Goal: Task Accomplishment & Management: Manage account settings

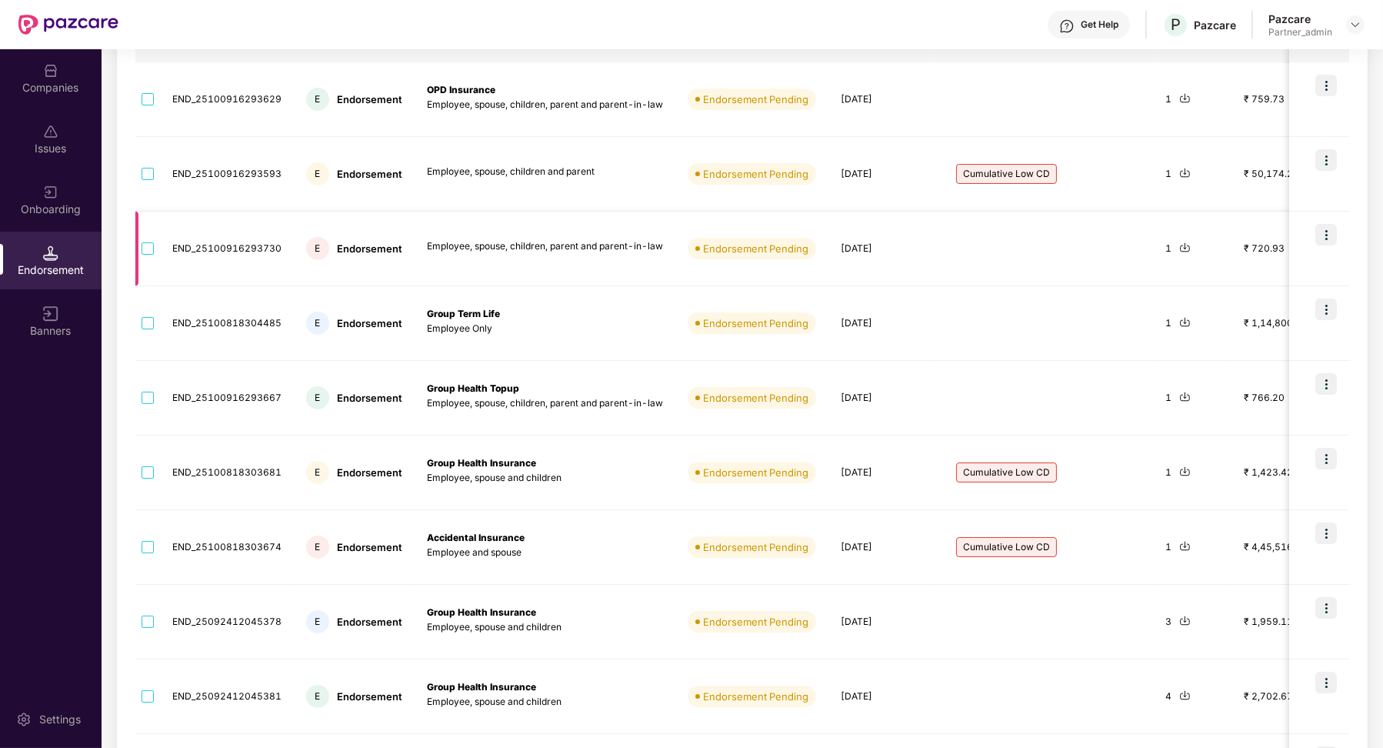
scroll to position [80, 0]
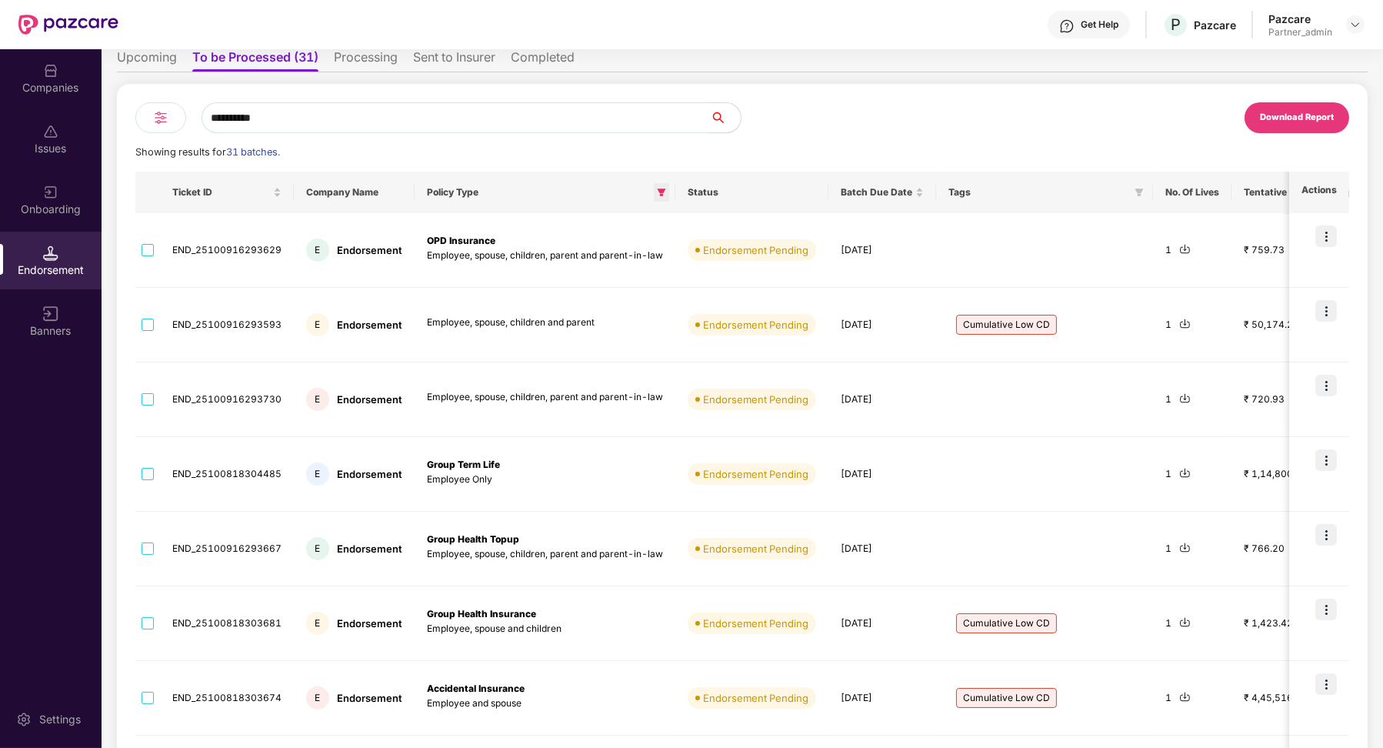
type input "**********"
click at [661, 194] on icon "filter" at bounding box center [661, 192] width 9 height 9
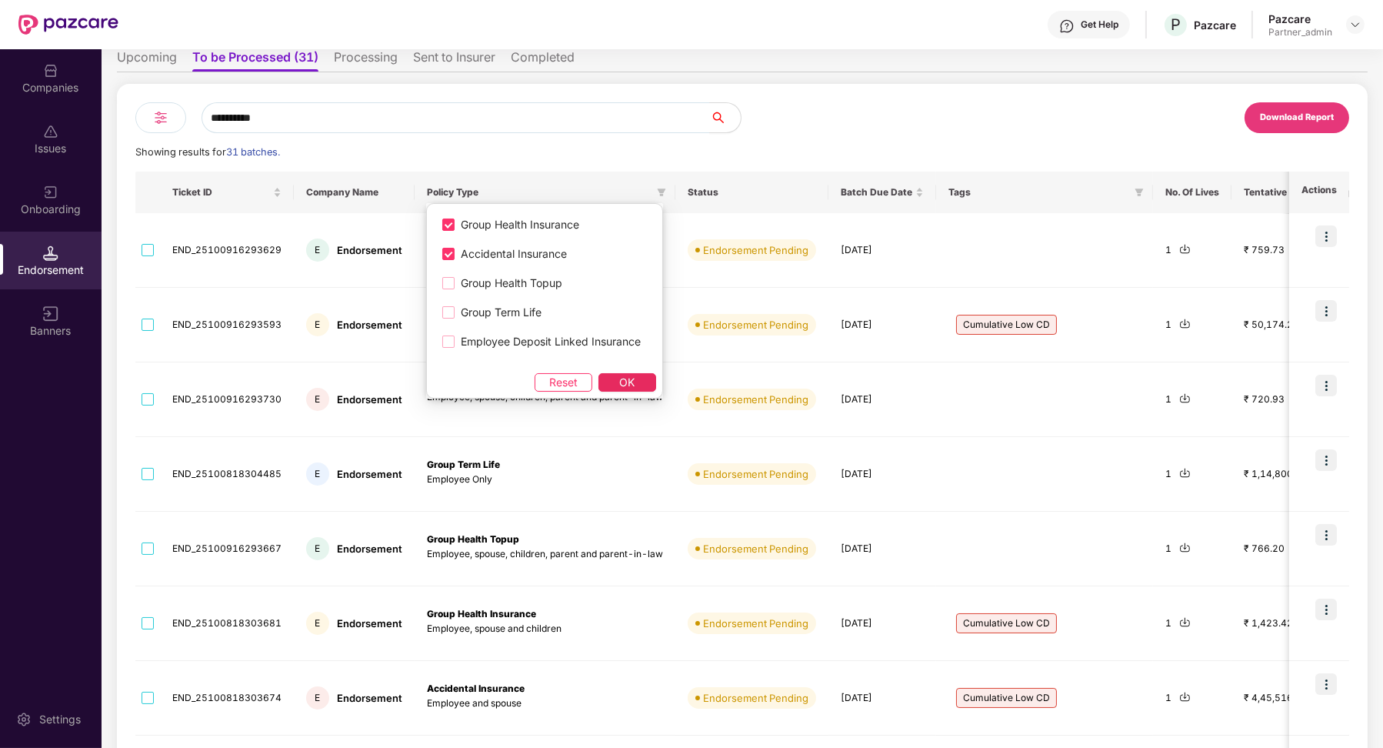
click at [621, 376] on button "OK" at bounding box center [627, 382] width 58 height 18
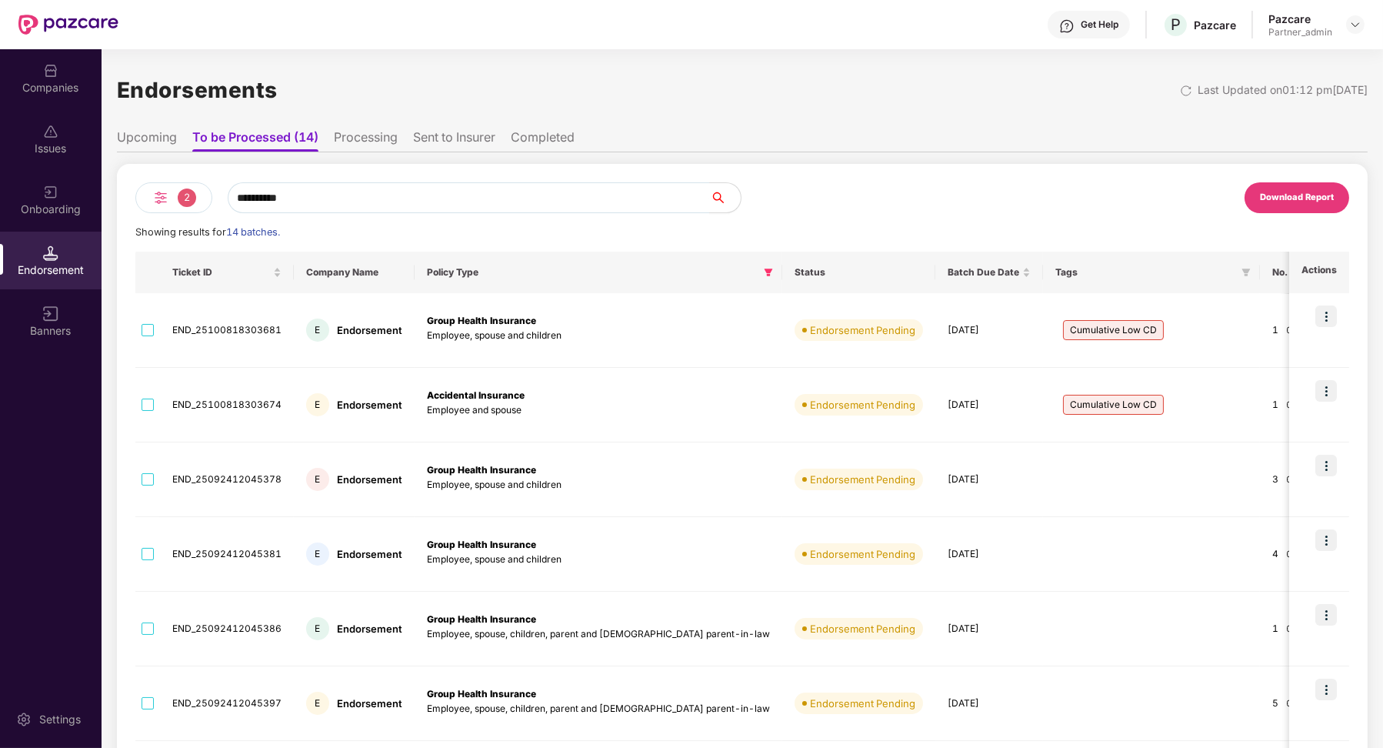
scroll to position [362, 0]
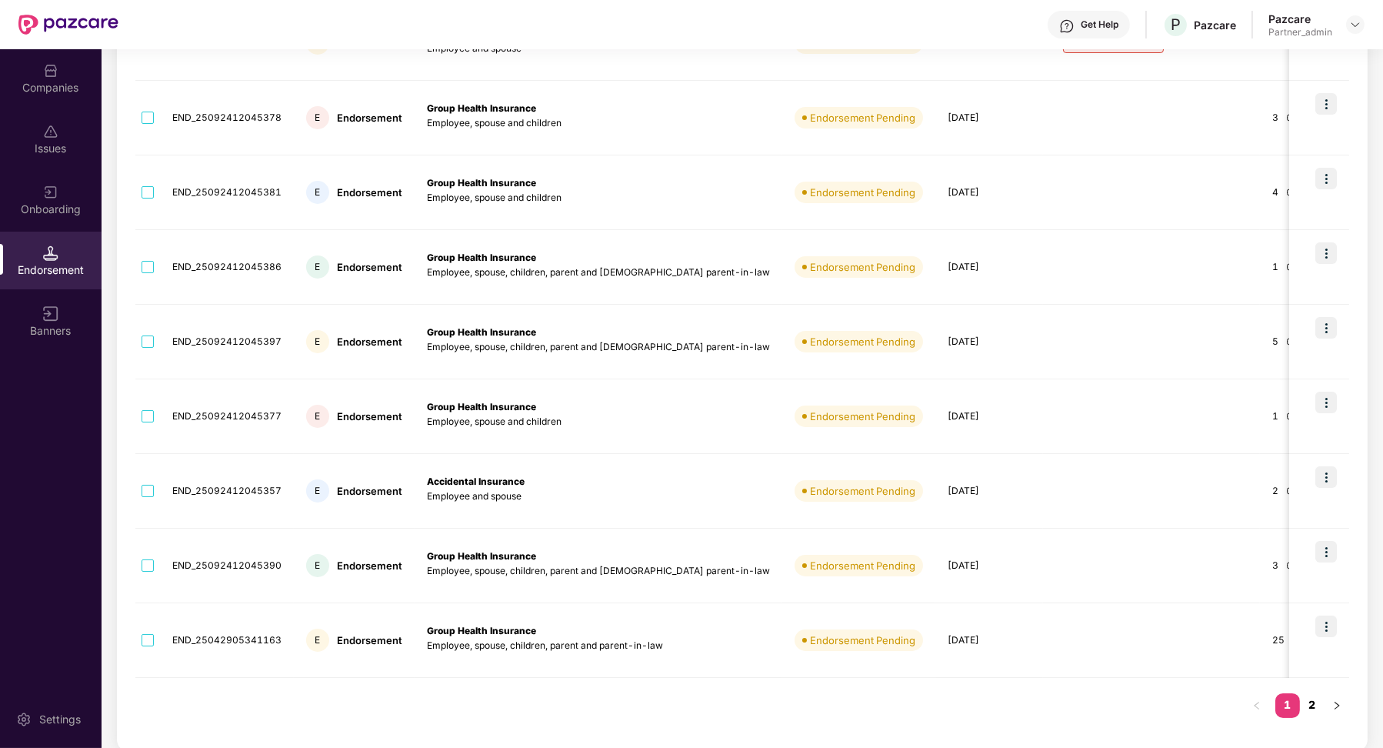
click at [1315, 705] on link "2" at bounding box center [1312, 704] width 25 height 23
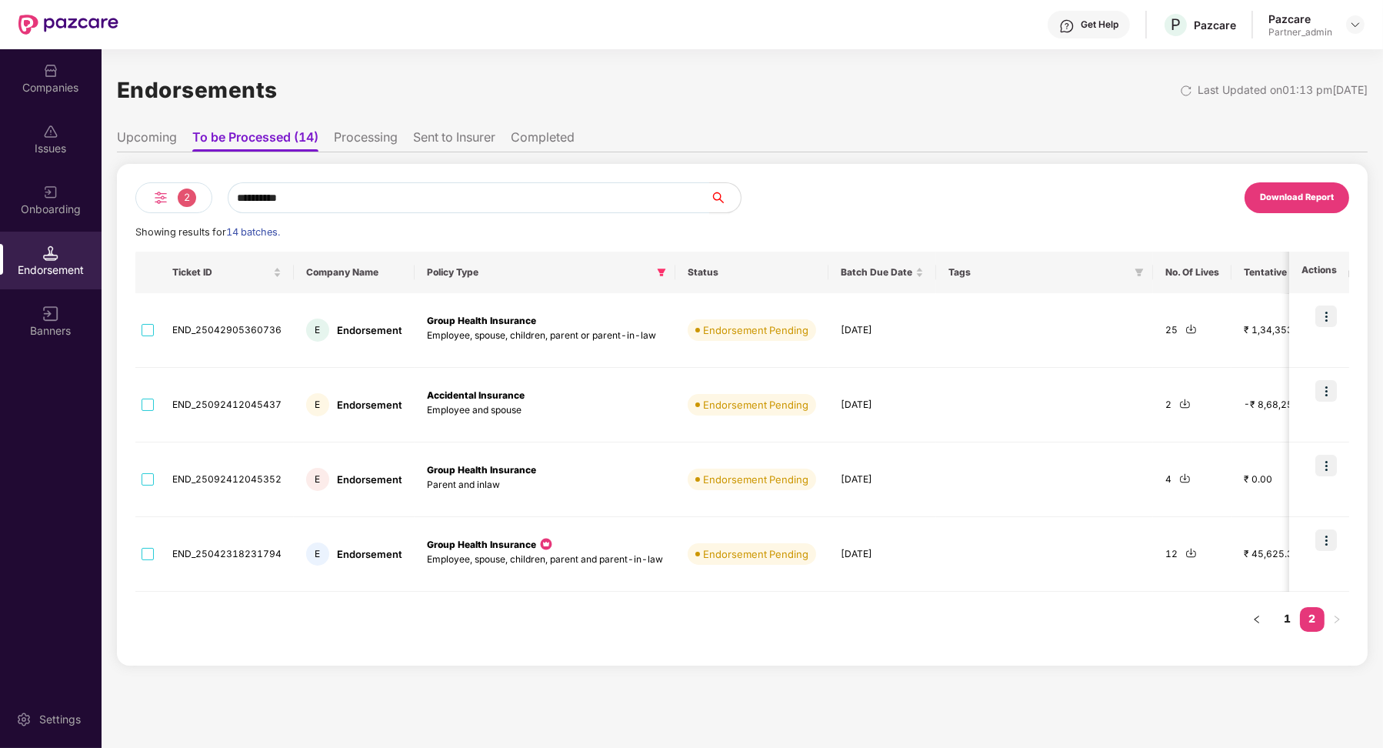
scroll to position [0, 0]
click at [1286, 620] on link "1" at bounding box center [1287, 618] width 25 height 23
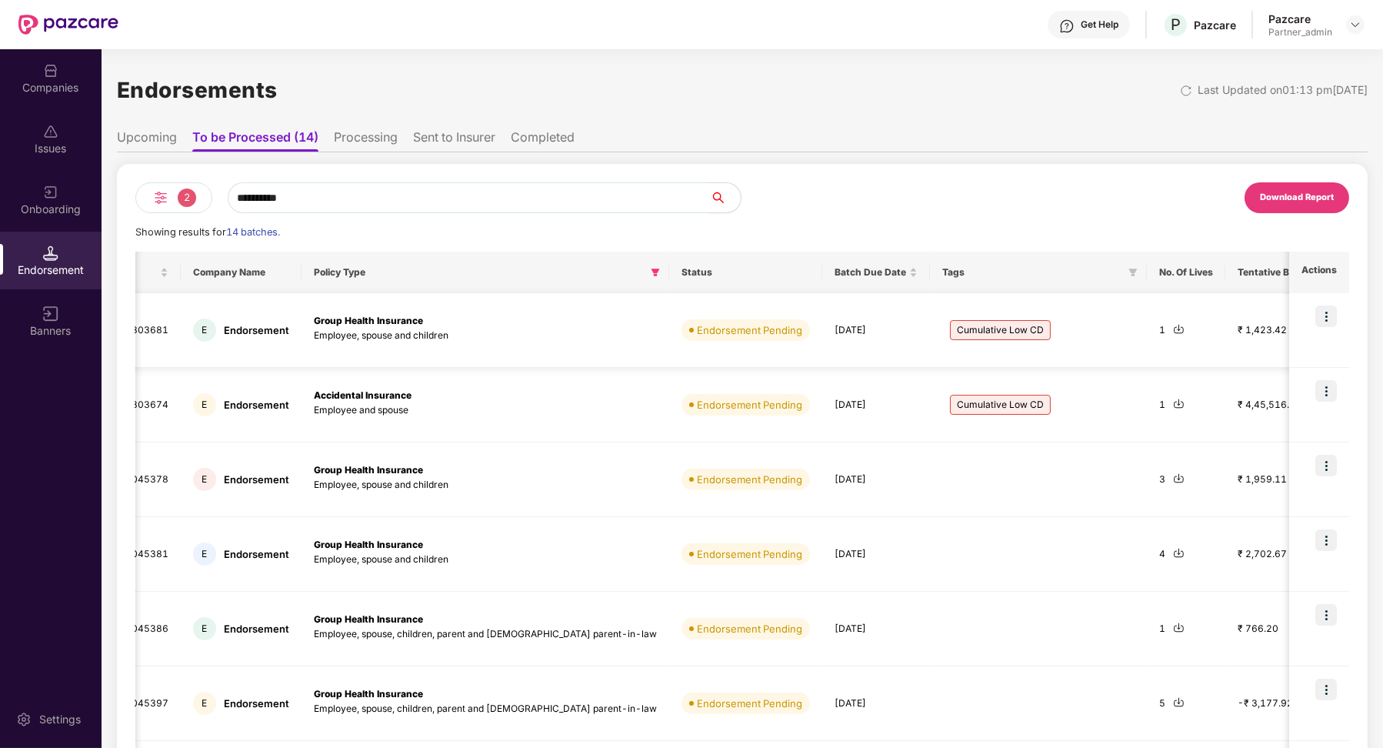
scroll to position [0, 136]
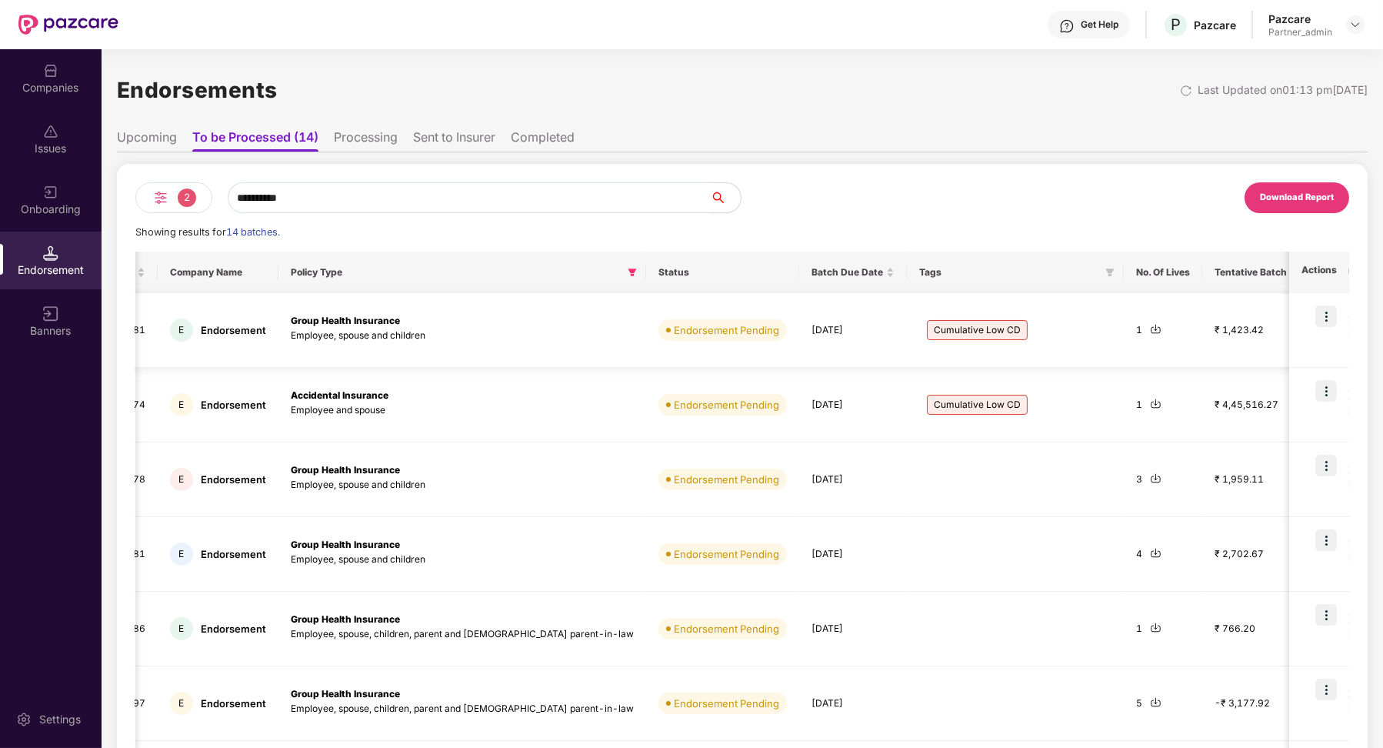
drag, startPoint x: 729, startPoint y: 329, endPoint x: 785, endPoint y: 332, distance: 55.5
click at [799, 332] on td "[DATE]" at bounding box center [853, 330] width 108 height 75
drag, startPoint x: 788, startPoint y: 401, endPoint x: 734, endPoint y: 330, distance: 89.4
click at [734, 329] on tbody "END_25100818303681 E Endorsement Group Health Insurance Employee, spouse and ch…" at bounding box center [923, 666] width 1849 height 746
click at [799, 390] on td "[DATE]" at bounding box center [853, 405] width 108 height 75
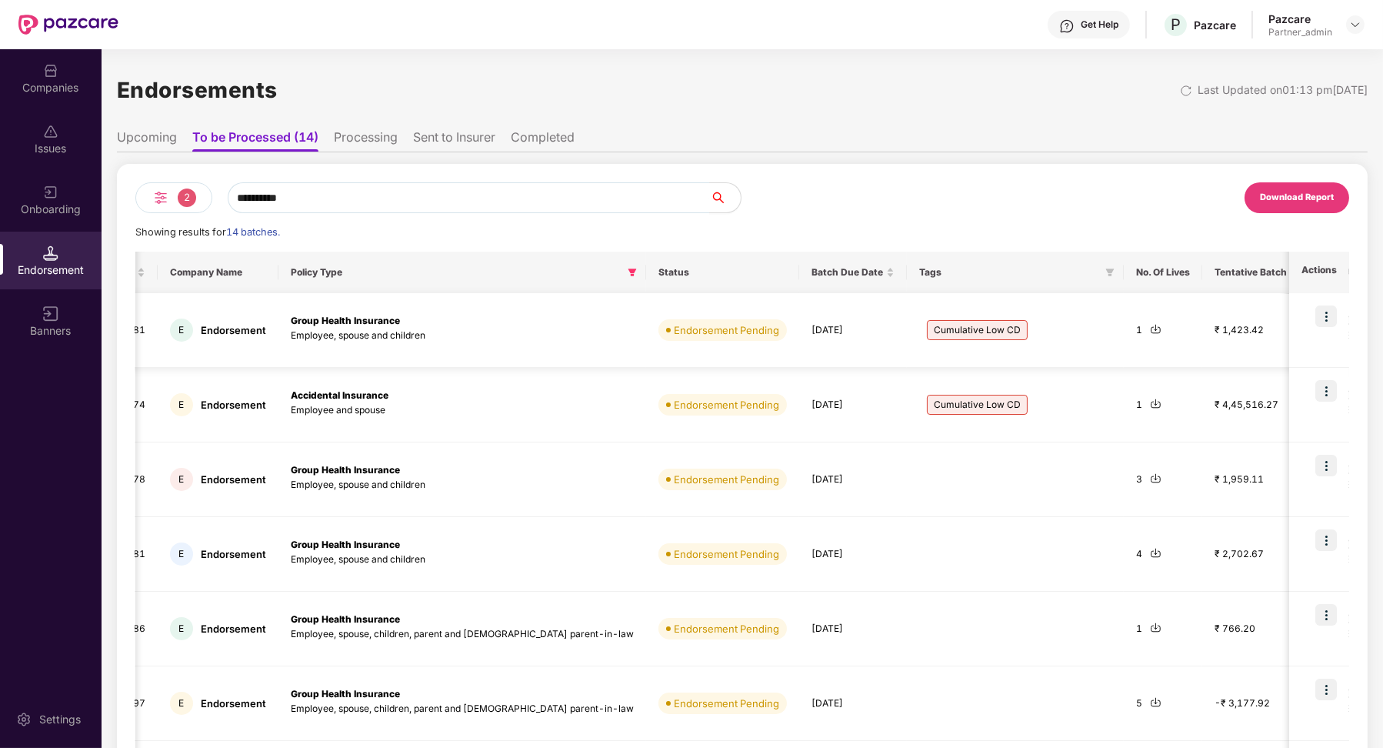
drag, startPoint x: 795, startPoint y: 398, endPoint x: 723, endPoint y: 325, distance: 101.7
click at [723, 325] on tbody "END_25100818303681 E Endorsement Group Health Insurance Employee, spouse and ch…" at bounding box center [923, 666] width 1849 height 746
click at [799, 366] on td "[DATE]" at bounding box center [853, 330] width 108 height 75
drag, startPoint x: 785, startPoint y: 398, endPoint x: 733, endPoint y: 334, distance: 82.0
click at [734, 334] on tbody "END_25100818303681 E Endorsement Group Health Insurance Employee, spouse and ch…" at bounding box center [923, 666] width 1849 height 746
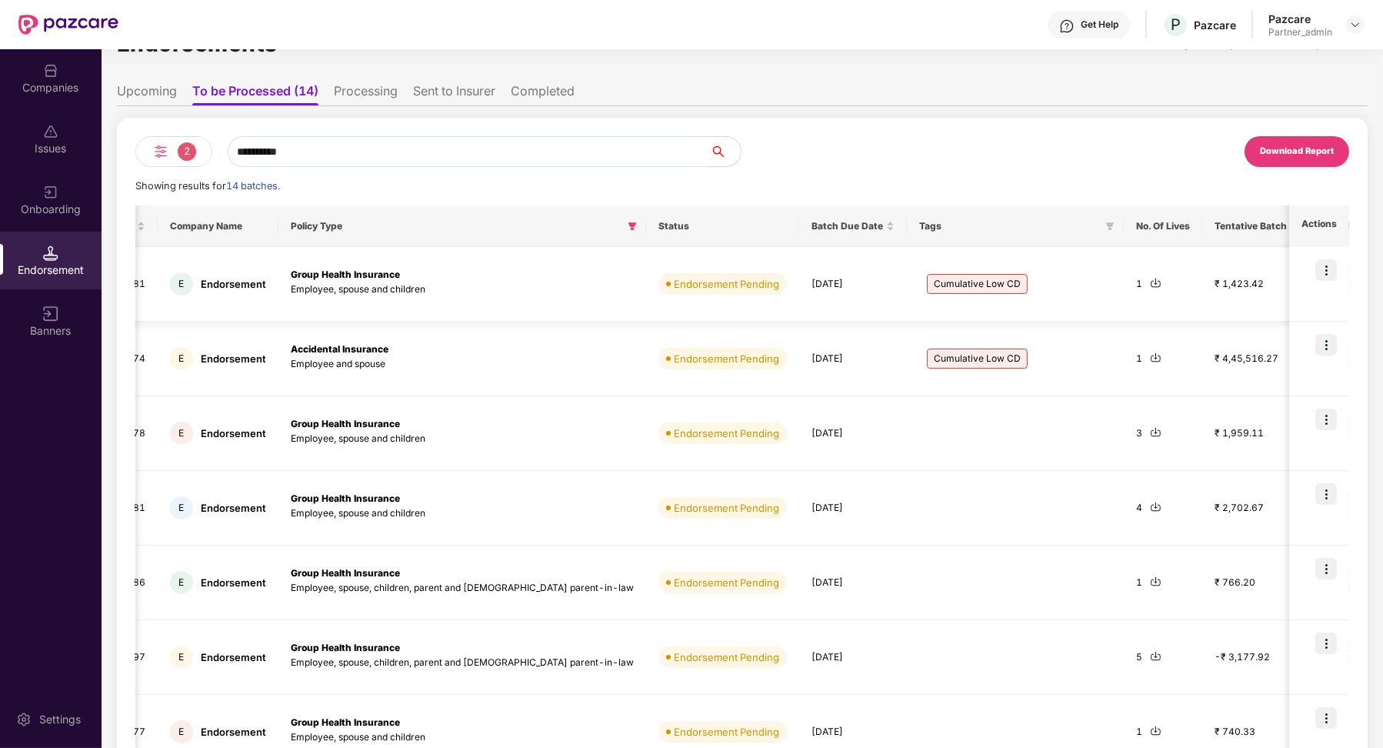
scroll to position [56, 0]
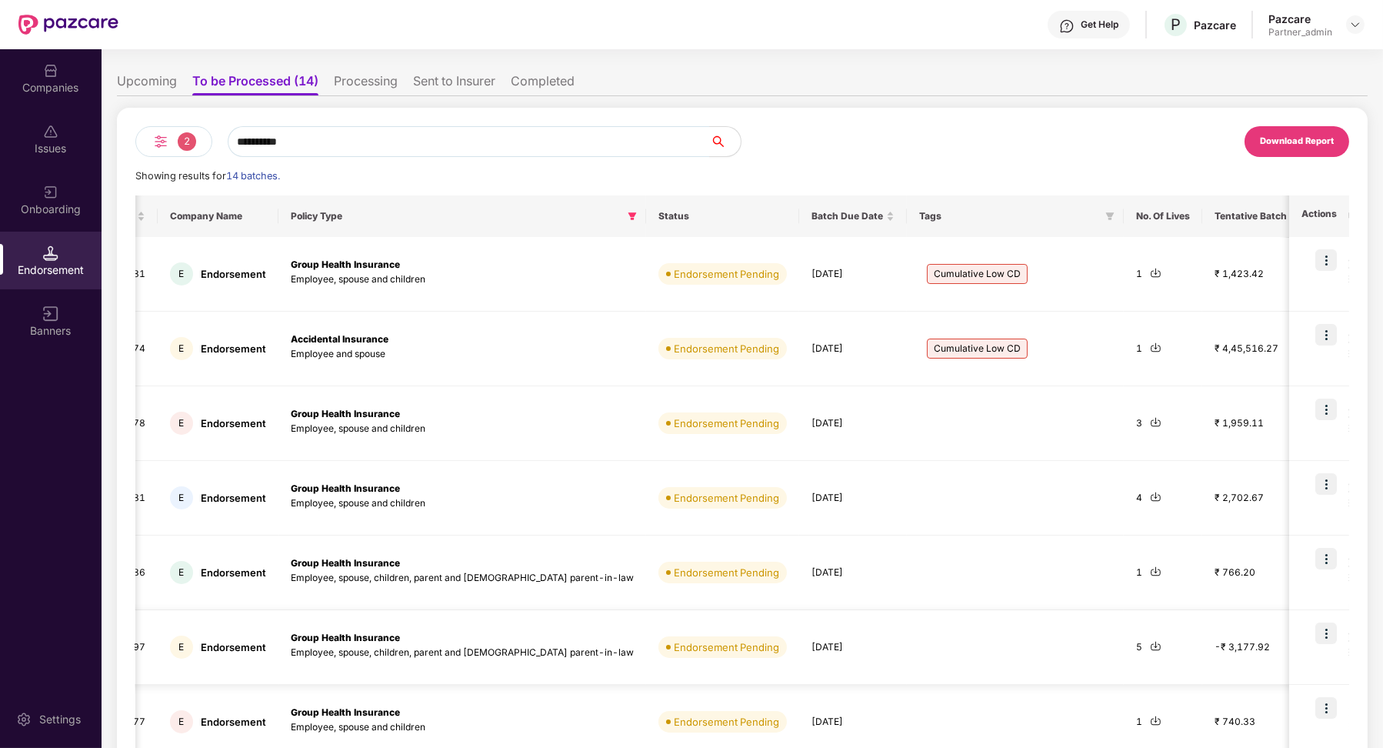
drag, startPoint x: 728, startPoint y: 422, endPoint x: 766, endPoint y: 646, distance: 227.7
click at [766, 645] on tbody "END_25100818303681 E Endorsement Group Health Insurance Employee, spouse and ch…" at bounding box center [923, 610] width 1849 height 746
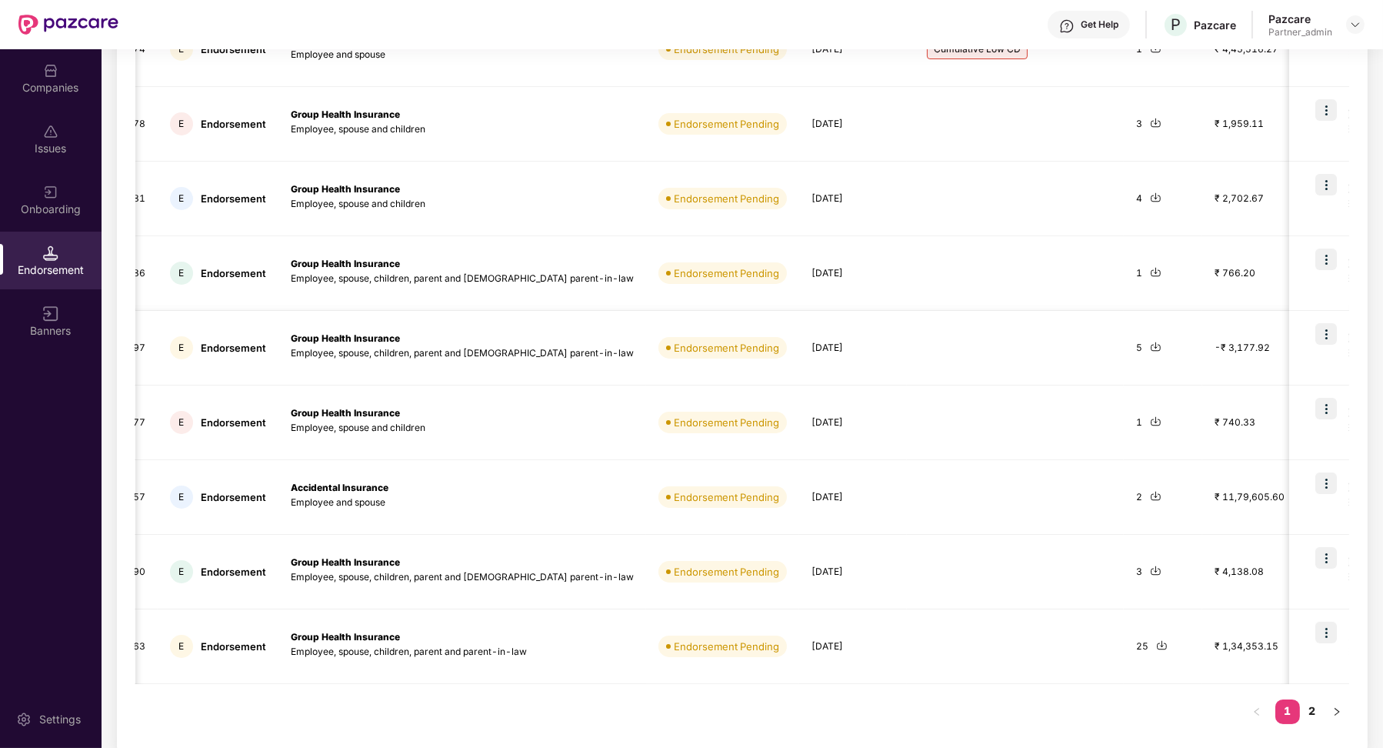
scroll to position [362, 0]
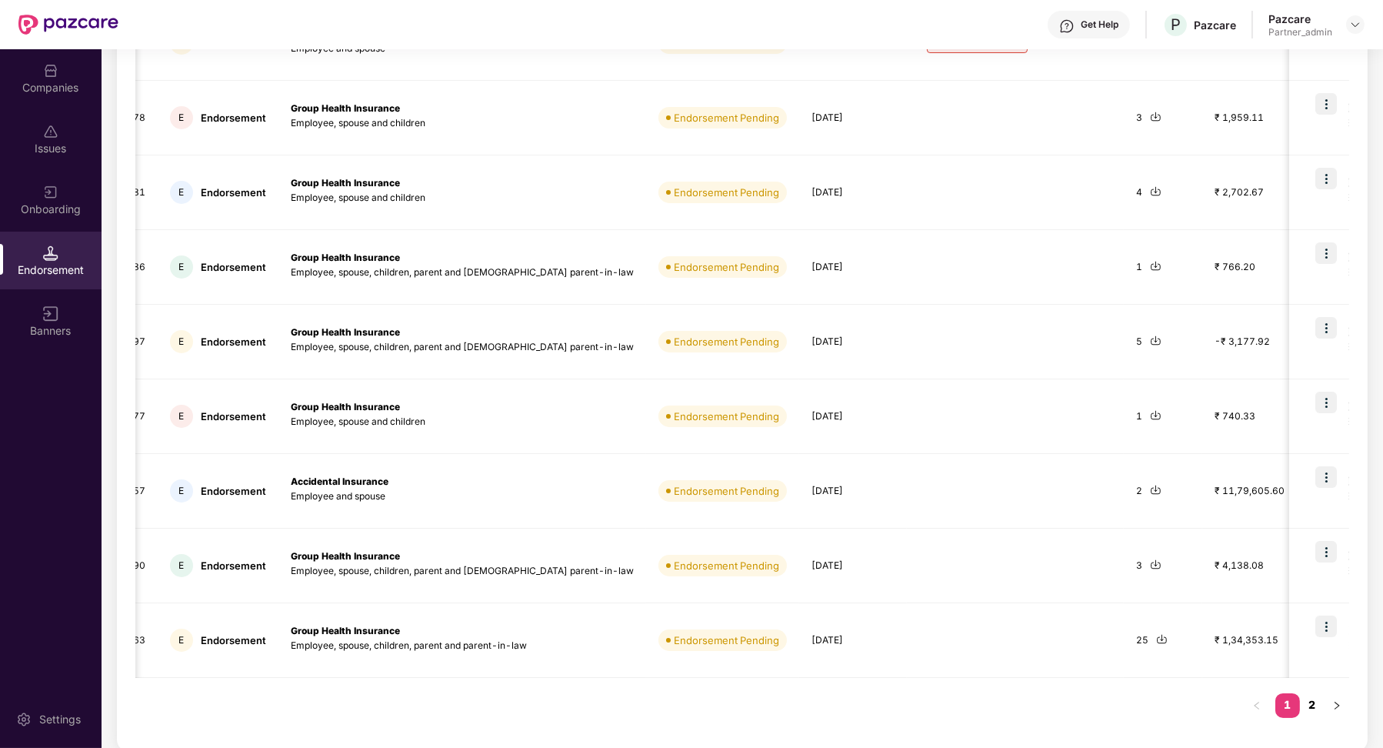
click at [1314, 708] on link "2" at bounding box center [1312, 704] width 25 height 23
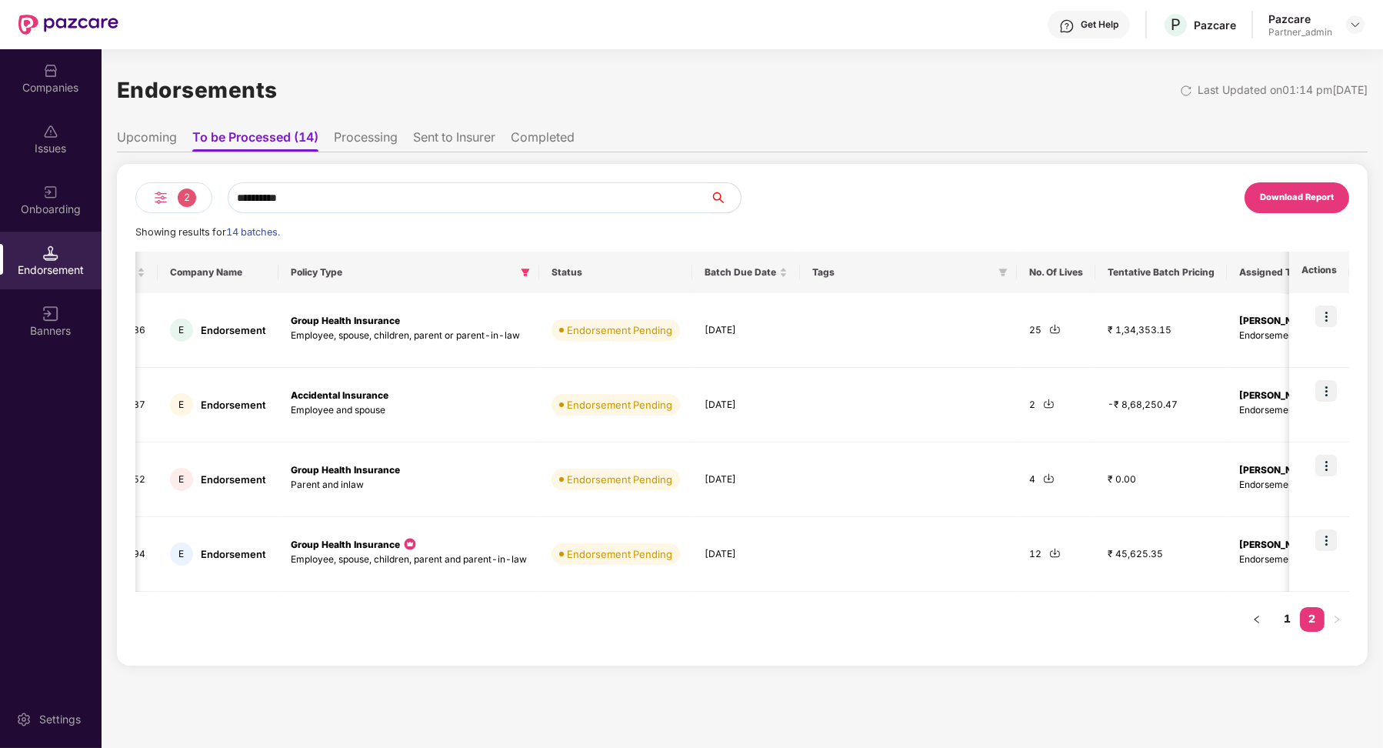
scroll to position [0, 0]
click at [1296, 618] on link "1" at bounding box center [1287, 618] width 25 height 23
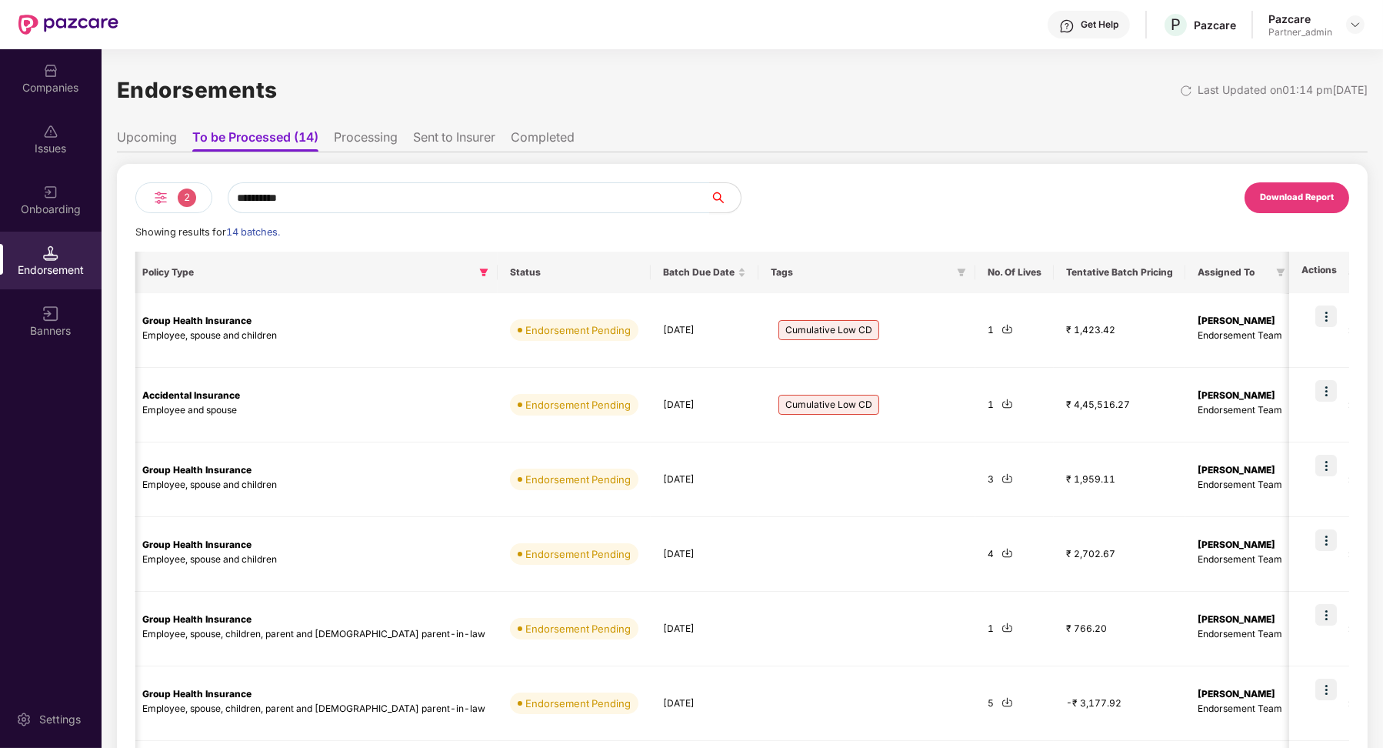
scroll to position [0, 385]
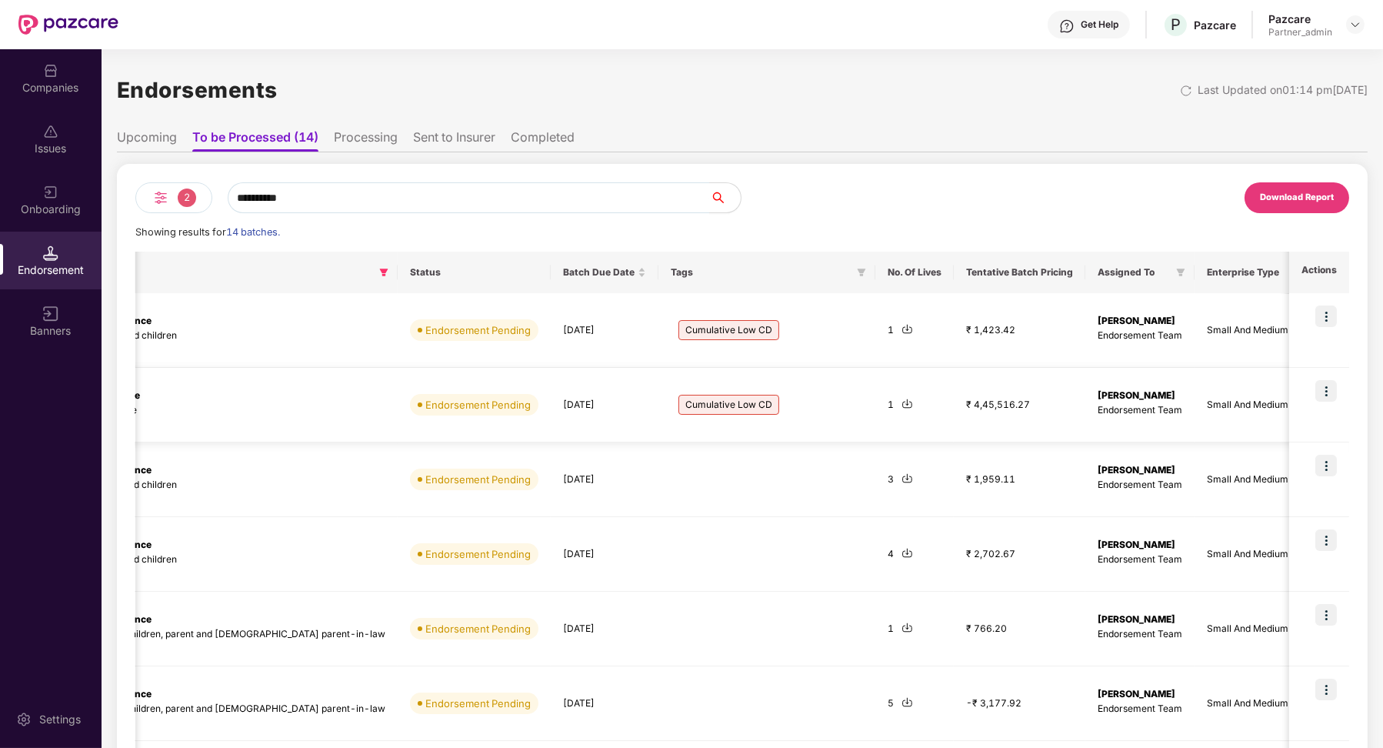
click at [901, 404] on img at bounding box center [907, 404] width 12 height 12
click at [901, 329] on img at bounding box center [907, 329] width 12 height 12
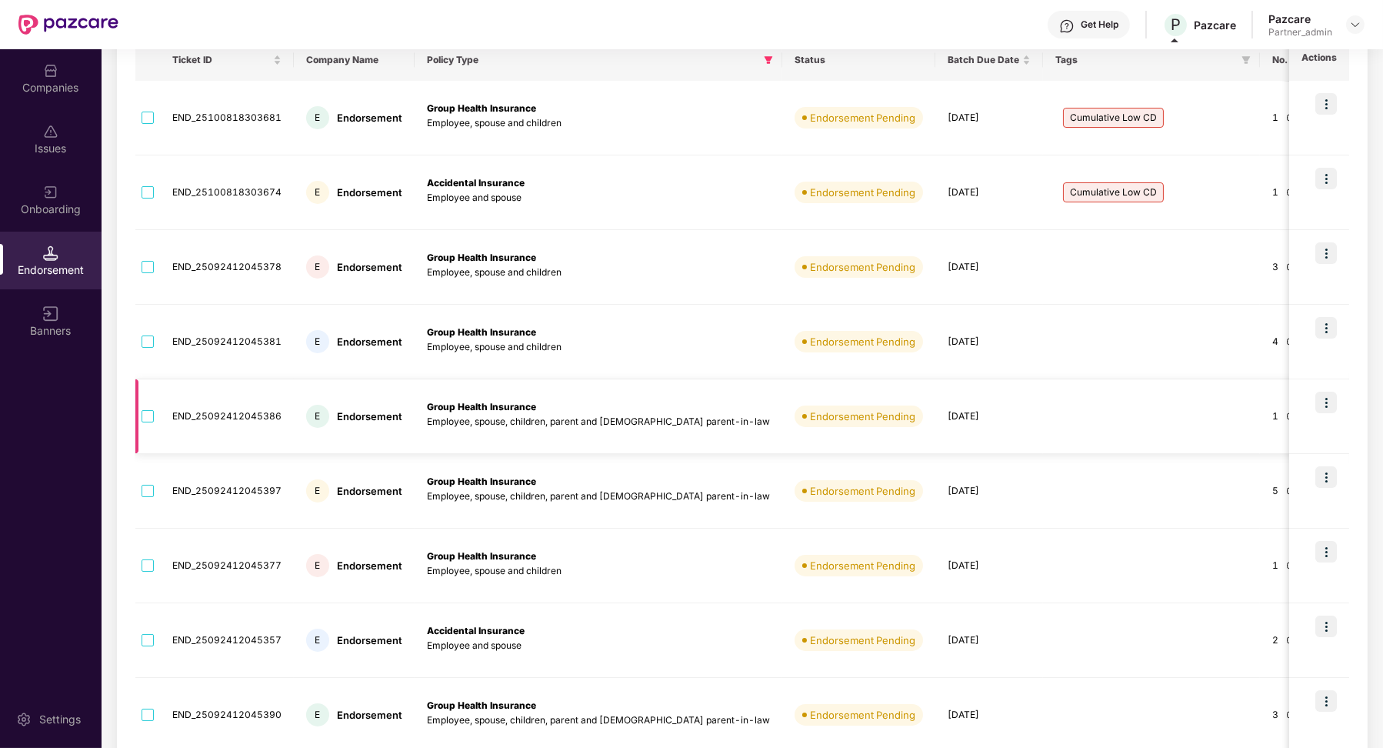
scroll to position [16, 0]
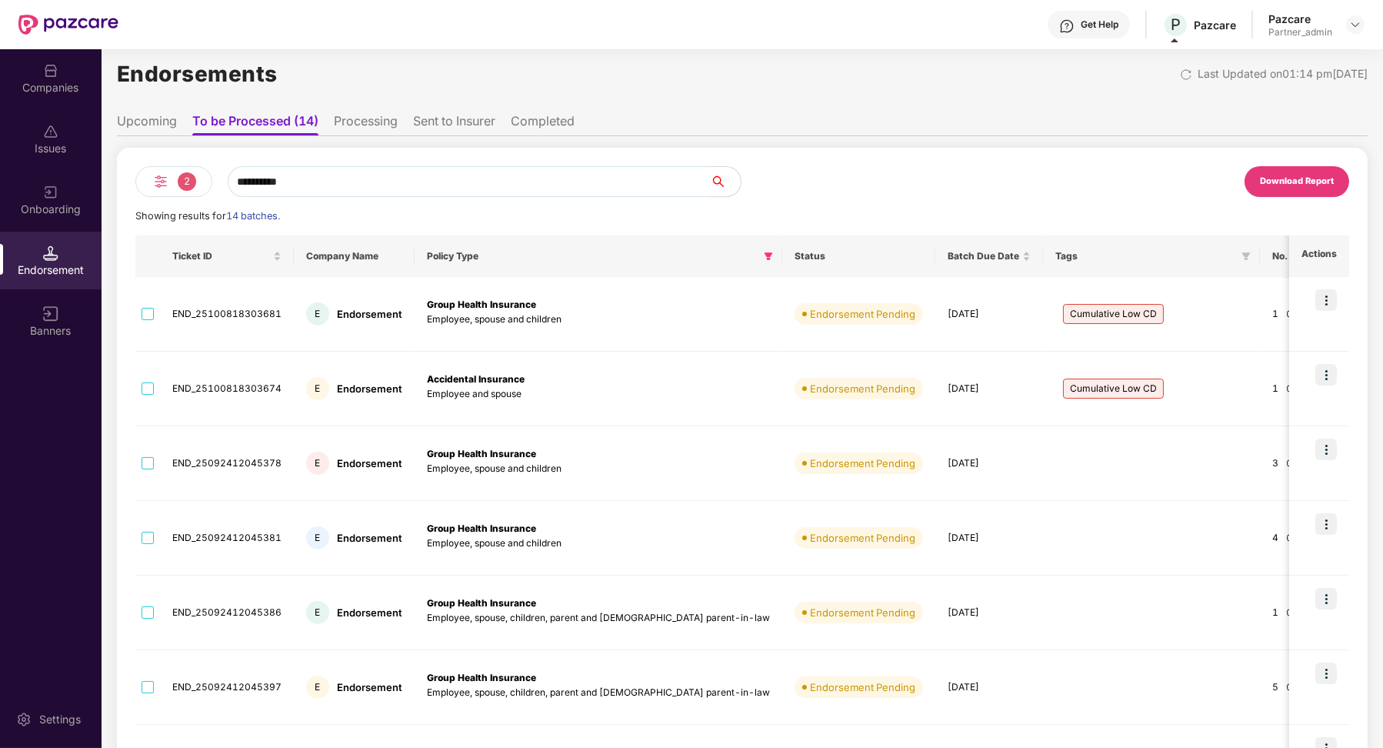
click at [147, 113] on li "Upcoming" at bounding box center [147, 124] width 60 height 22
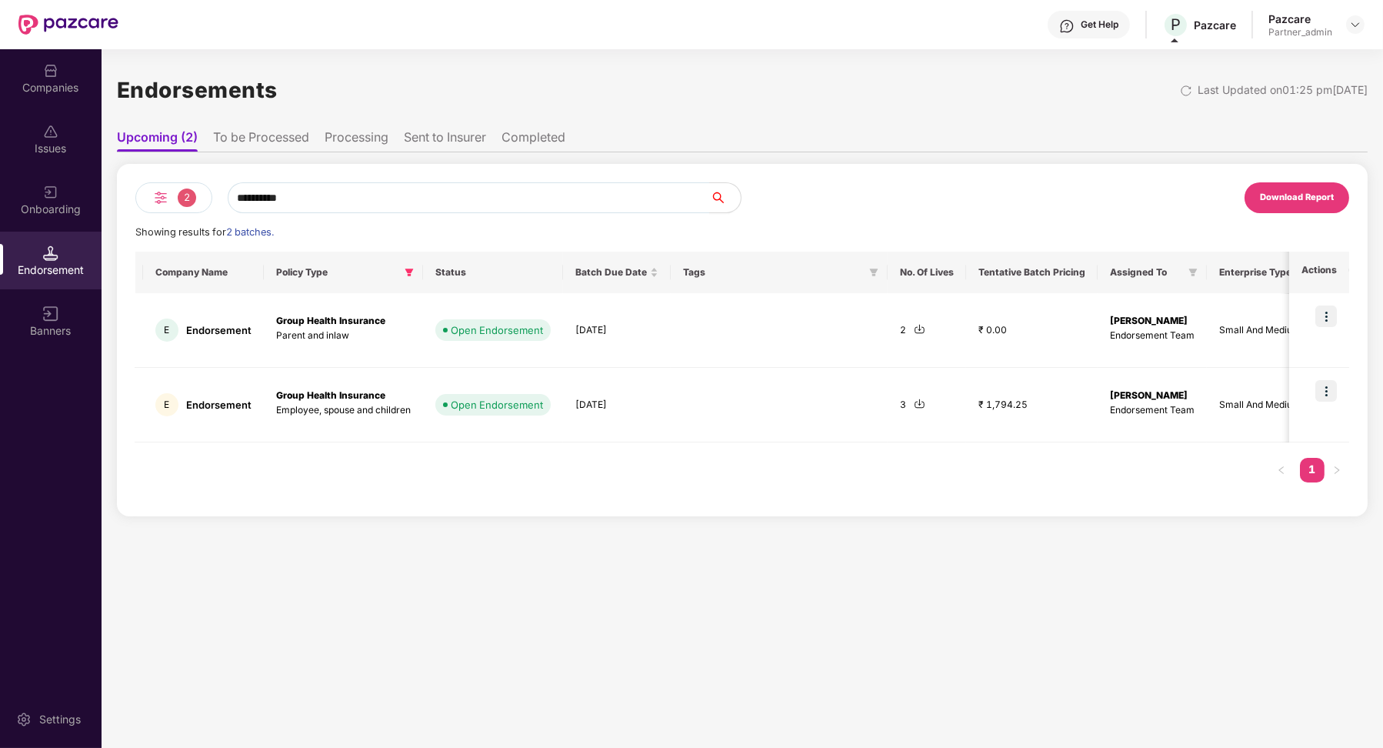
scroll to position [0, 0]
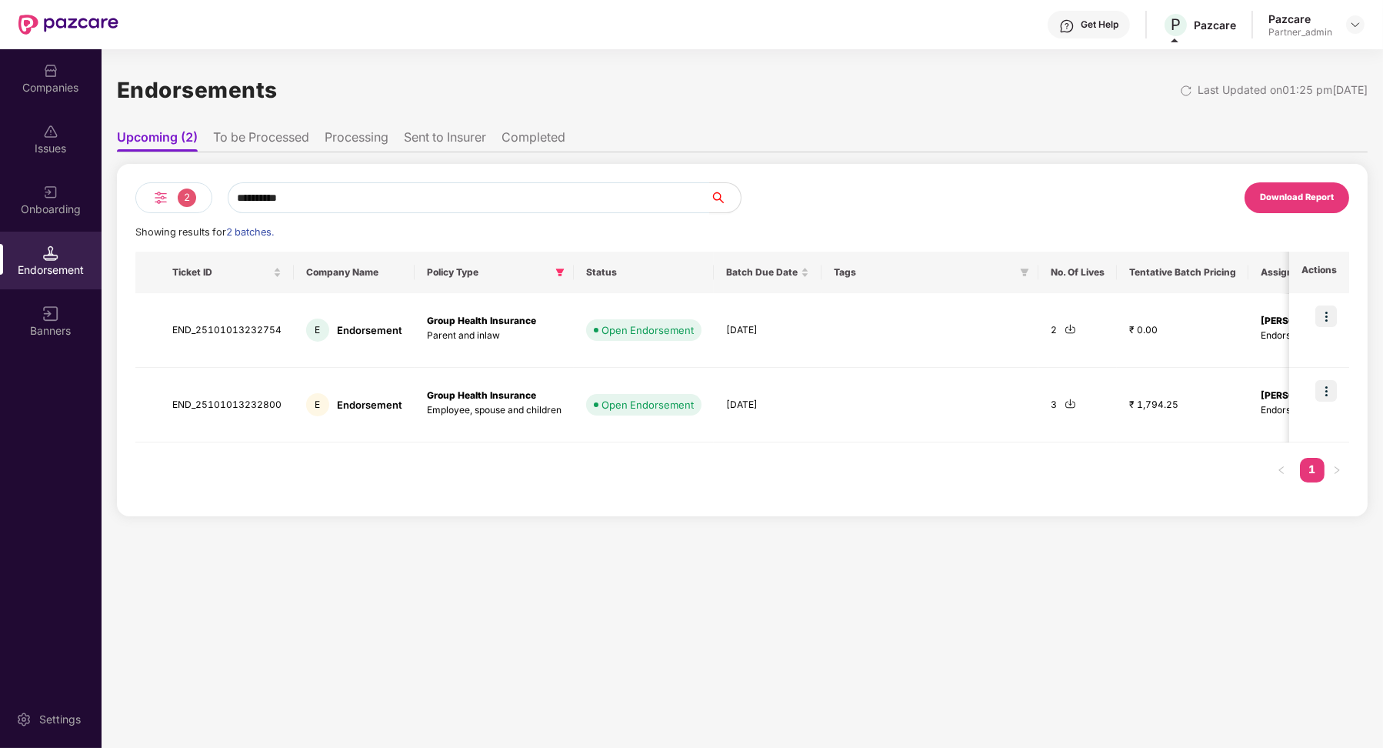
click at [272, 141] on li "To be Processed" at bounding box center [261, 140] width 96 height 22
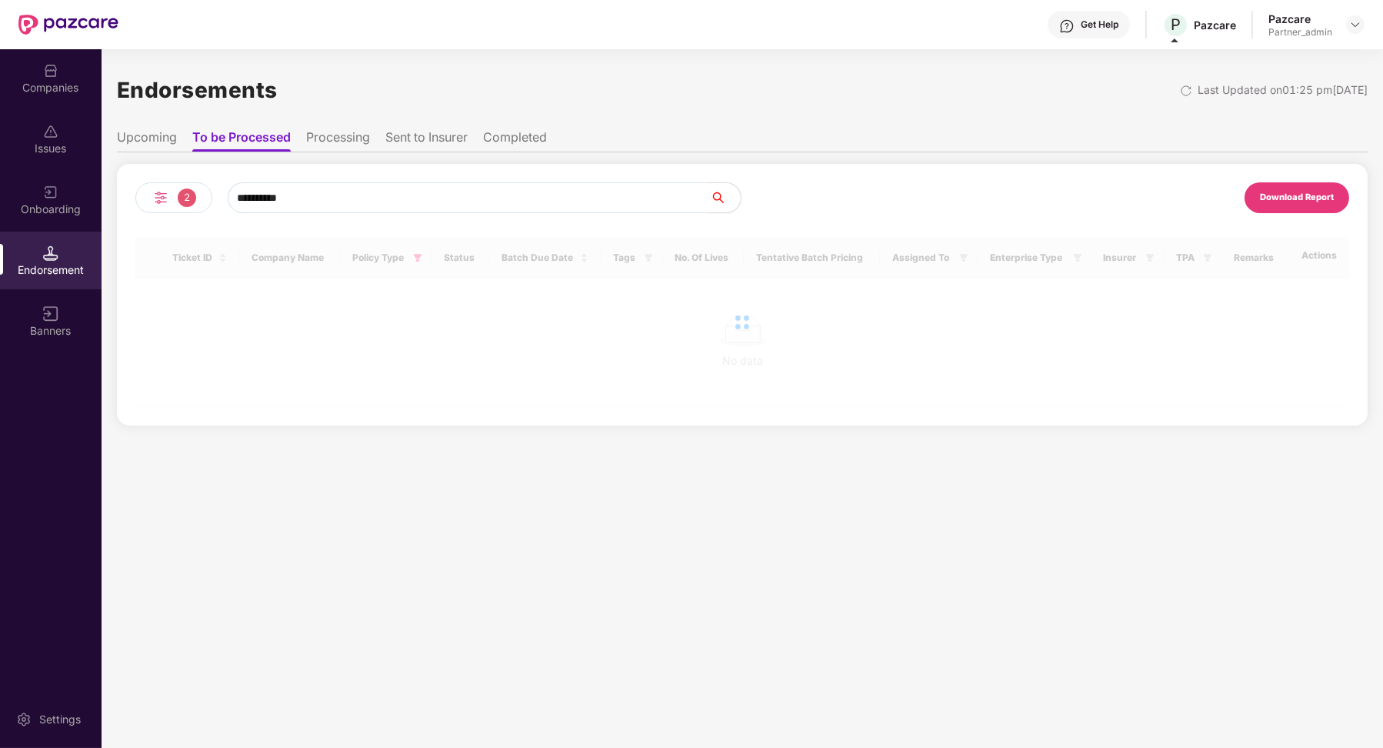
click at [168, 135] on li "Upcoming" at bounding box center [147, 140] width 60 height 22
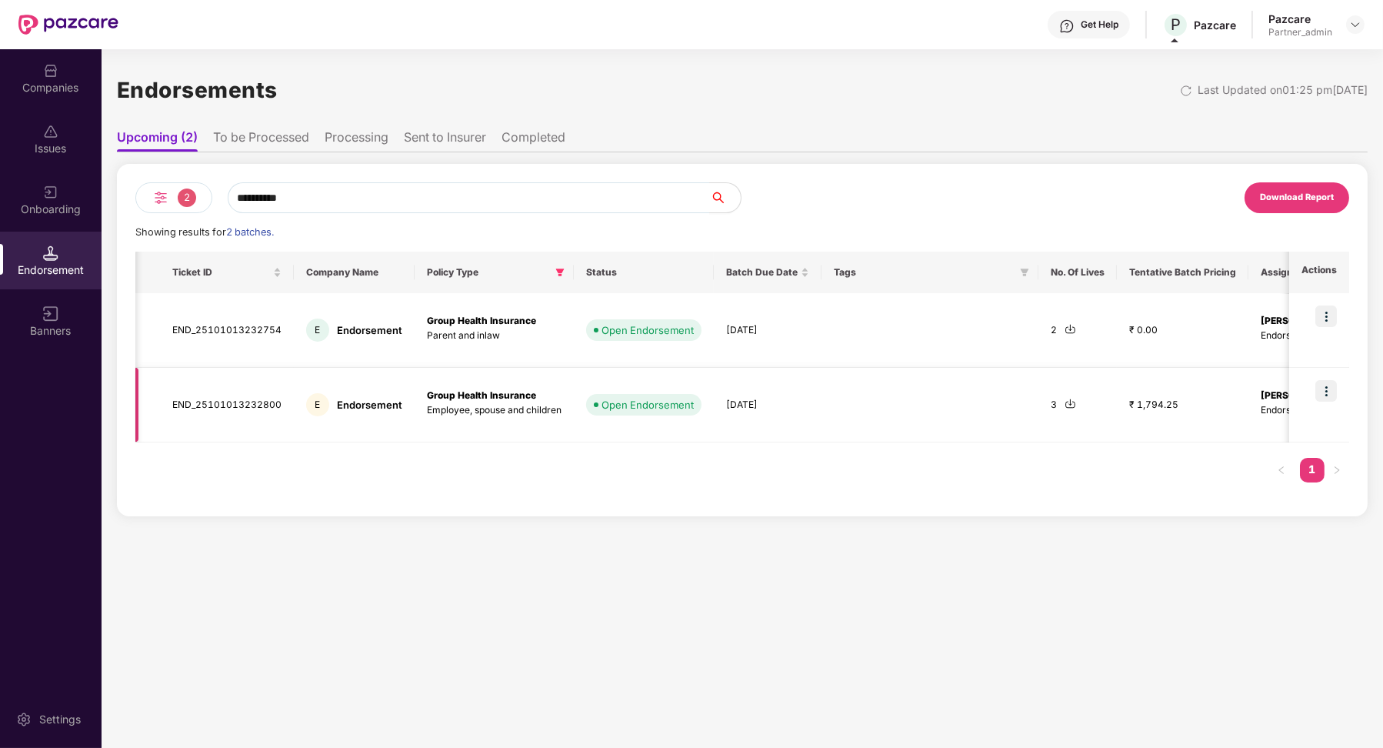
scroll to position [0, 109]
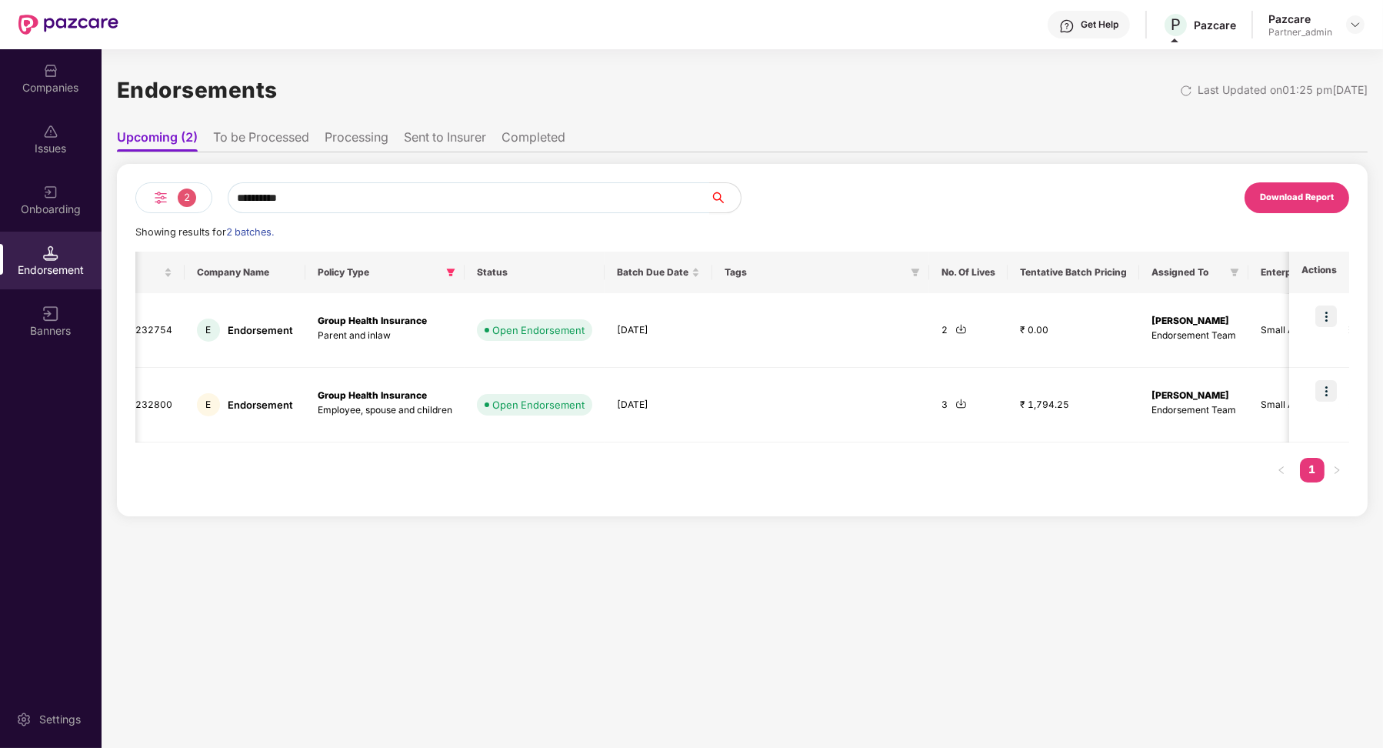
click at [275, 134] on li "To be Processed" at bounding box center [261, 140] width 96 height 22
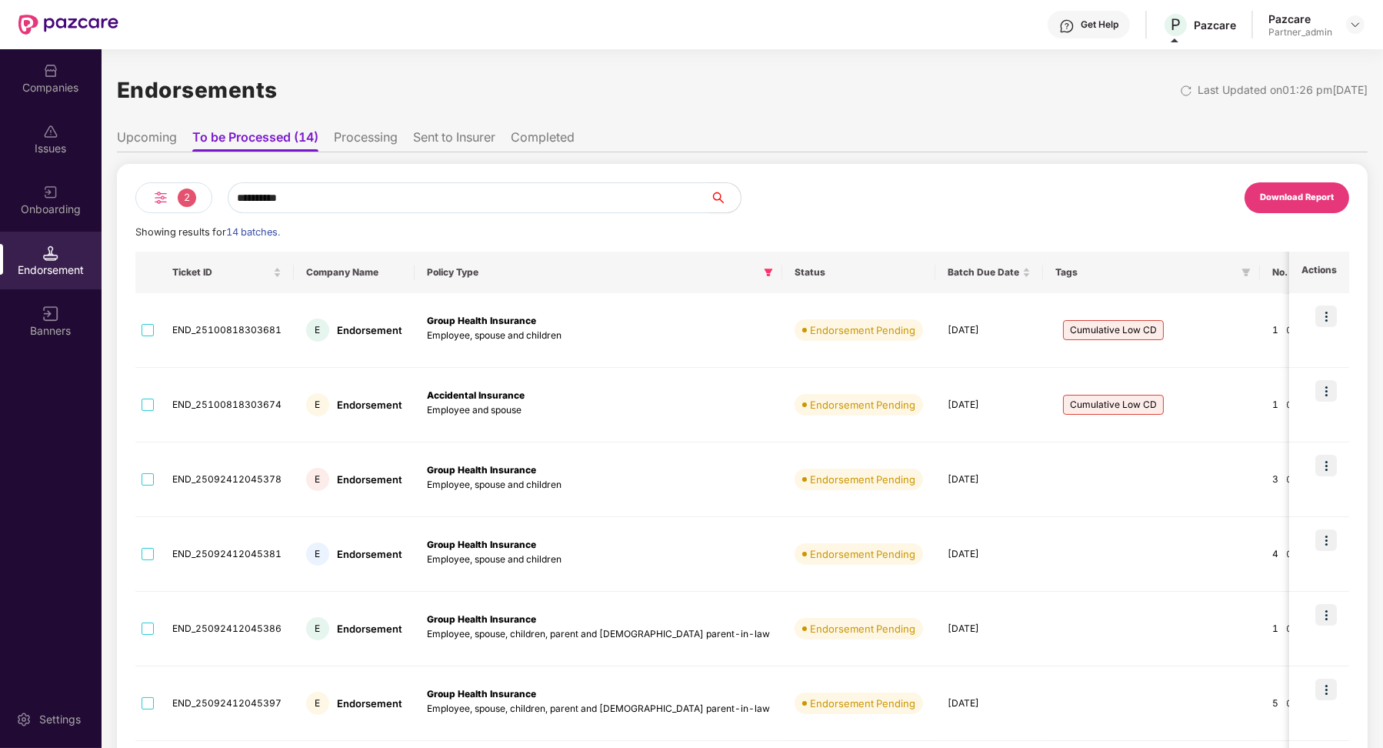
click at [157, 136] on li "Upcoming" at bounding box center [147, 140] width 60 height 22
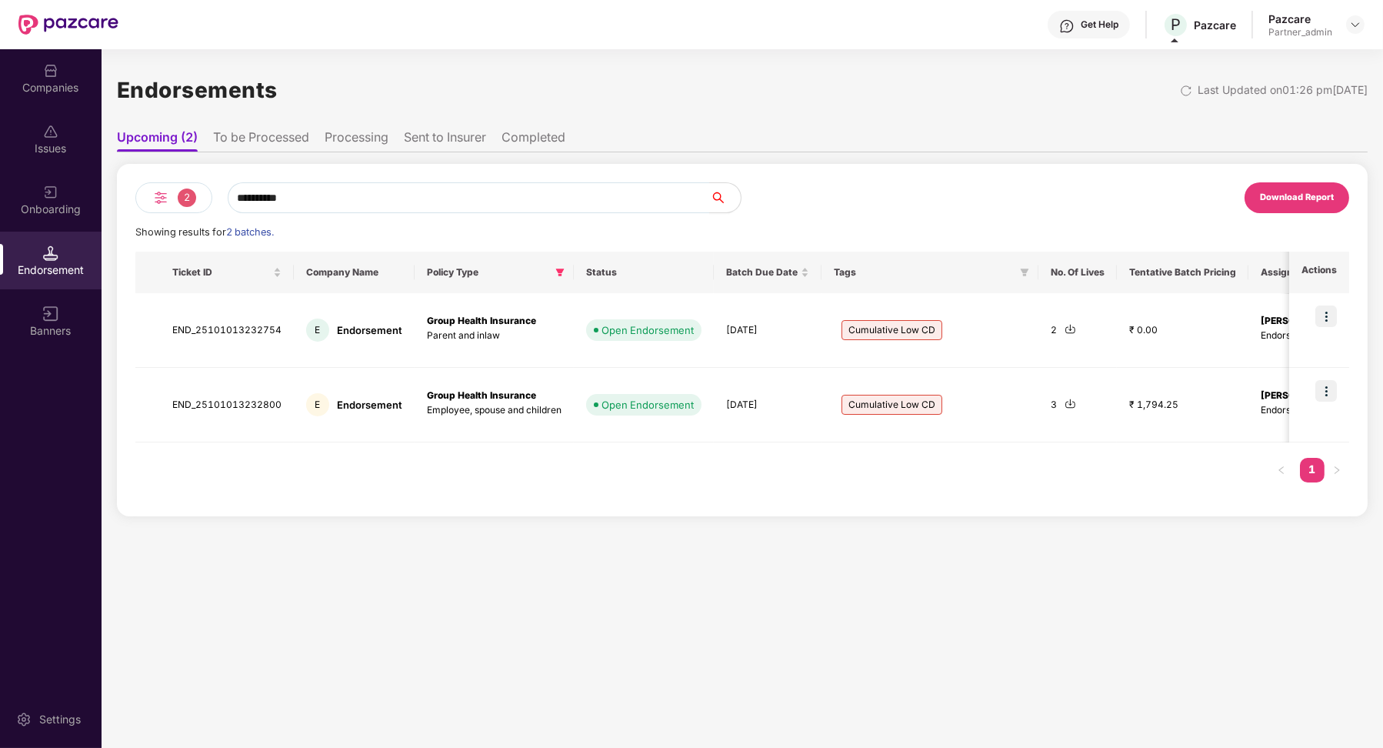
click at [262, 138] on li "To be Processed" at bounding box center [261, 140] width 96 height 22
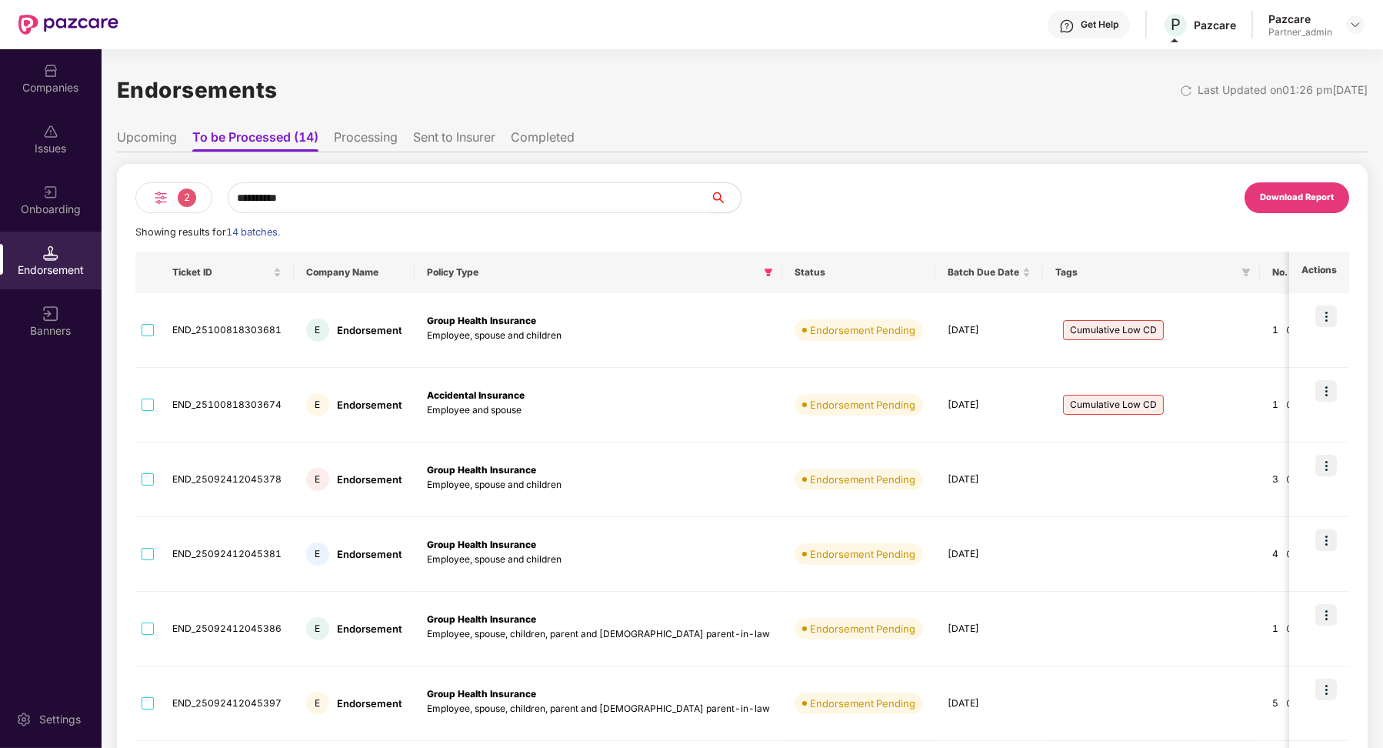
click at [156, 135] on li "Upcoming" at bounding box center [147, 140] width 60 height 22
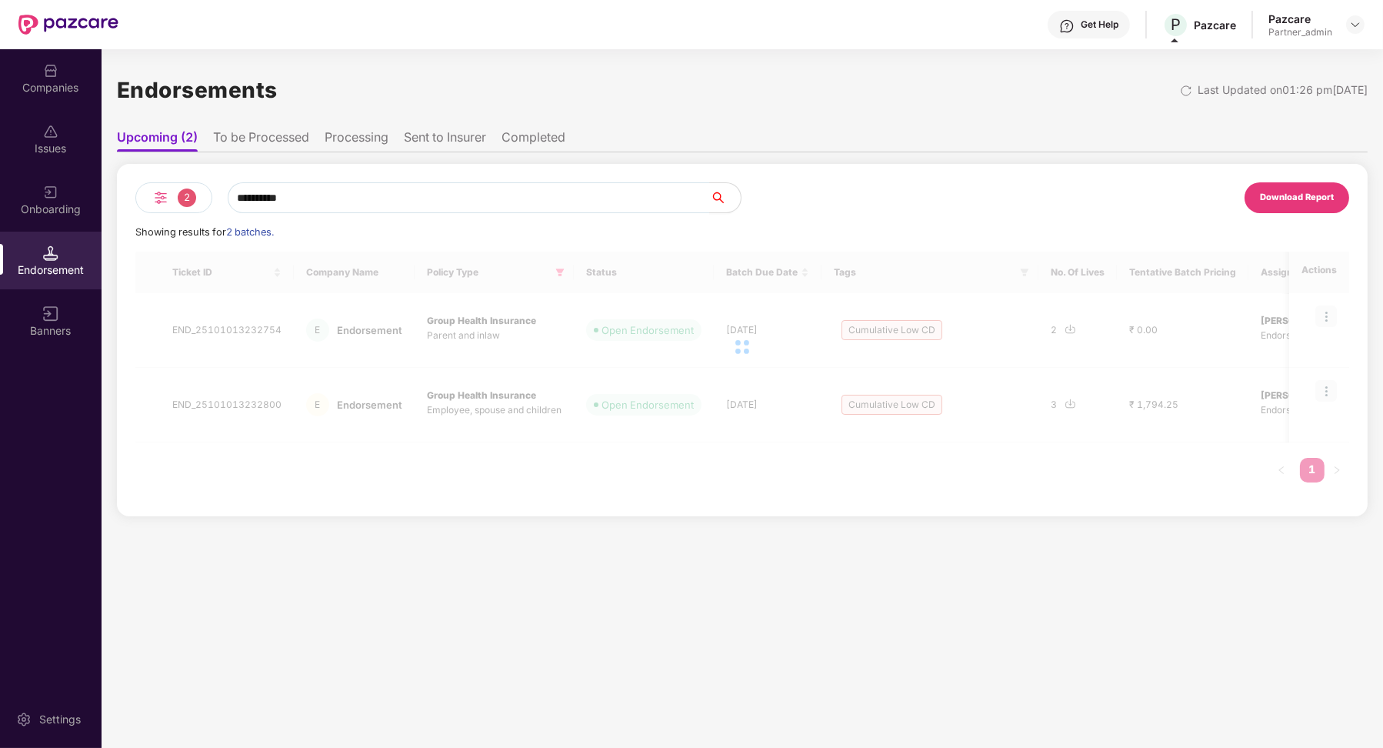
click at [262, 132] on li "To be Processed" at bounding box center [261, 140] width 96 height 22
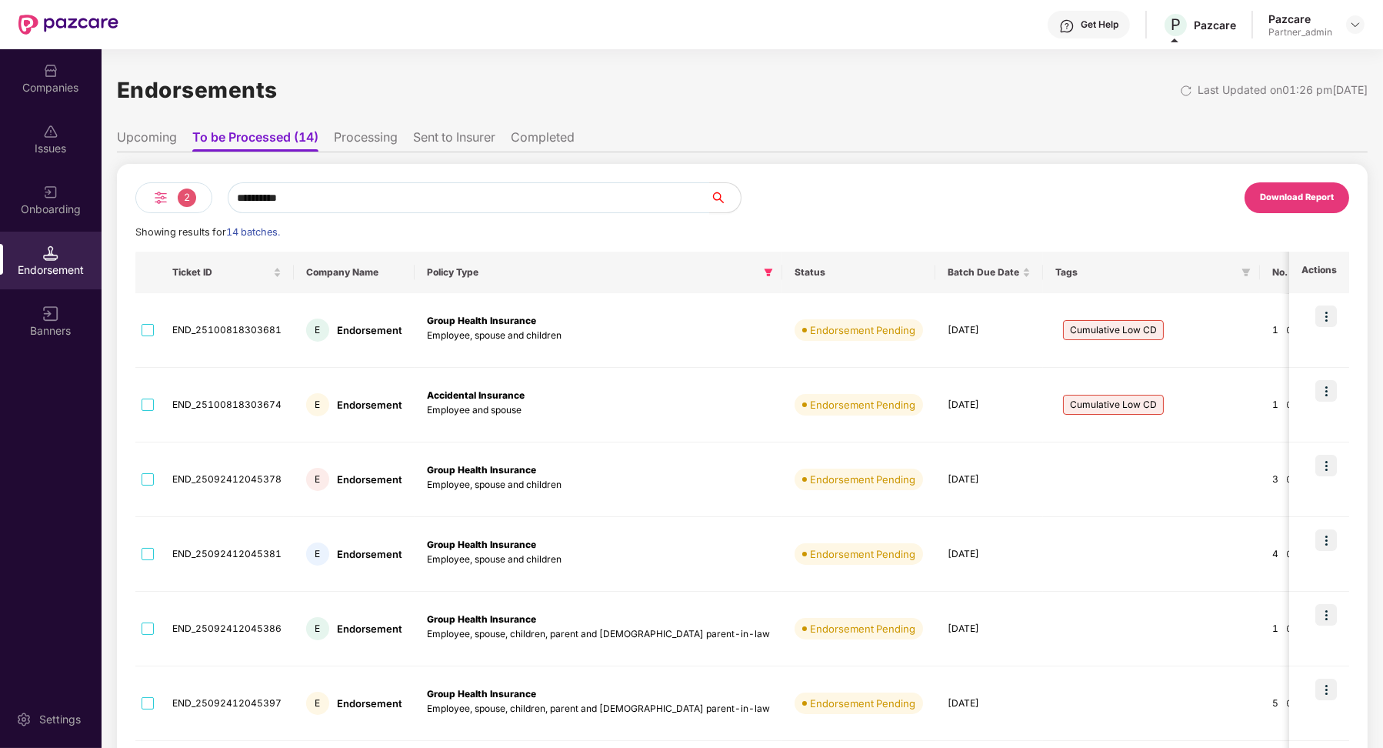
click at [157, 140] on li "Upcoming" at bounding box center [147, 140] width 60 height 22
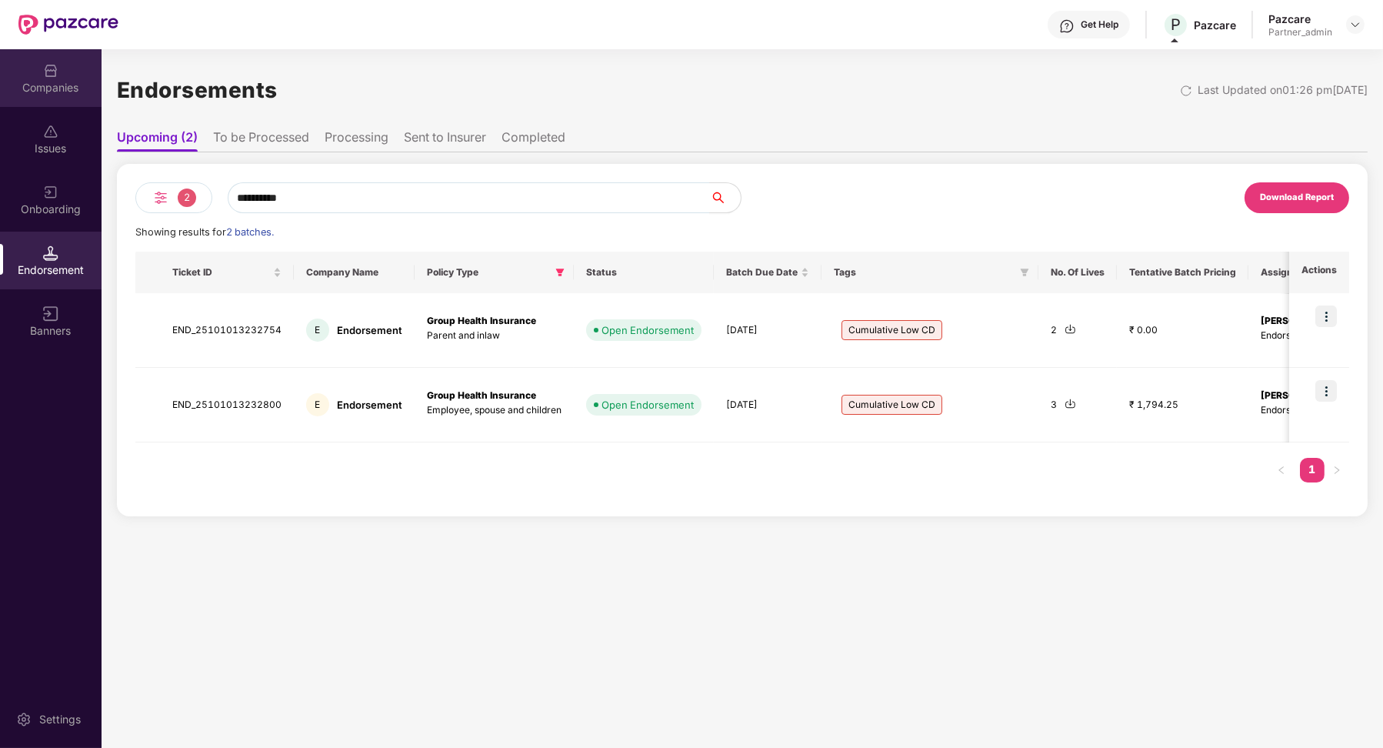
click at [67, 80] on div "Companies" at bounding box center [51, 87] width 102 height 15
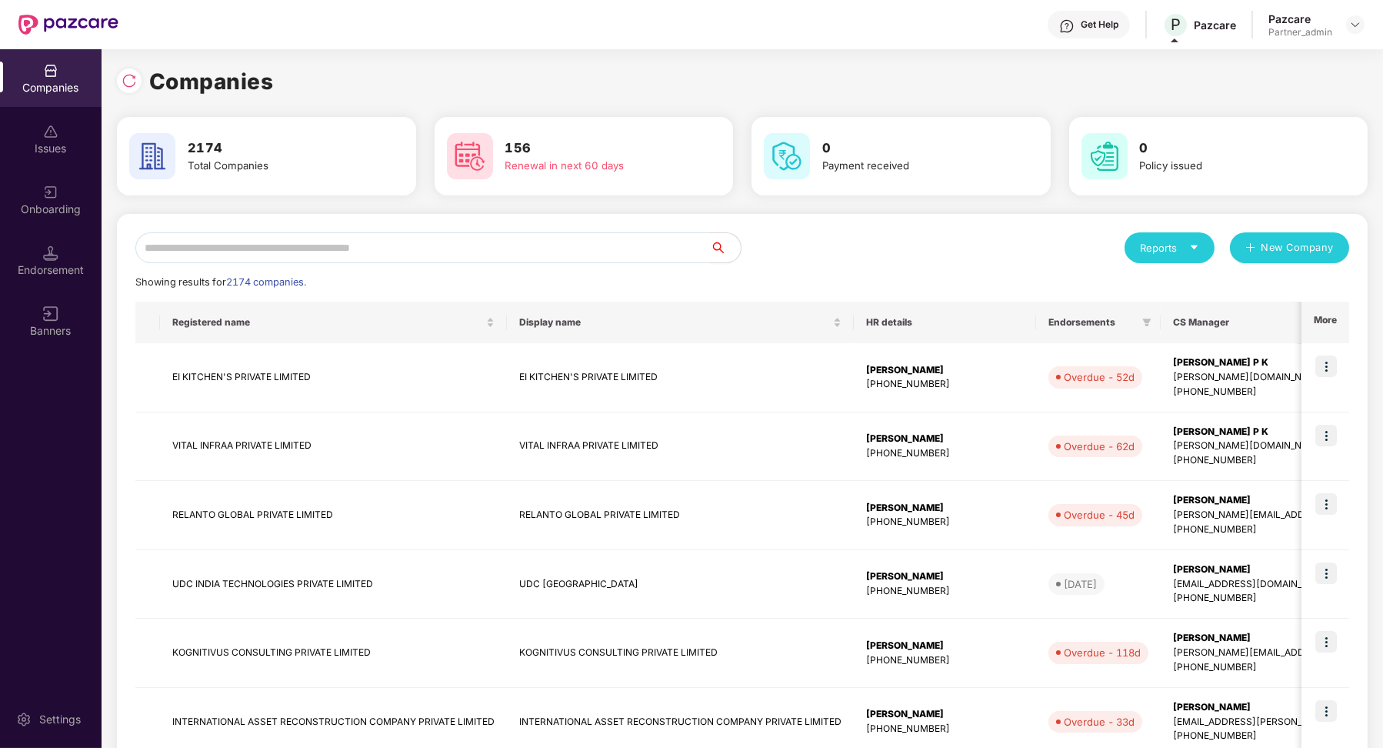
click at [228, 251] on input "text" at bounding box center [422, 247] width 575 height 31
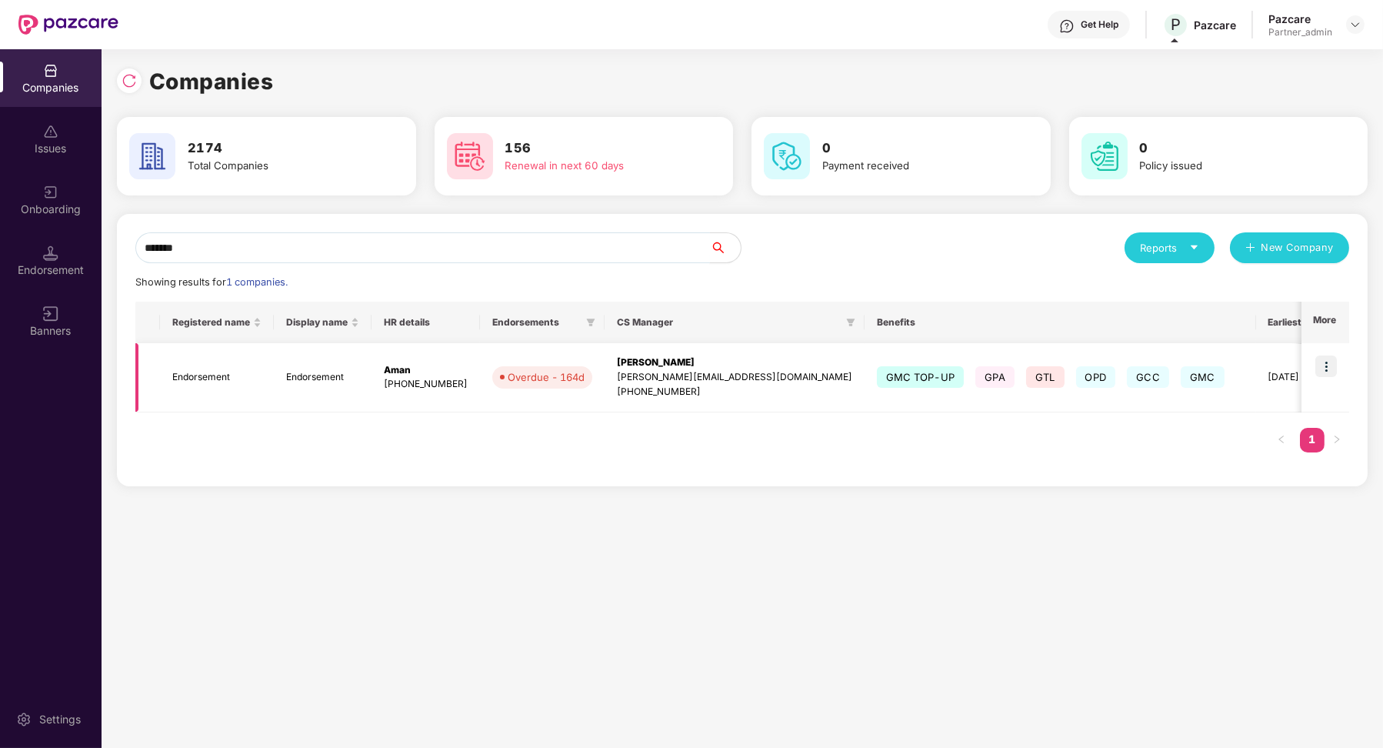
type input "*******"
click at [1317, 375] on img at bounding box center [1326, 366] width 22 height 22
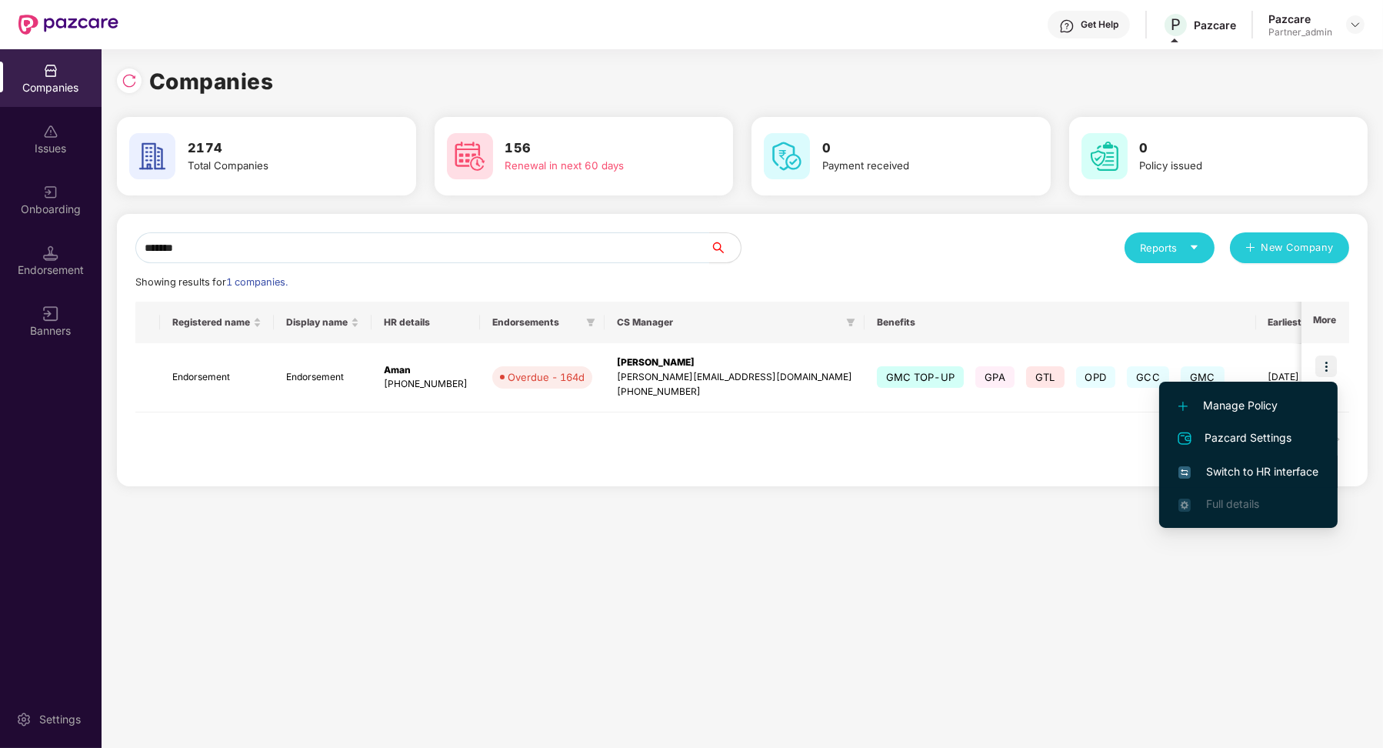
click at [1251, 479] on span "Switch to HR interface" at bounding box center [1248, 471] width 140 height 17
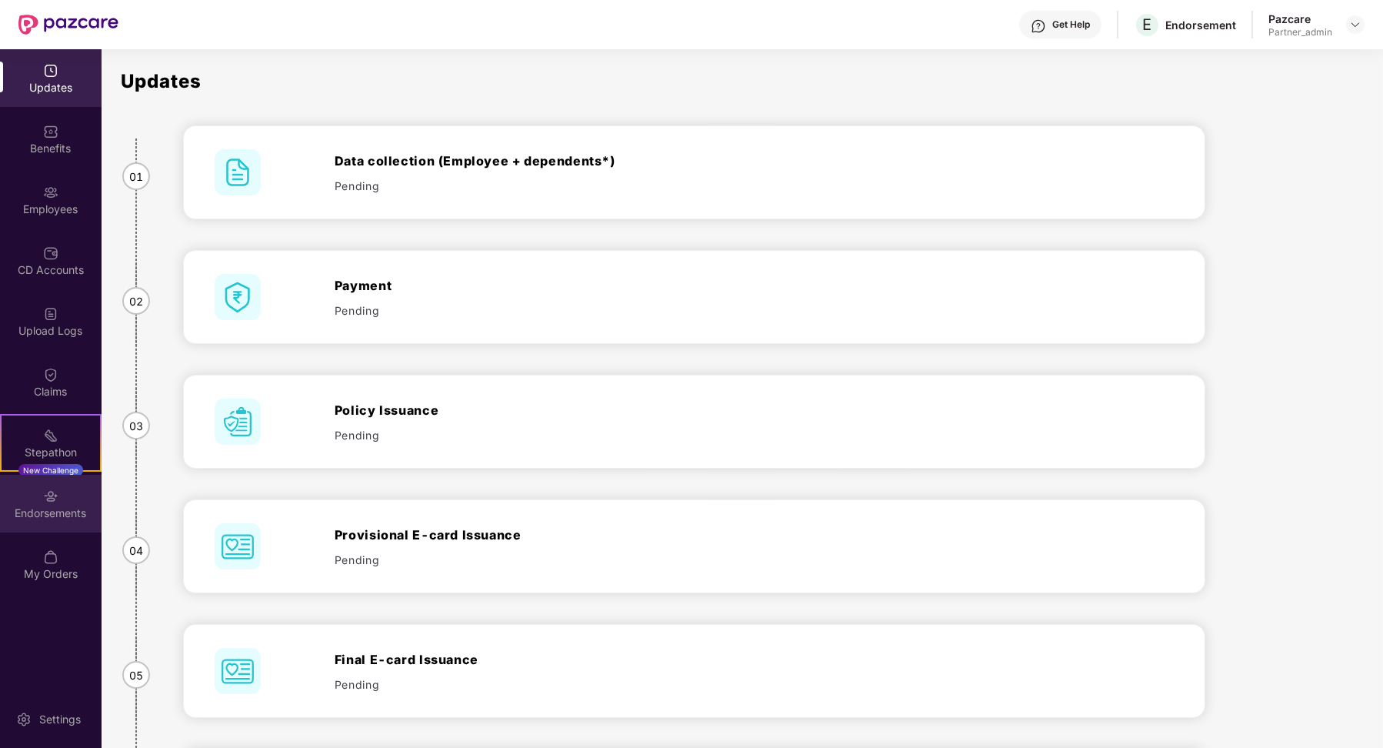
click at [65, 524] on div "Endorsements" at bounding box center [51, 504] width 102 height 58
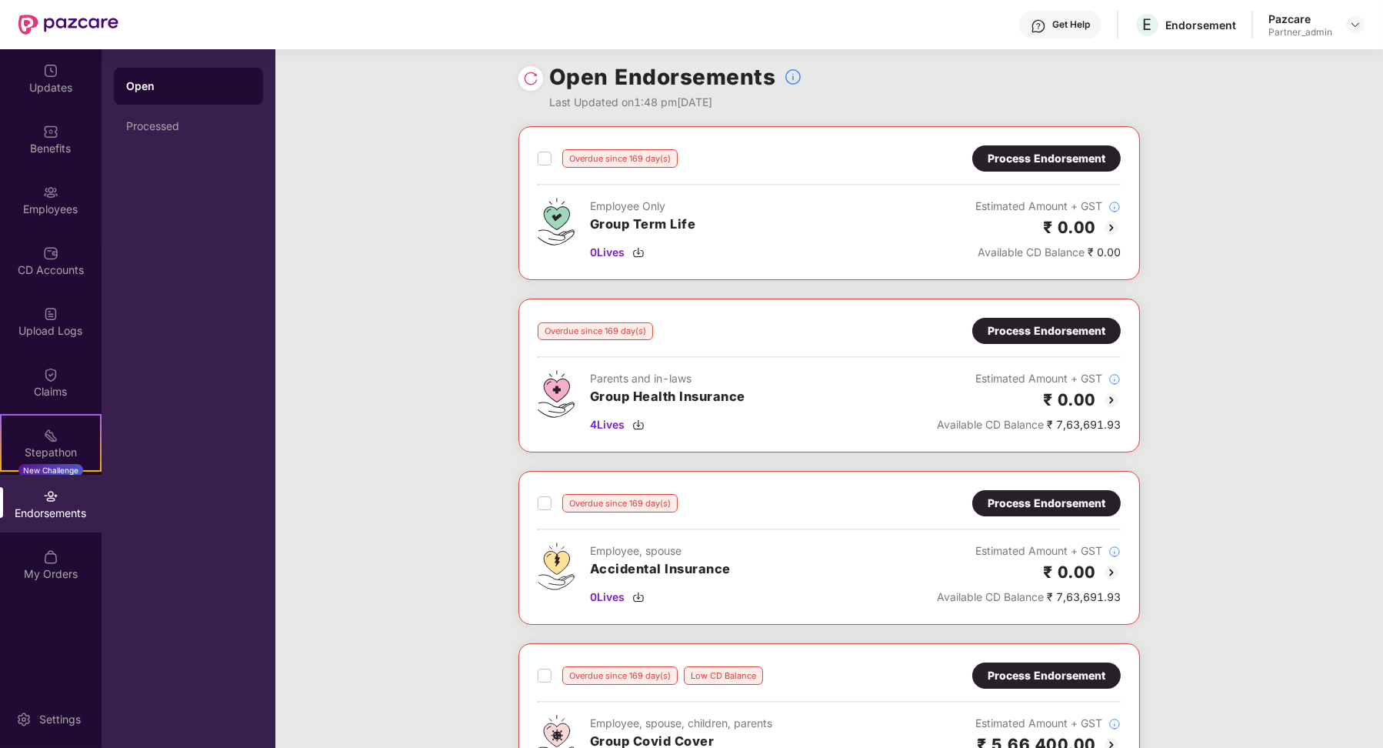
scroll to position [0, 0]
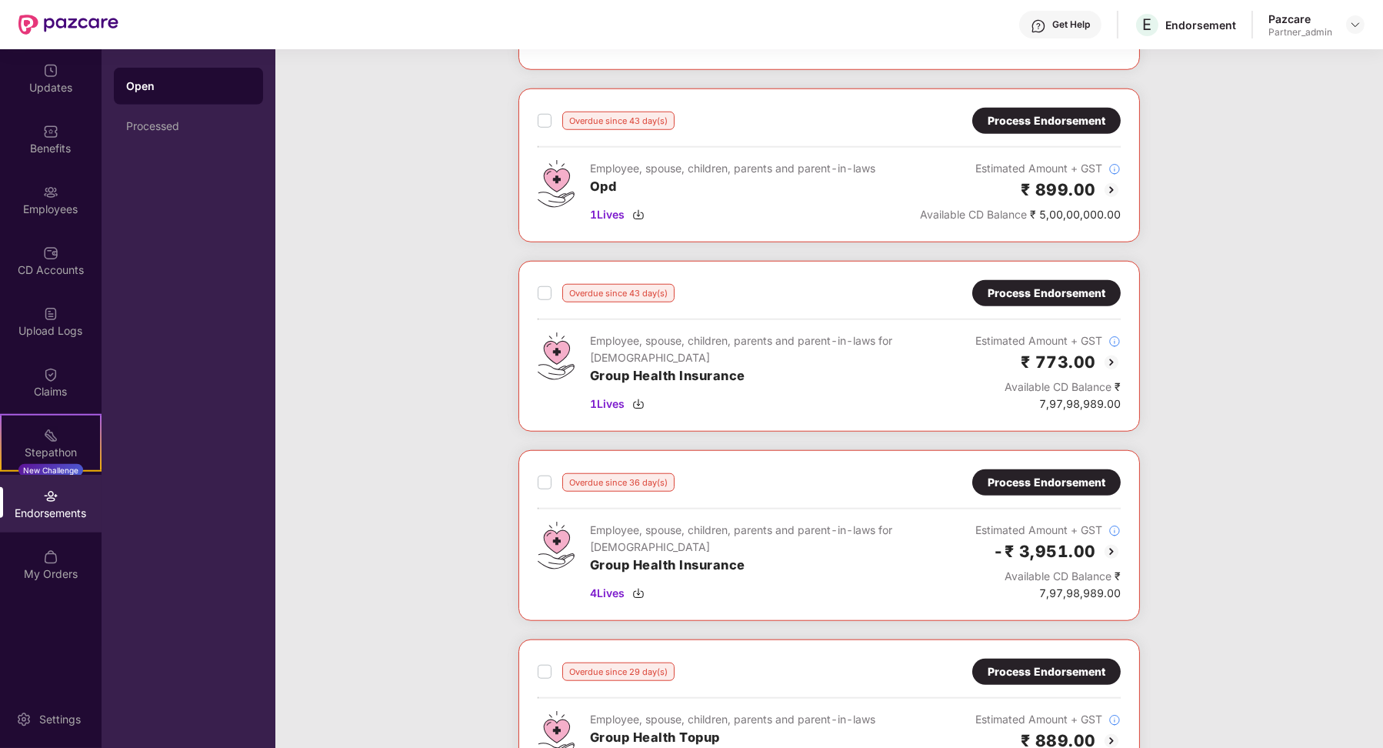
scroll to position [2448, 0]
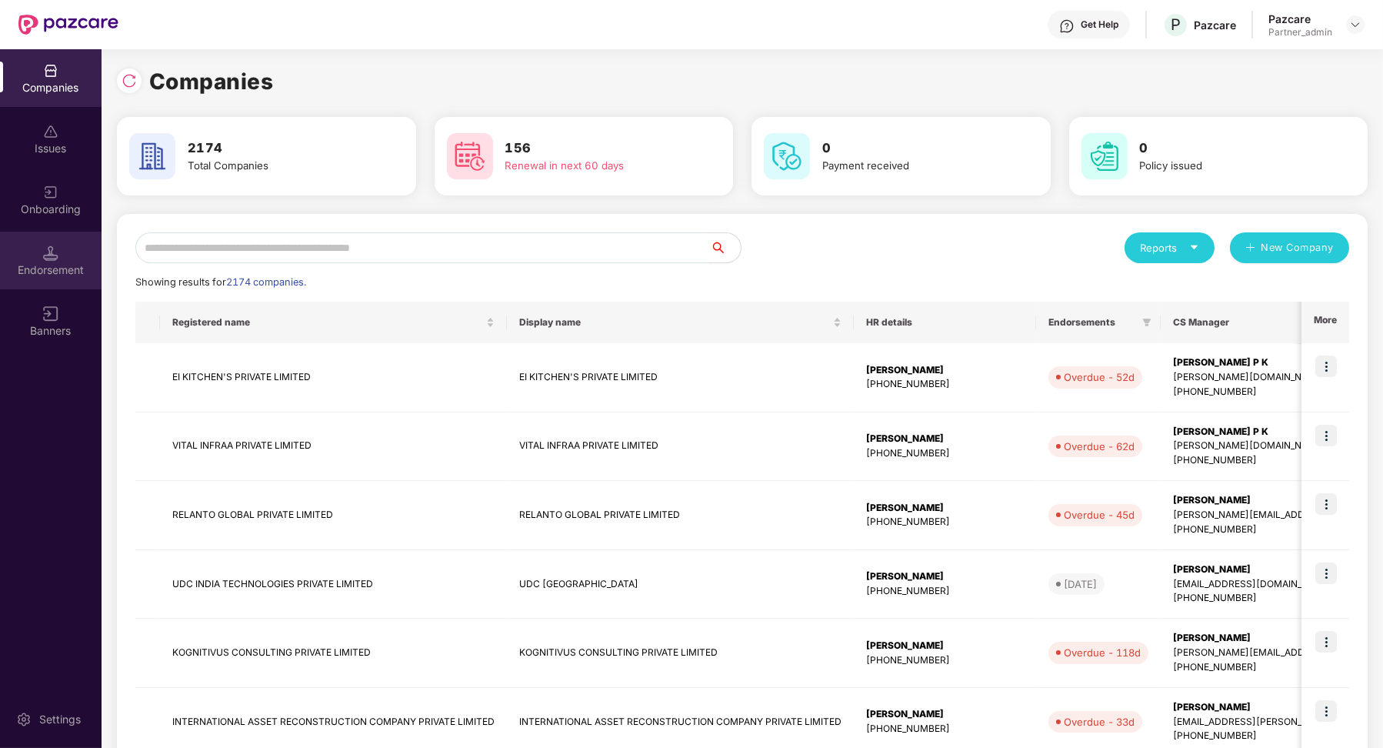
click at [77, 262] on div "Endorsement" at bounding box center [51, 269] width 102 height 15
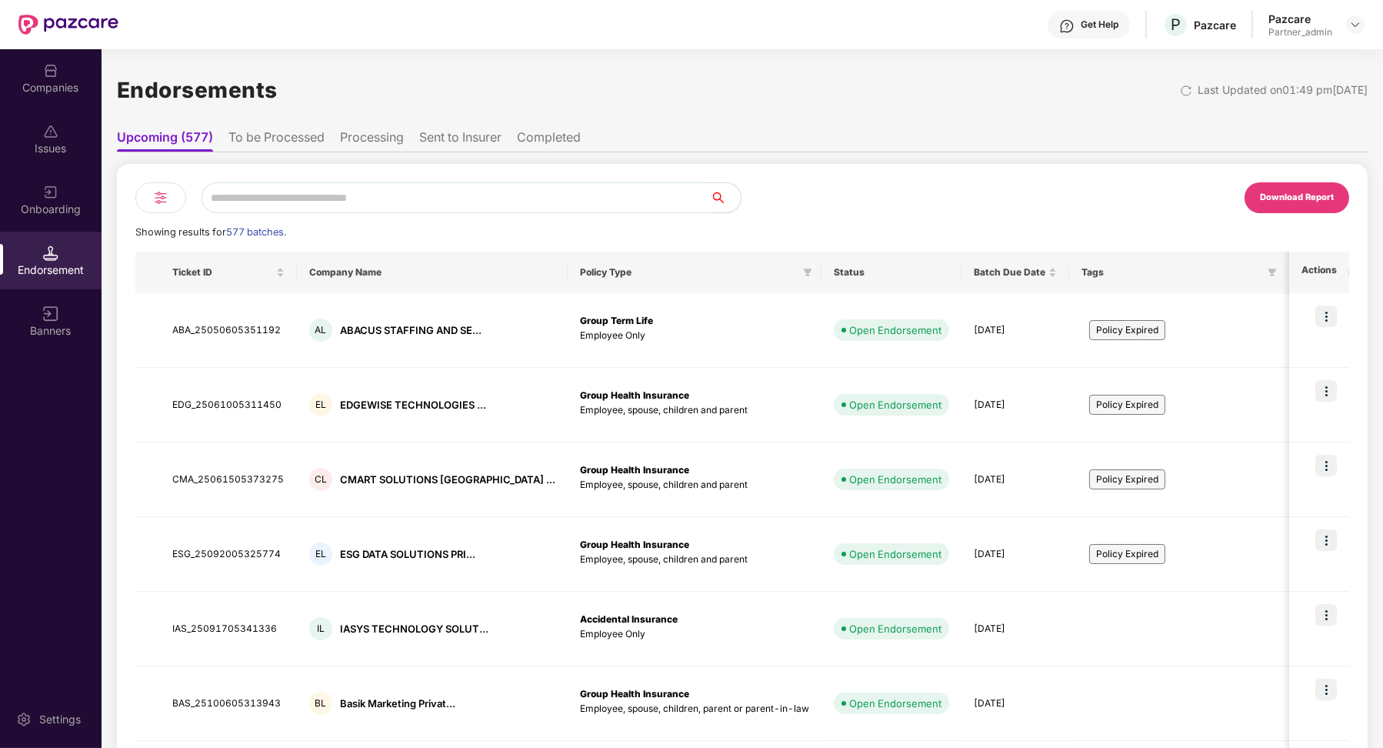
click at [254, 139] on li "To be Processed" at bounding box center [276, 140] width 96 height 22
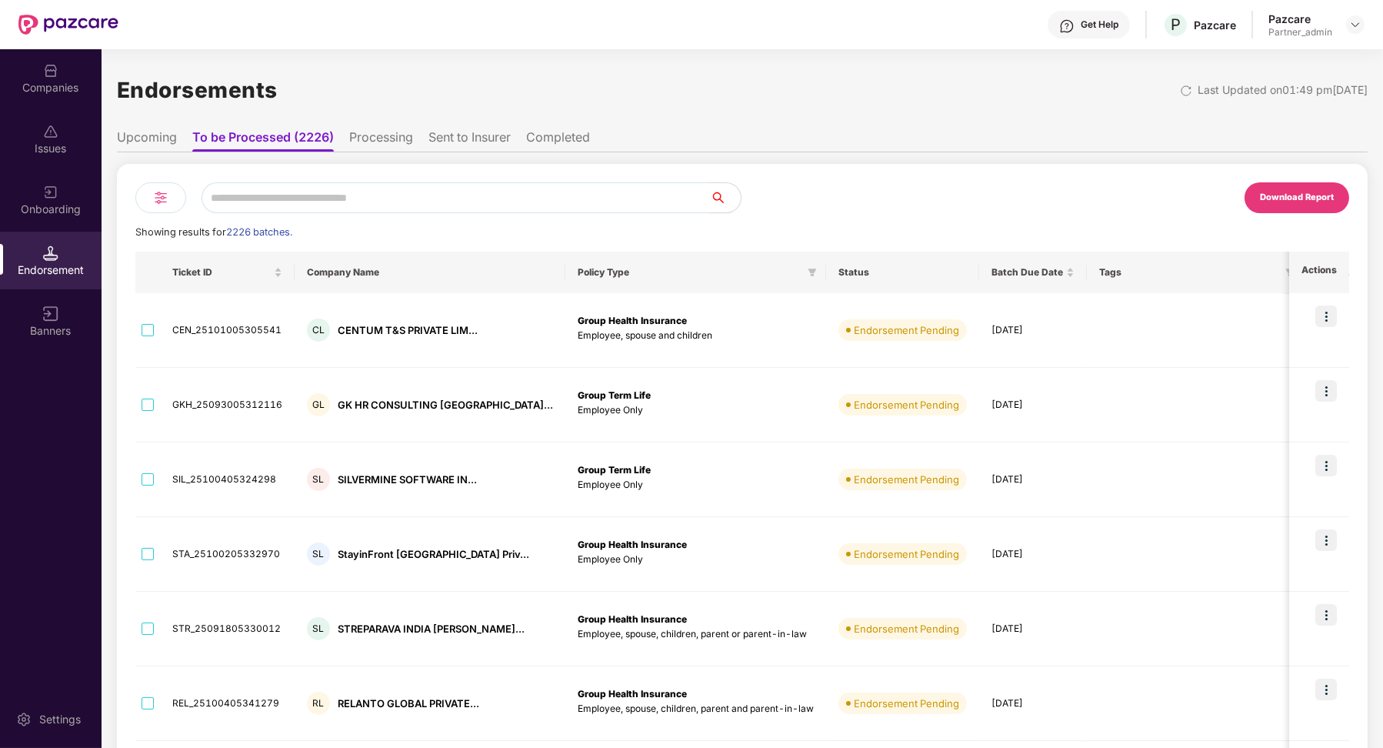
click at [321, 191] on input "text" at bounding box center [456, 197] width 508 height 31
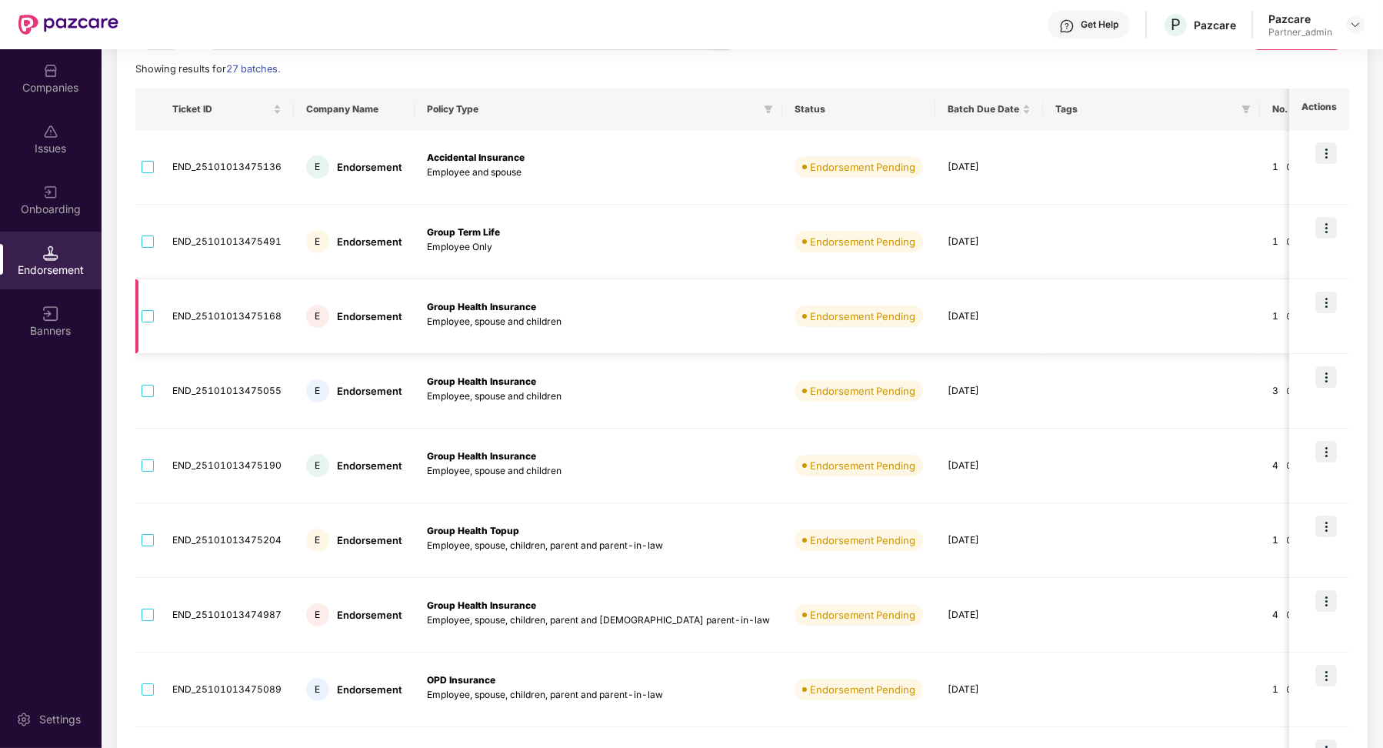
scroll to position [92, 0]
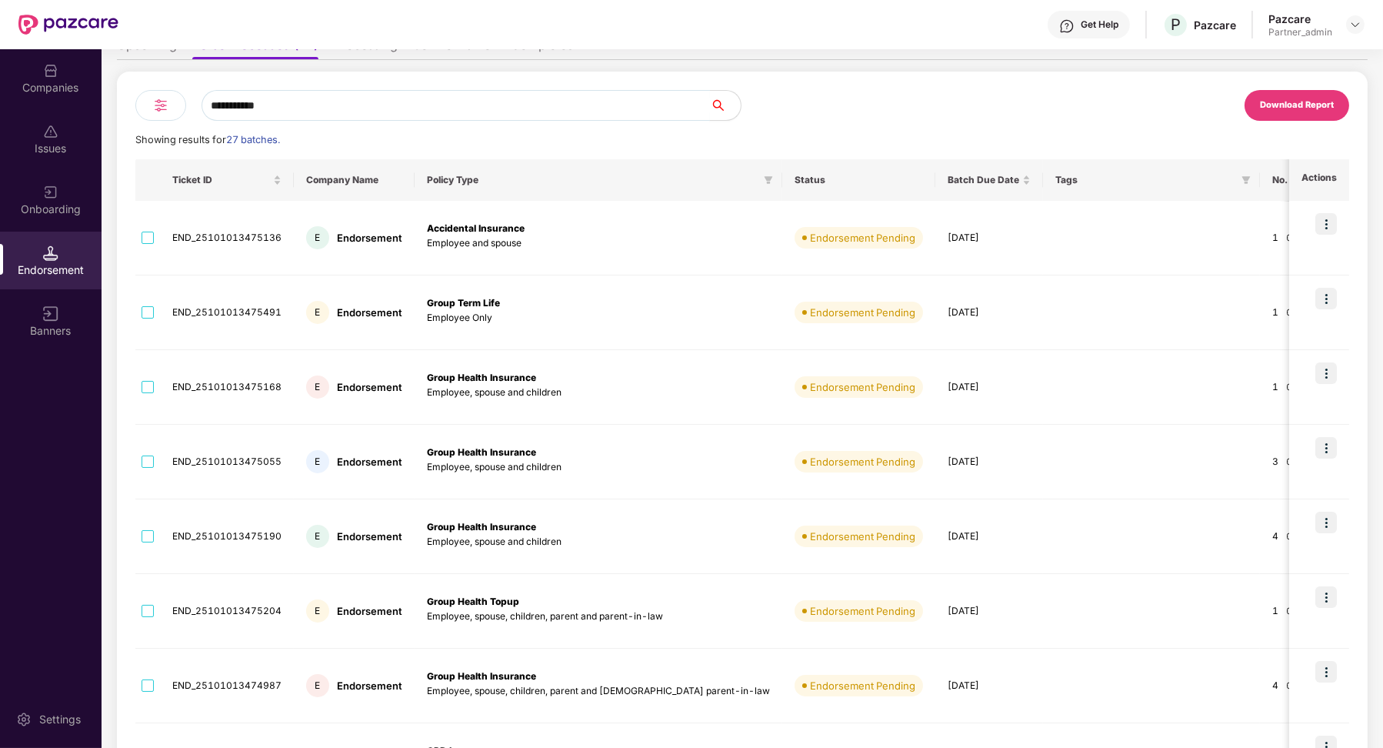
click at [325, 115] on input "**********" at bounding box center [456, 105] width 508 height 31
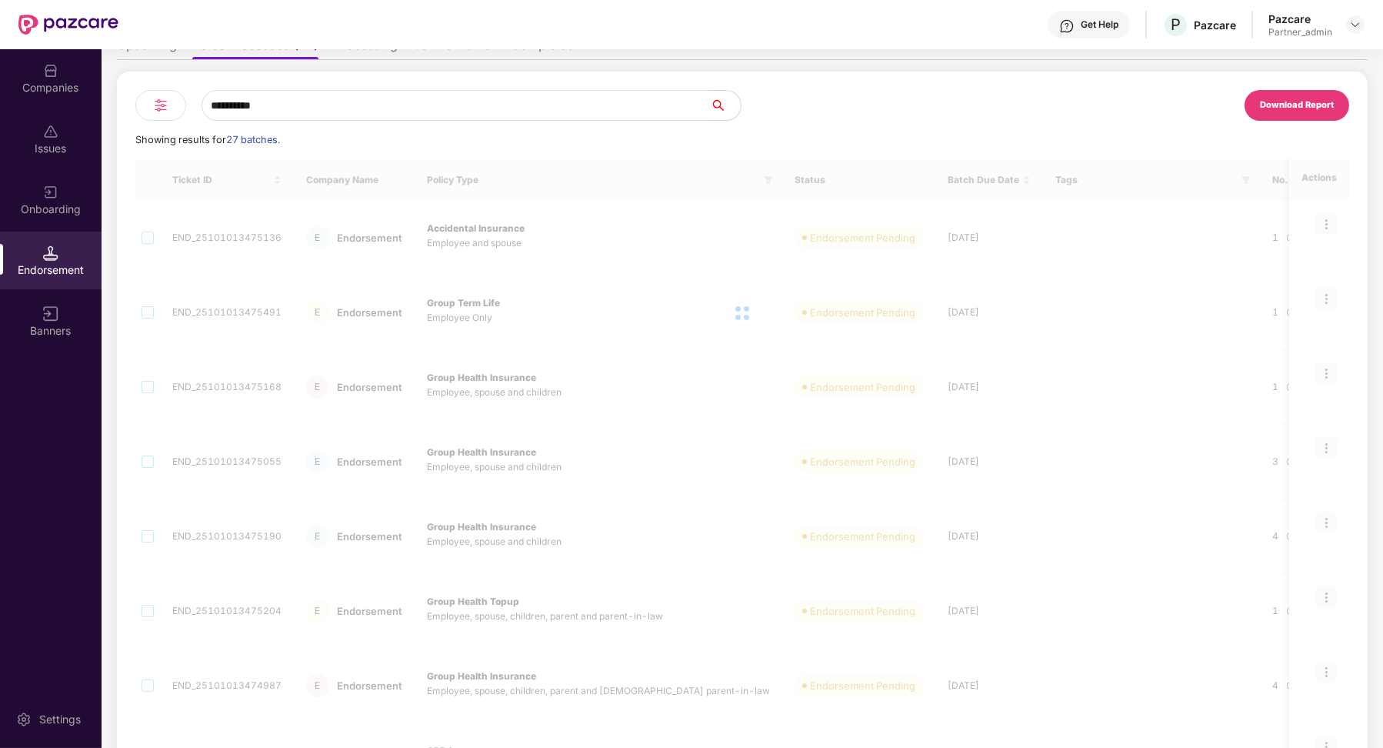
type input "**********"
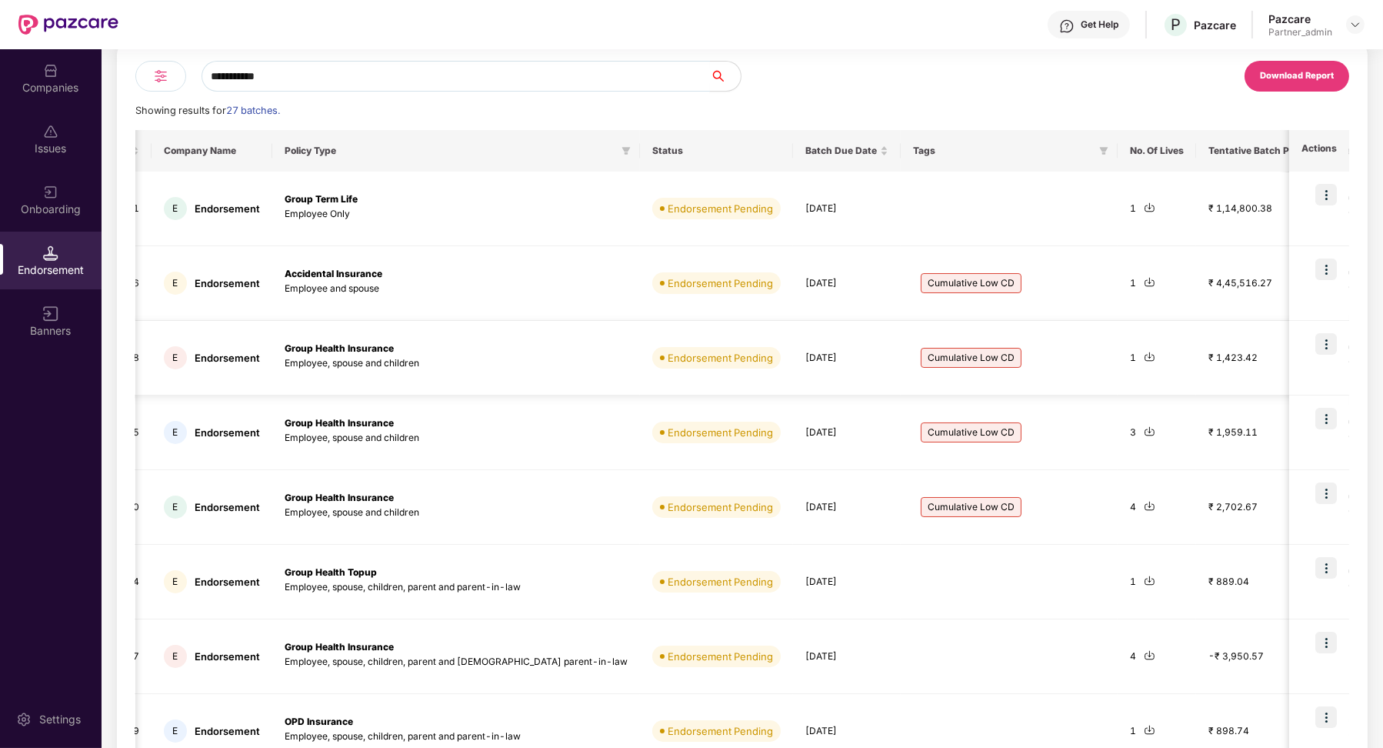
scroll to position [10, 0]
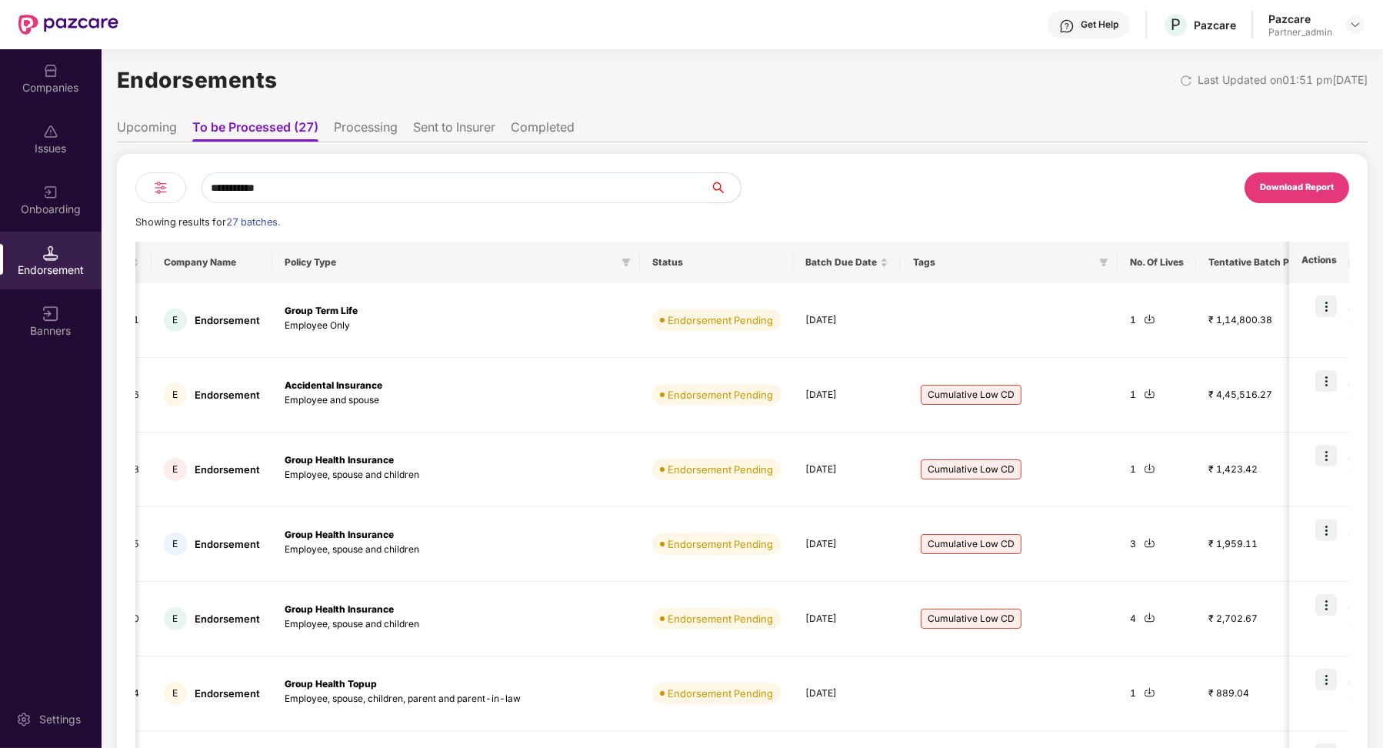
click at [158, 131] on li "Upcoming" at bounding box center [147, 130] width 60 height 22
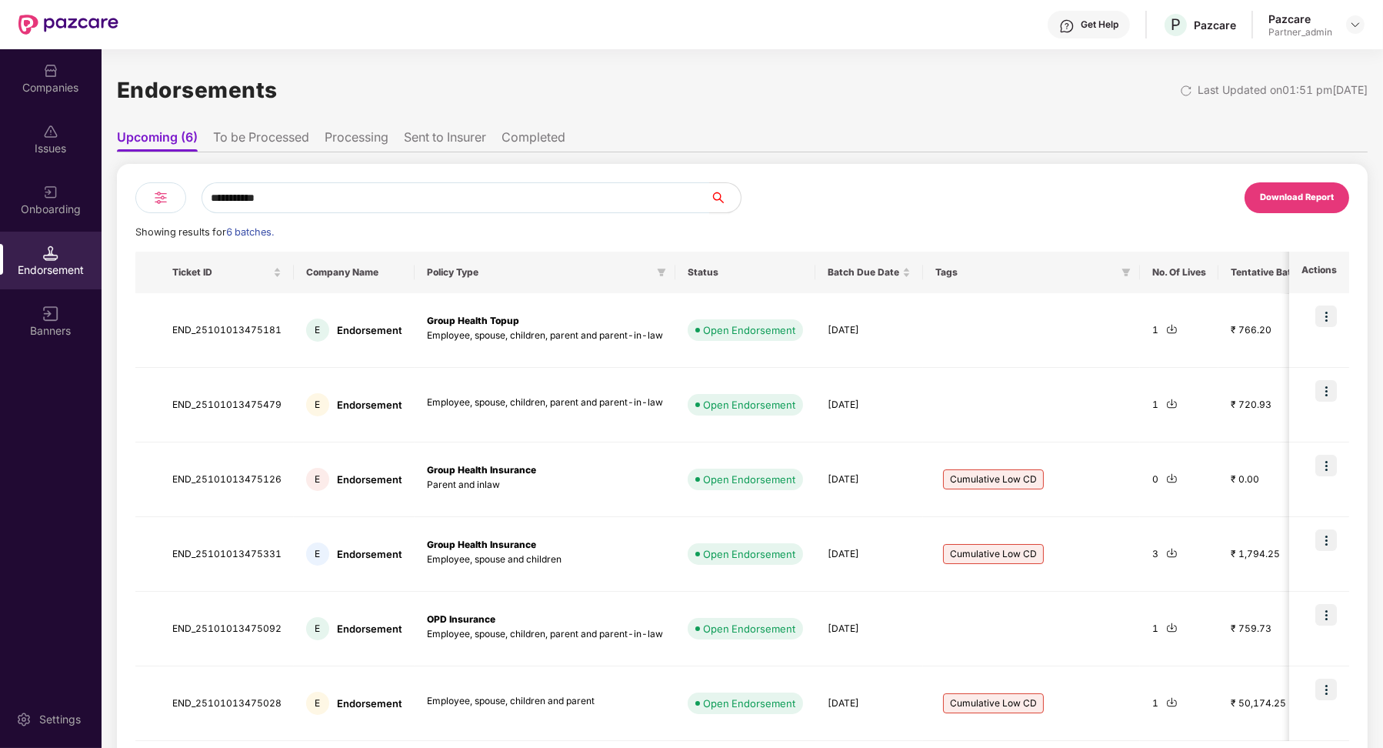
click at [289, 149] on li "To be Processed" at bounding box center [261, 140] width 96 height 22
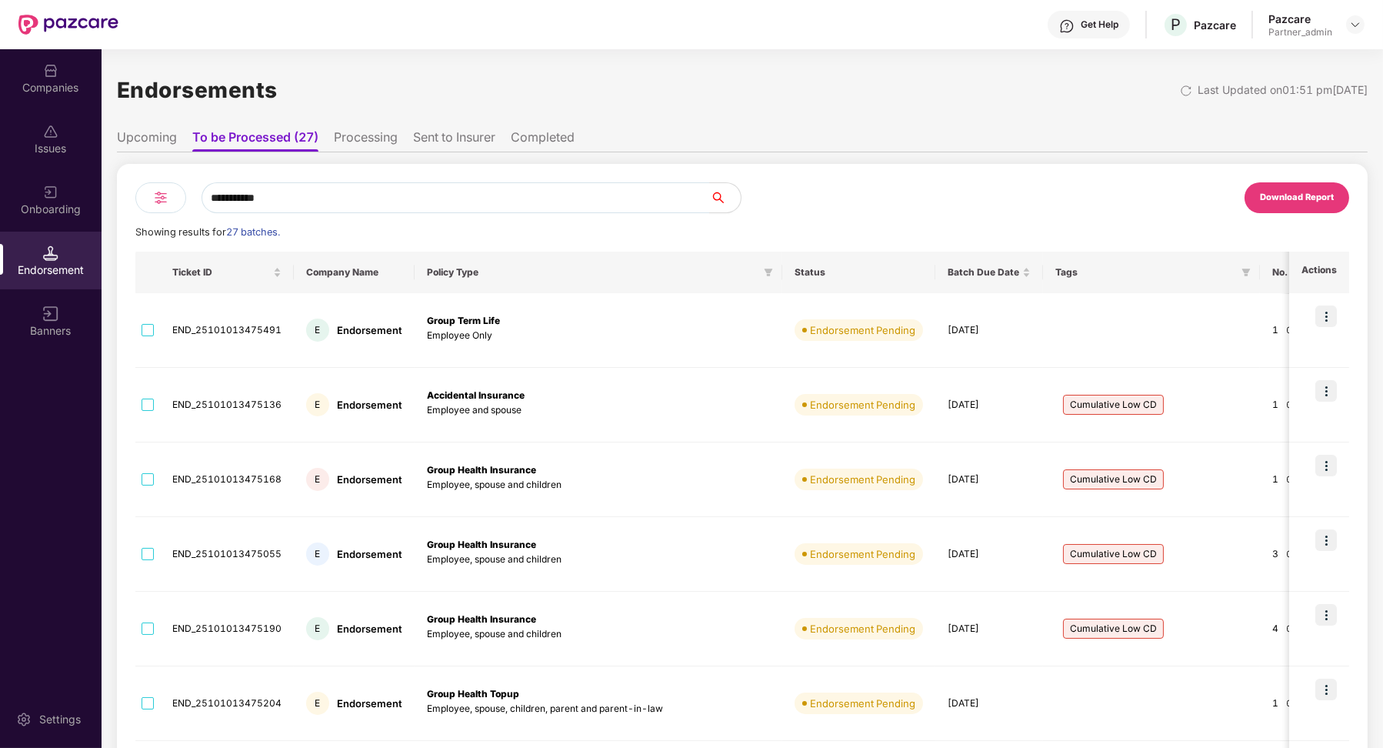
click at [155, 153] on div "**********" at bounding box center [742, 632] width 1251 height 961
click at [157, 144] on li "Upcoming" at bounding box center [147, 140] width 60 height 22
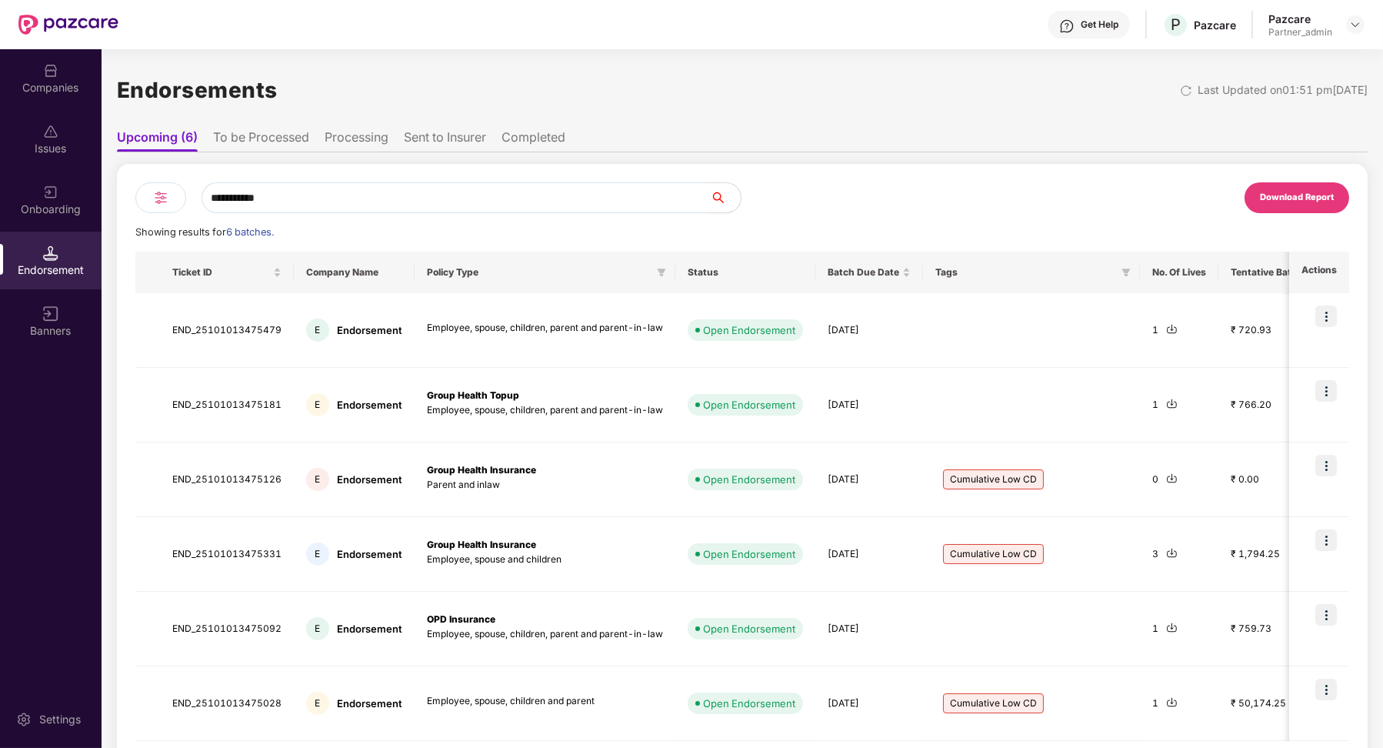
click at [226, 136] on li "To be Processed" at bounding box center [261, 140] width 96 height 22
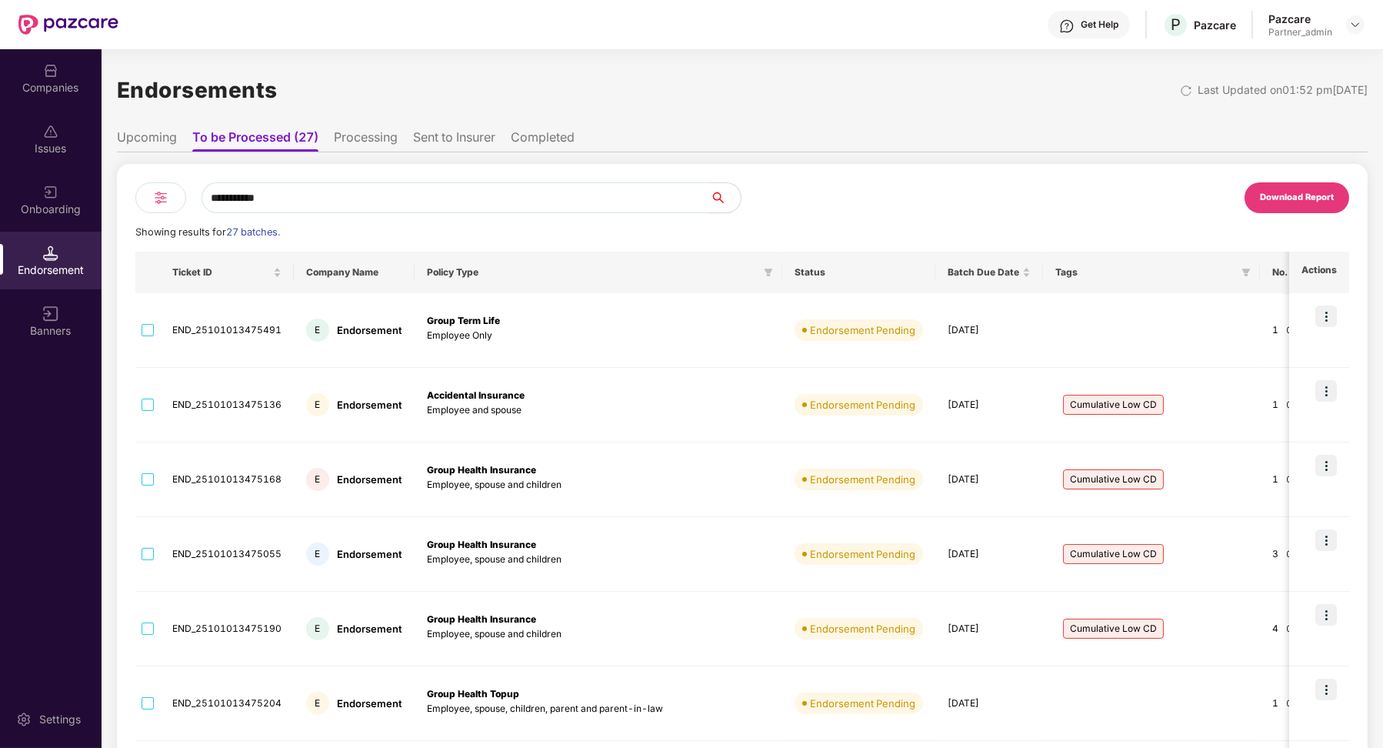
click at [168, 135] on li "Upcoming" at bounding box center [147, 140] width 60 height 22
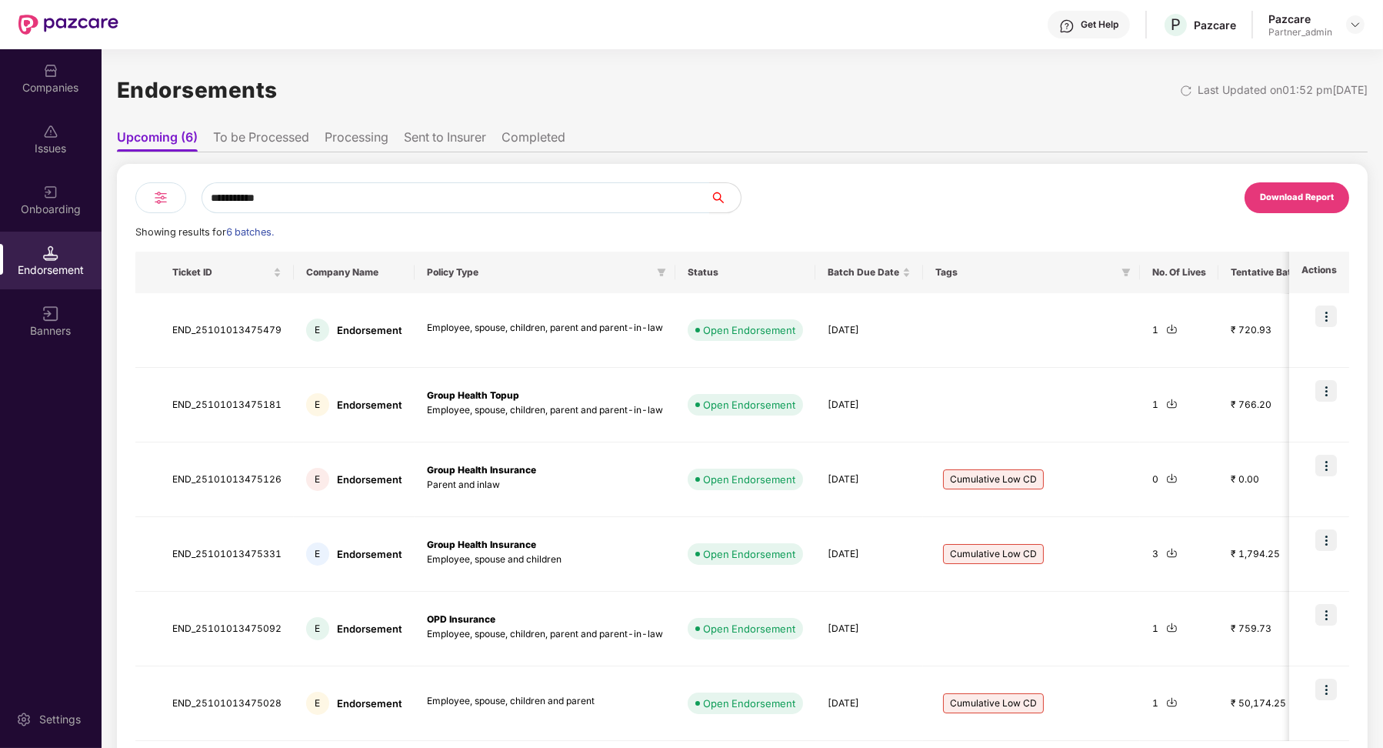
click at [243, 141] on li "To be Processed" at bounding box center [261, 140] width 96 height 22
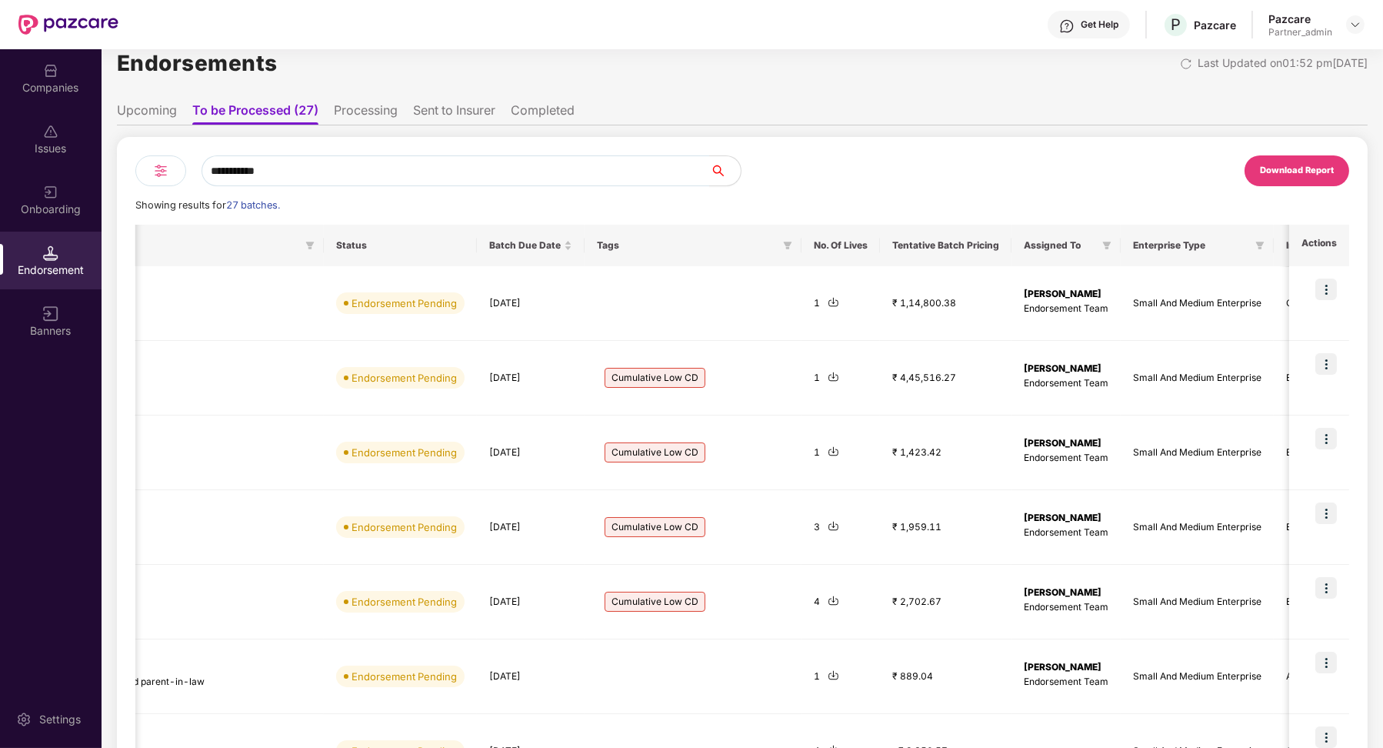
scroll to position [12, 0]
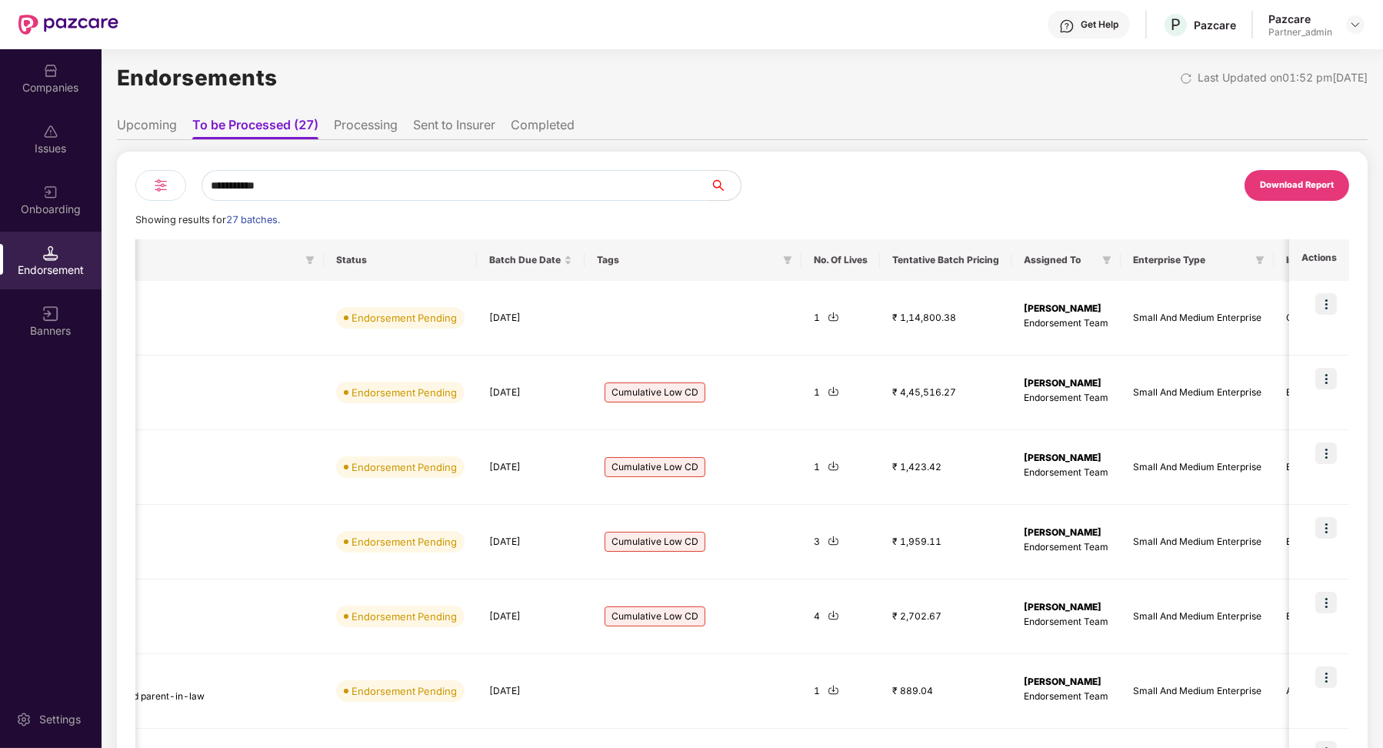
click at [170, 128] on li "Upcoming" at bounding box center [147, 128] width 60 height 22
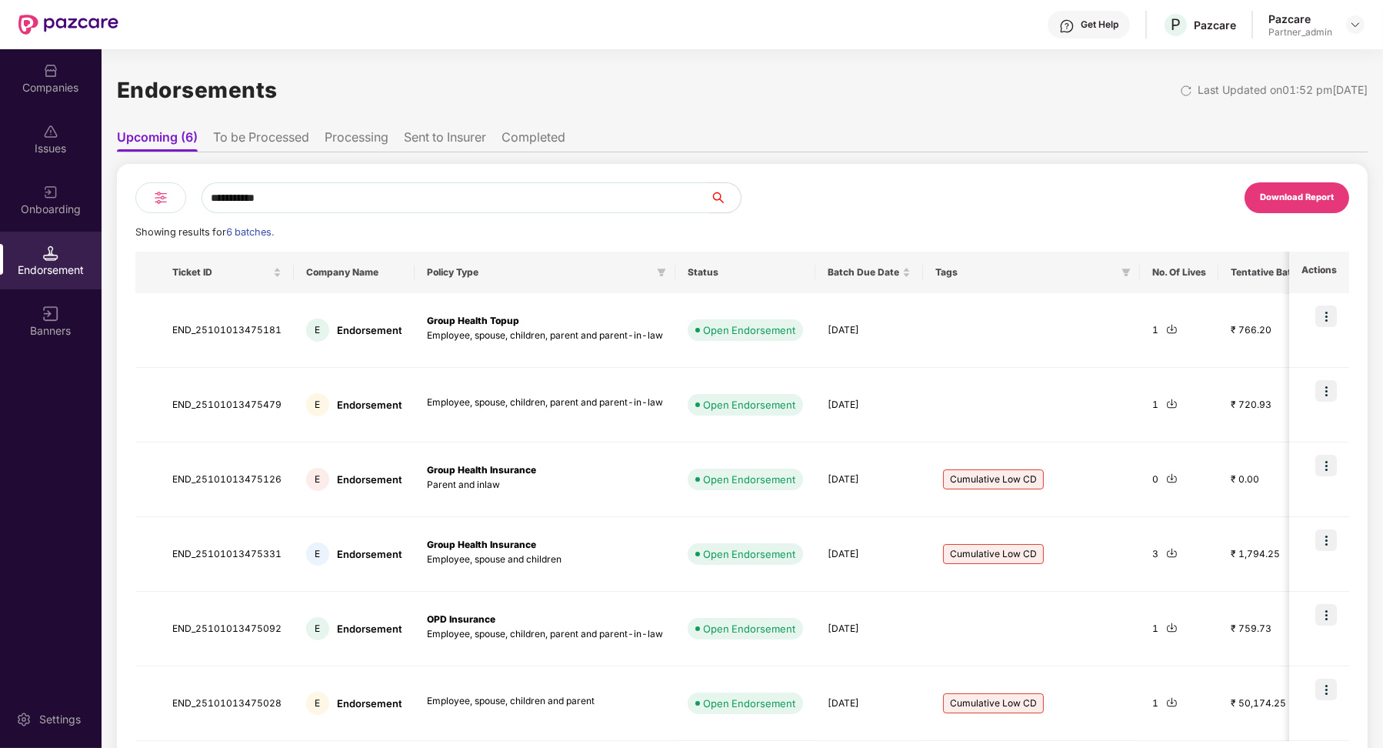
click at [263, 143] on li "To be Processed" at bounding box center [261, 140] width 96 height 22
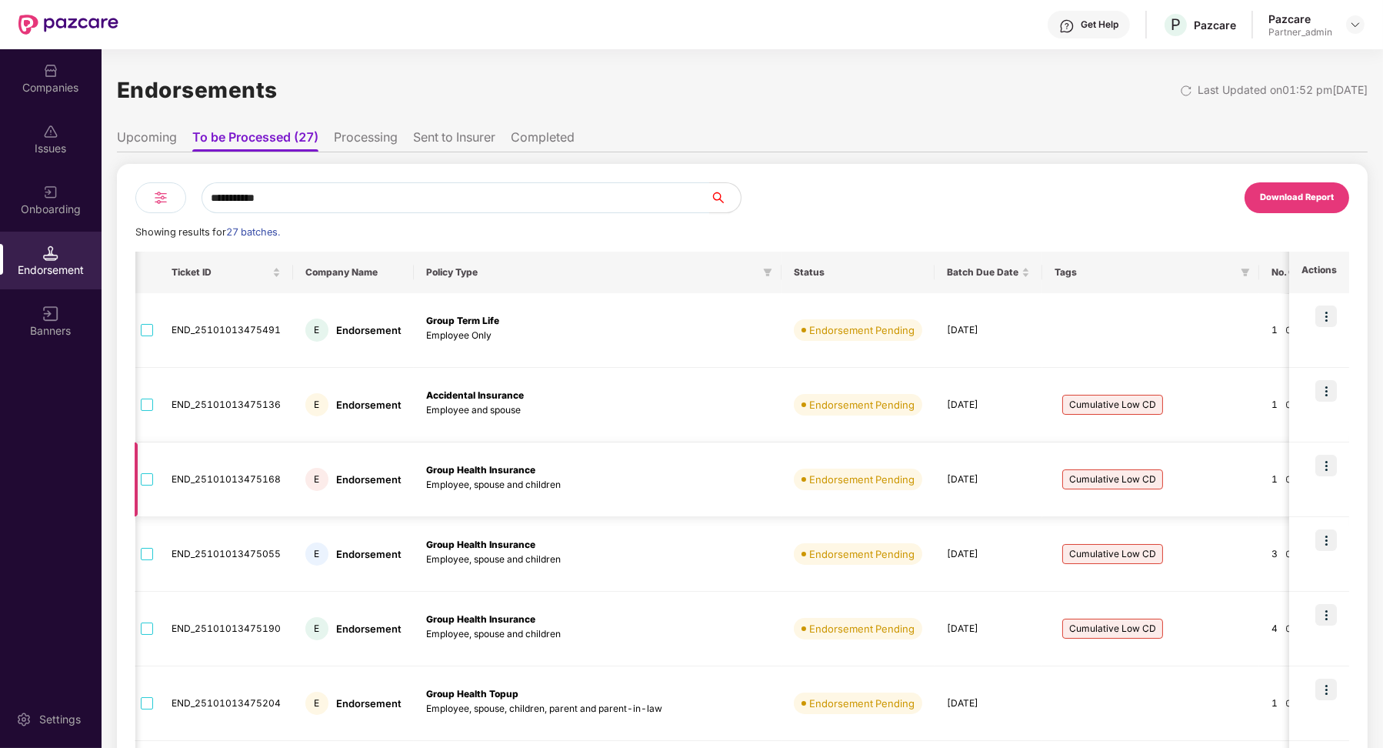
scroll to position [0, 5]
click at [365, 156] on div "**********" at bounding box center [742, 632] width 1251 height 961
click at [365, 150] on li "Processing" at bounding box center [366, 140] width 64 height 22
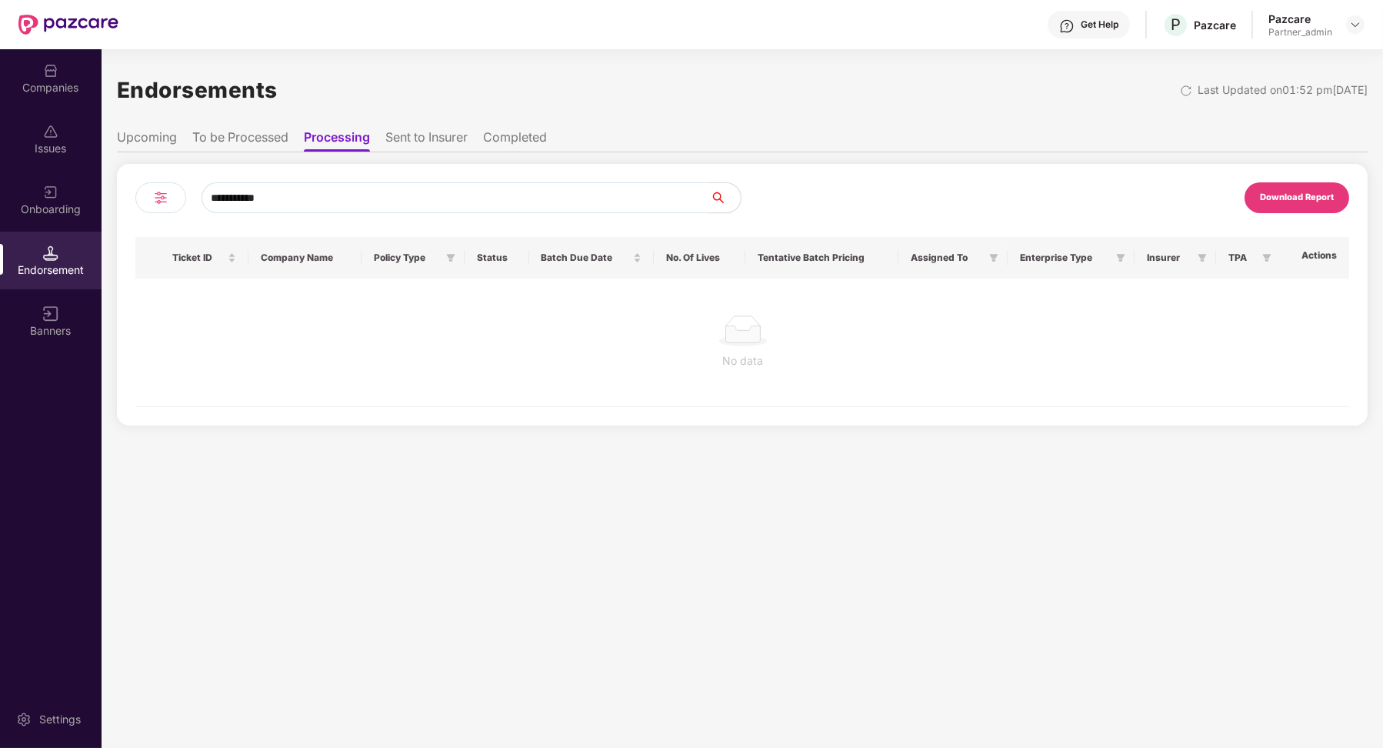
click at [272, 143] on li "To be Processed" at bounding box center [240, 140] width 96 height 22
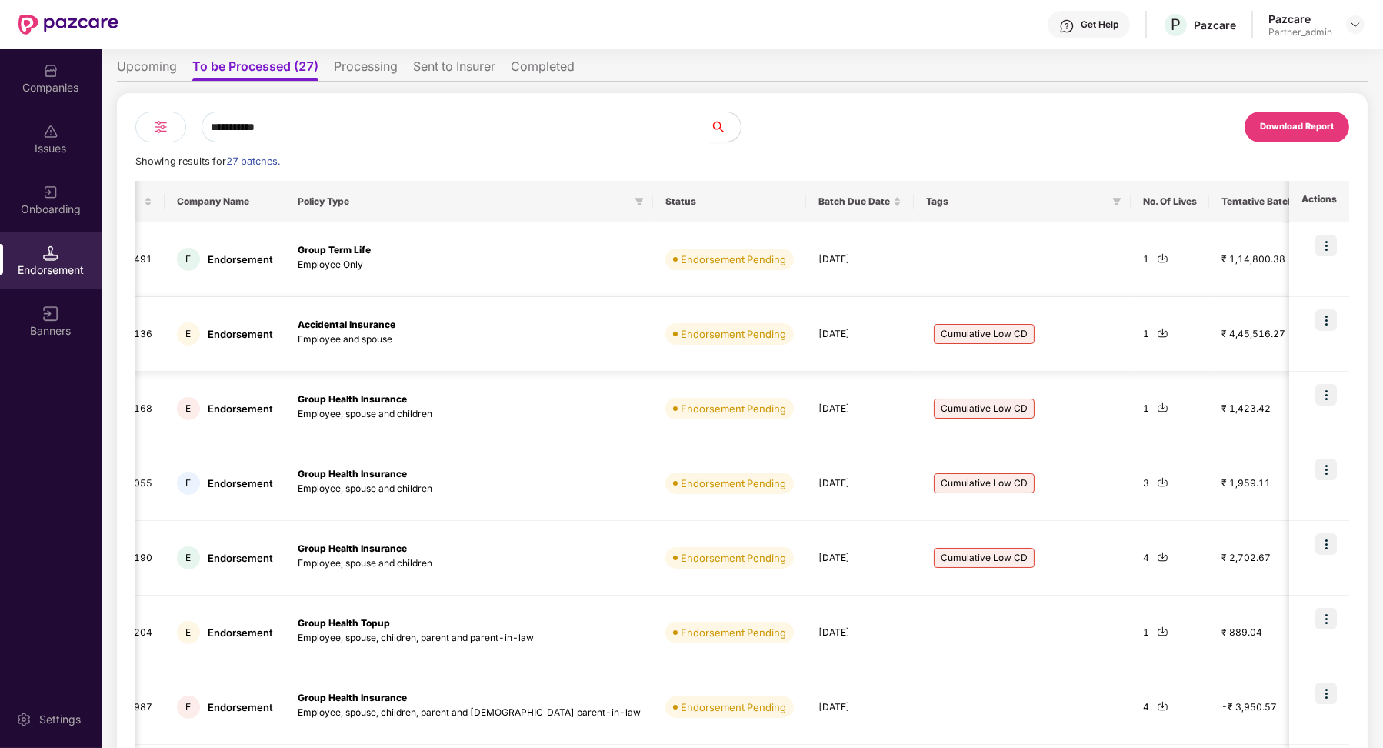
scroll to position [0, 0]
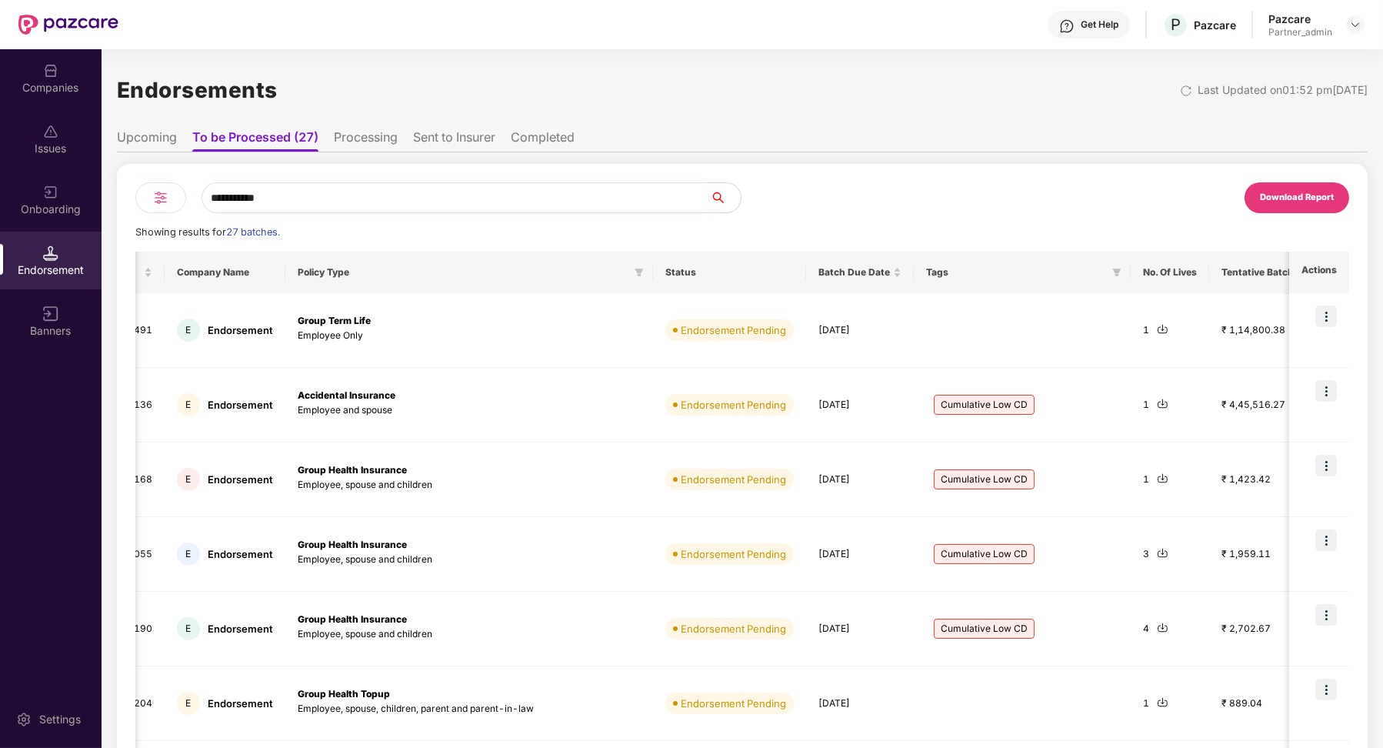
click at [345, 148] on li "Processing" at bounding box center [366, 140] width 64 height 22
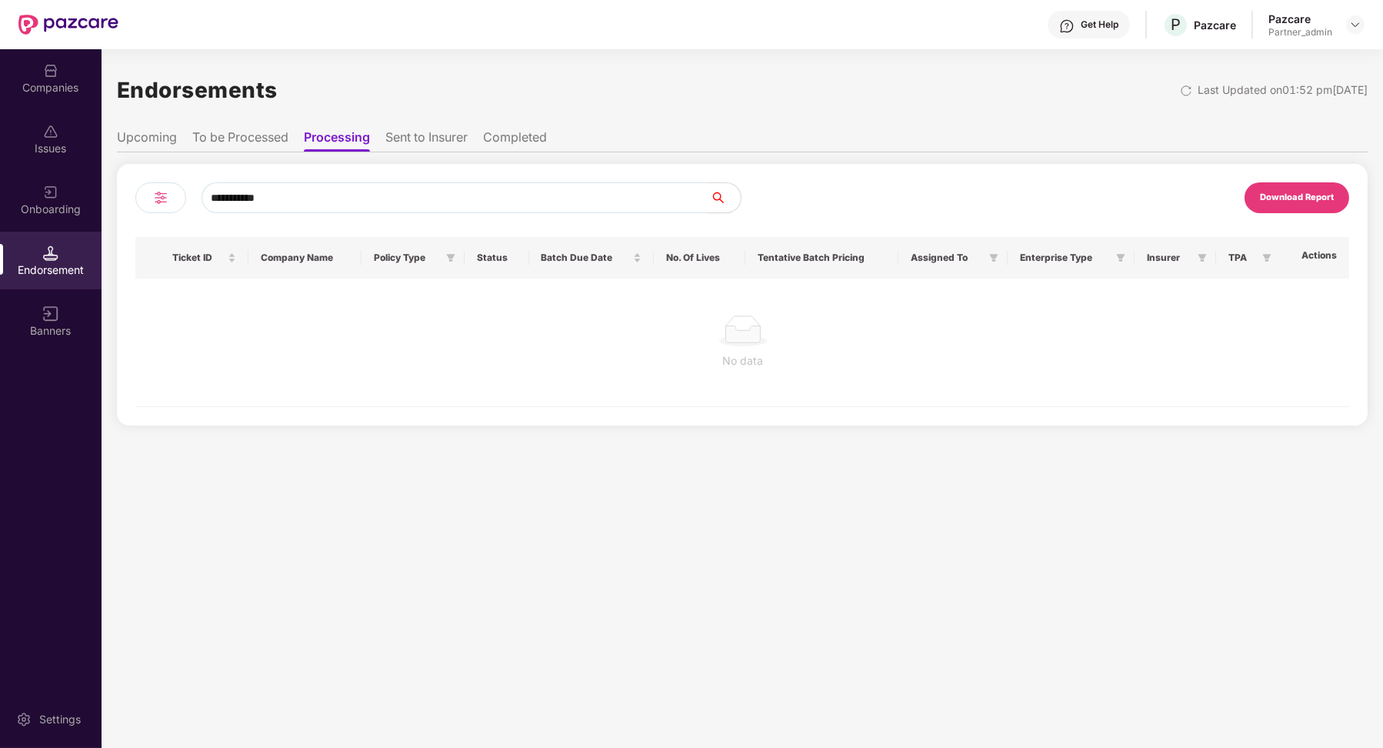
click at [255, 138] on li "To be Processed" at bounding box center [240, 140] width 96 height 22
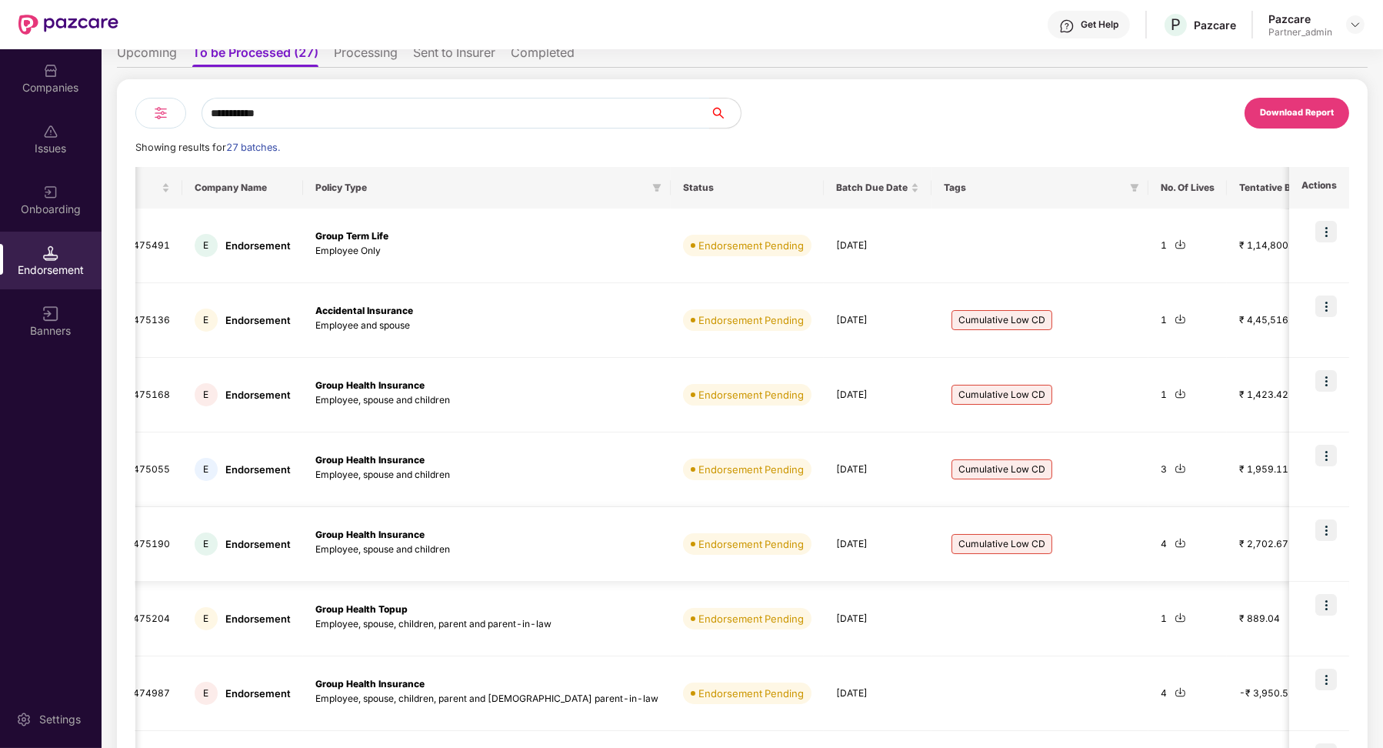
scroll to position [0, 196]
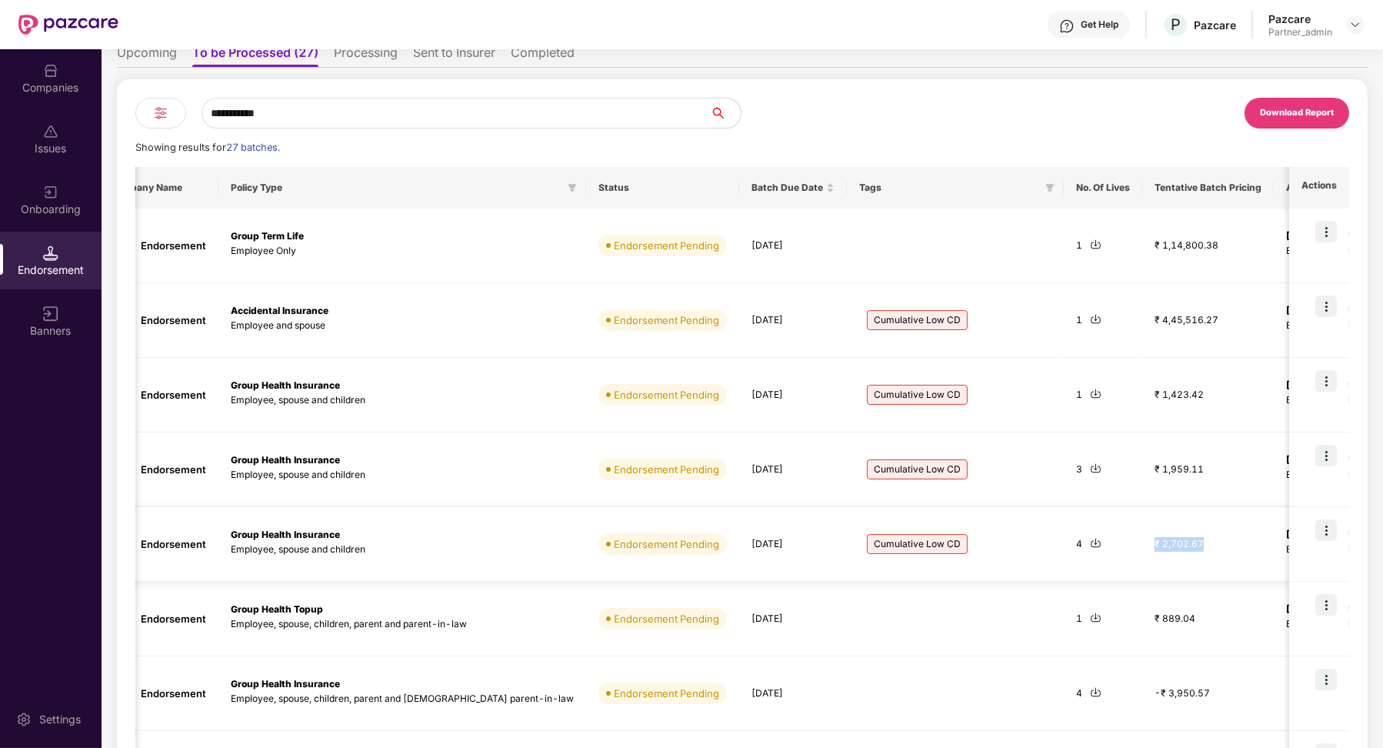
drag, startPoint x: 1124, startPoint y: 545, endPoint x: 1062, endPoint y: 542, distance: 61.6
click at [1142, 542] on td "₹ 2,702.67" at bounding box center [1208, 544] width 132 height 75
click at [565, 182] on span at bounding box center [572, 187] width 15 height 18
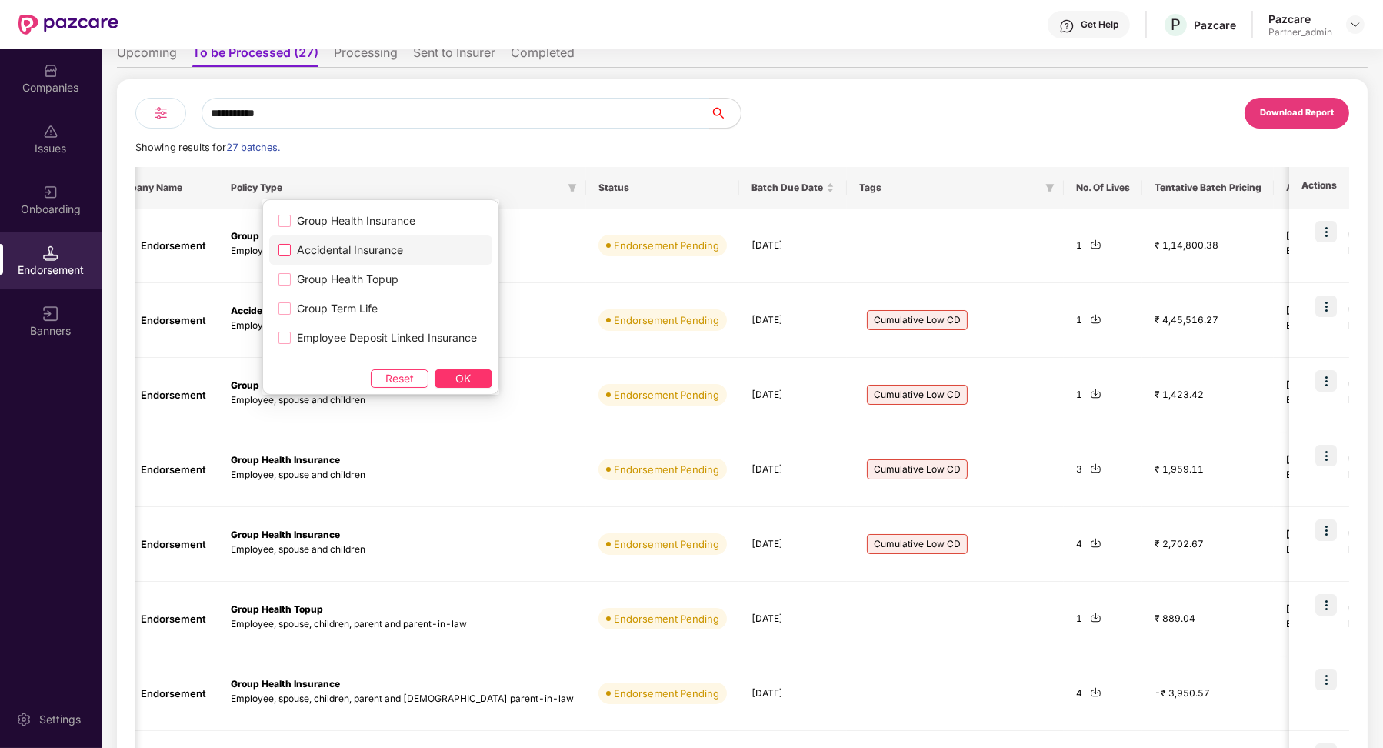
click at [372, 242] on span "Accidental Insurance" at bounding box center [350, 250] width 118 height 17
click at [373, 208] on label "Group Health Insurance" at bounding box center [380, 220] width 223 height 29
click at [475, 378] on button "OK" at bounding box center [464, 378] width 58 height 18
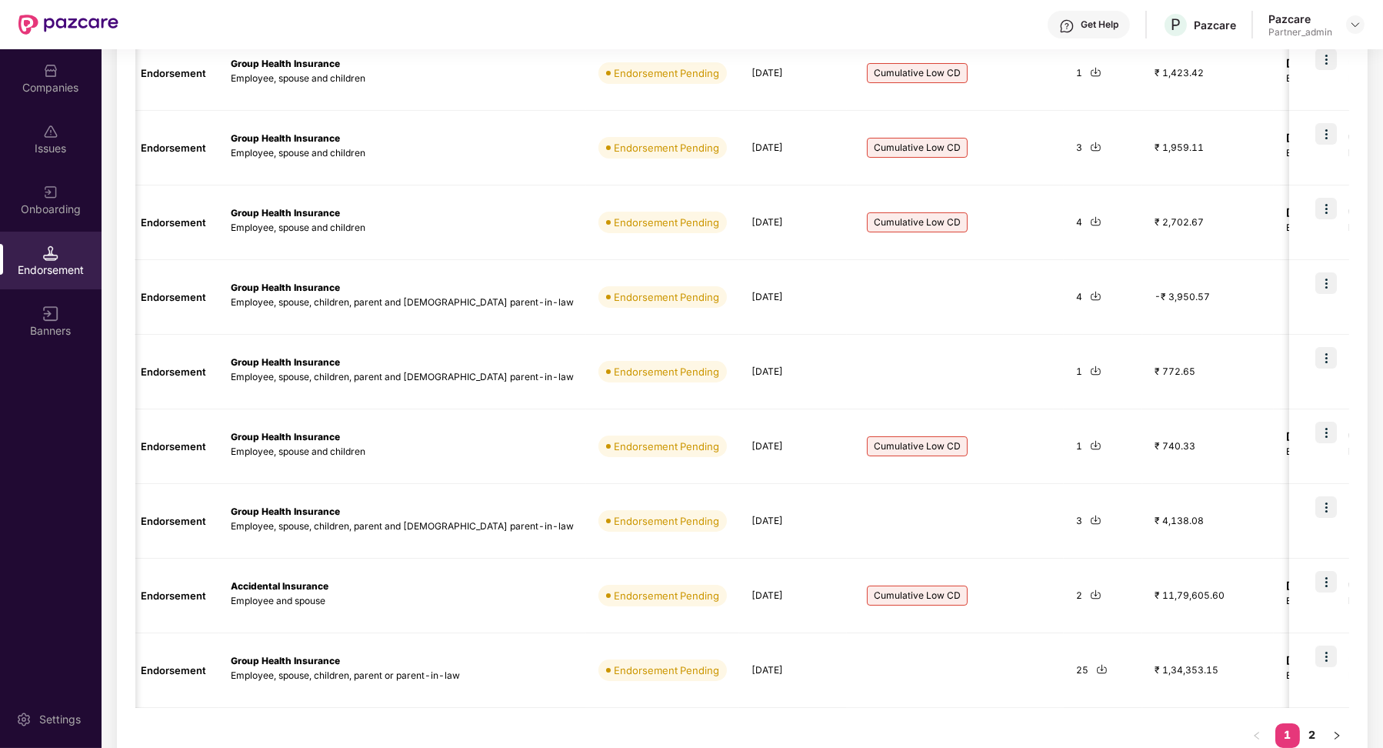
scroll to position [362, 0]
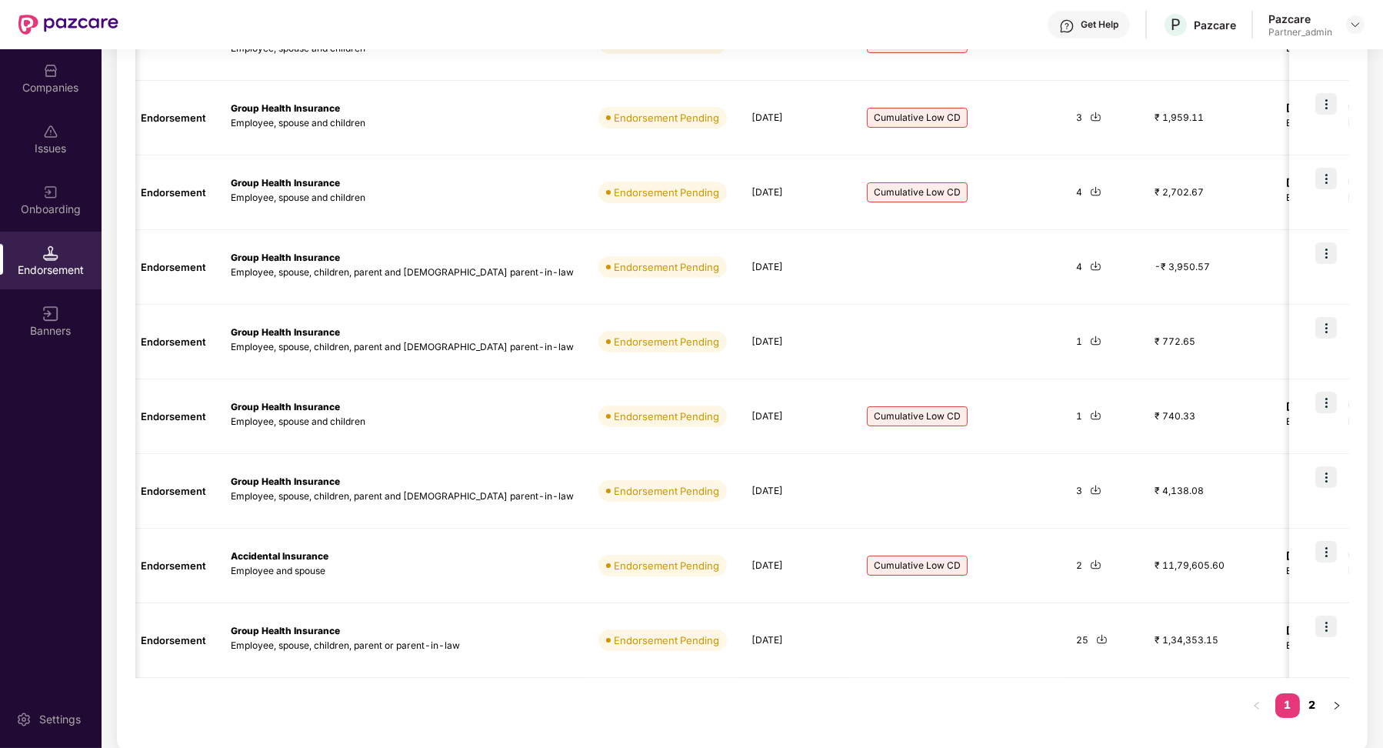
click at [1311, 697] on link "2" at bounding box center [1312, 704] width 25 height 23
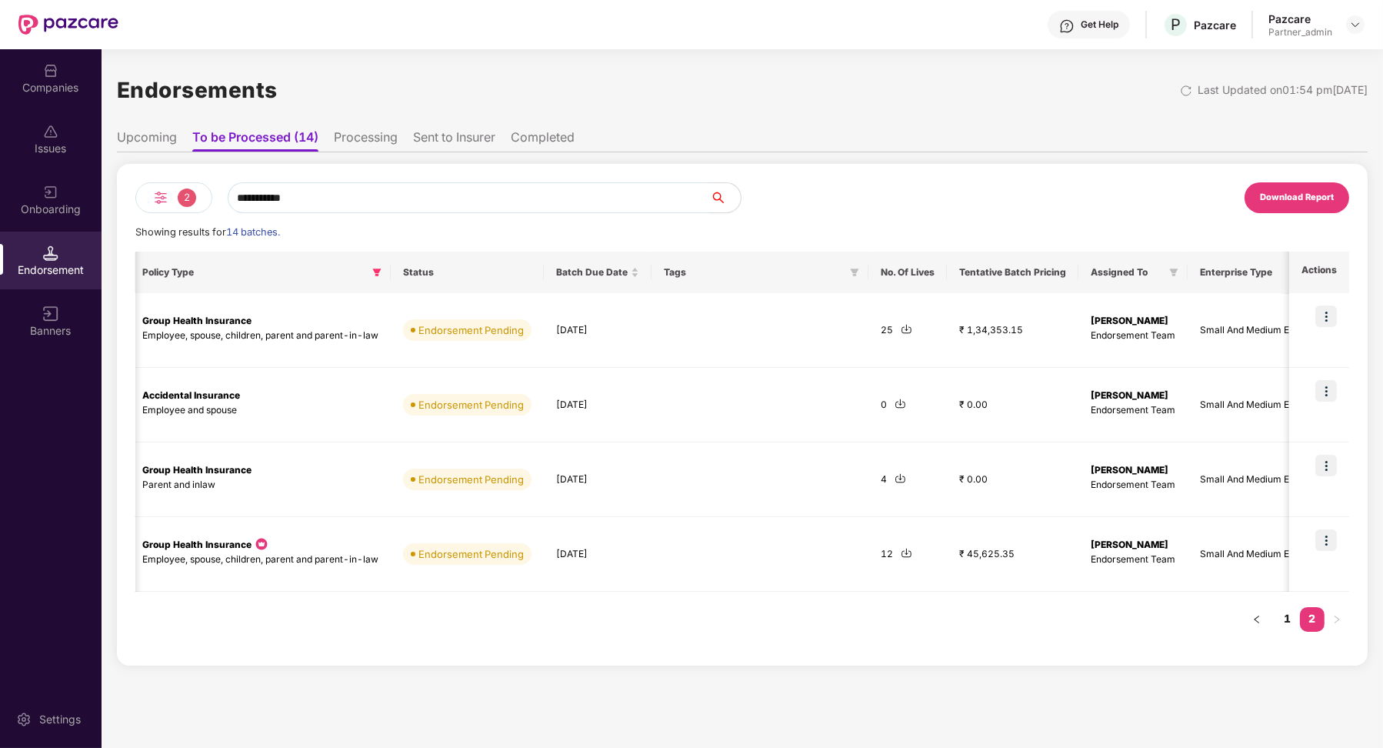
scroll to position [0, 391]
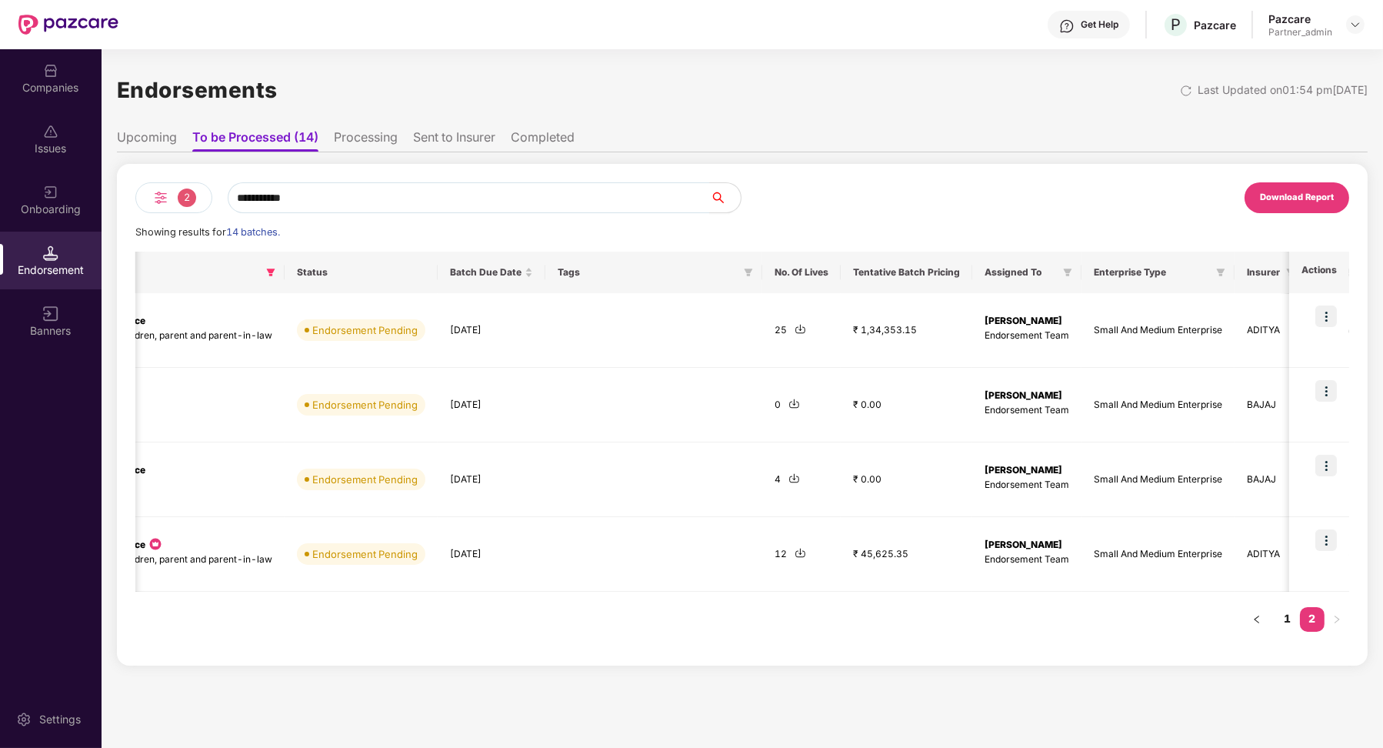
click at [160, 142] on li "Upcoming" at bounding box center [147, 140] width 60 height 22
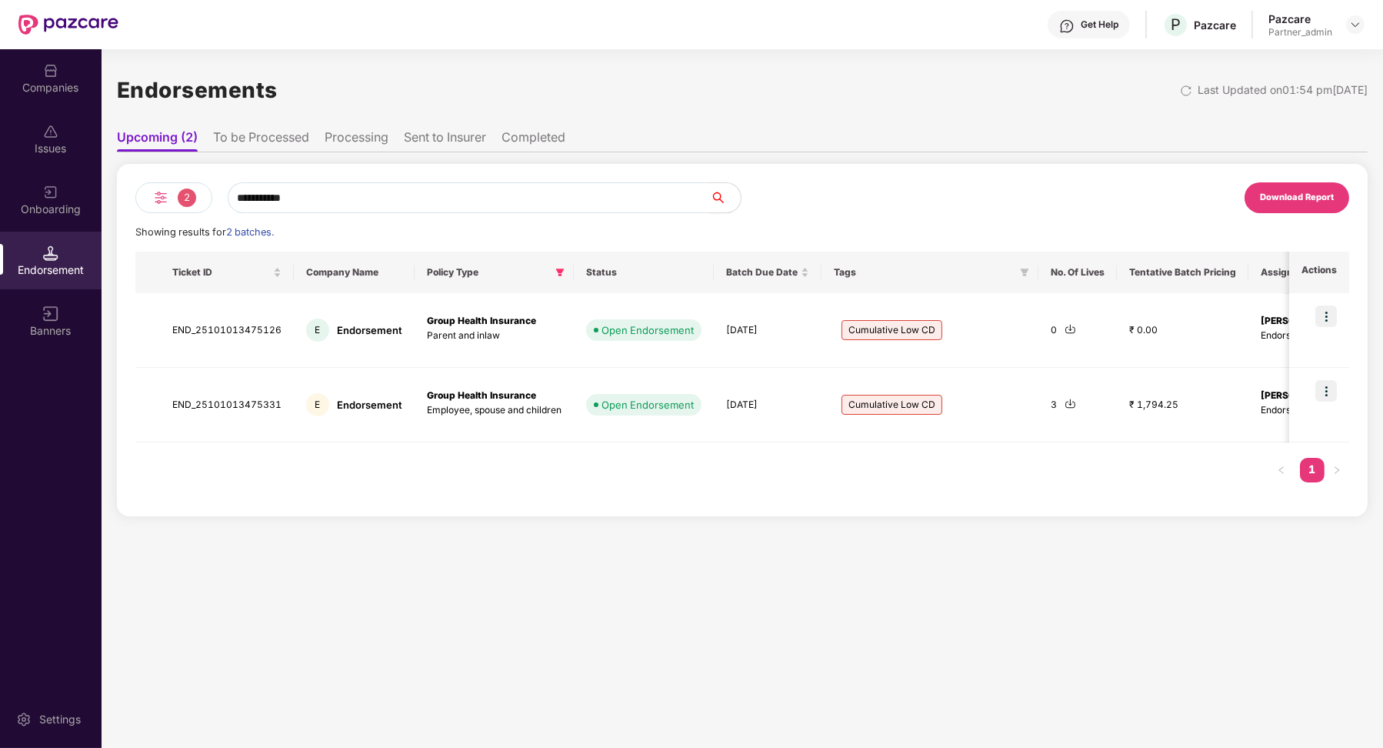
click at [233, 145] on li "To be Processed" at bounding box center [261, 140] width 96 height 22
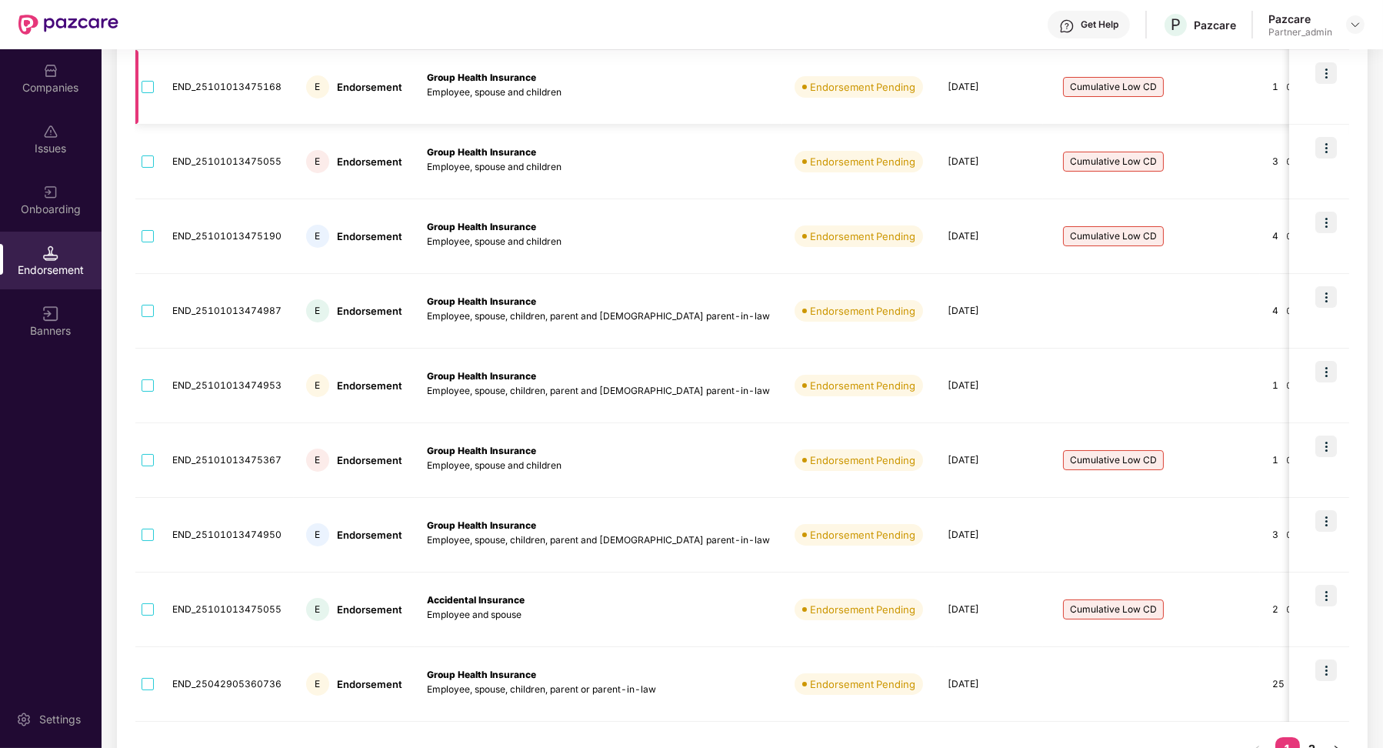
scroll to position [362, 0]
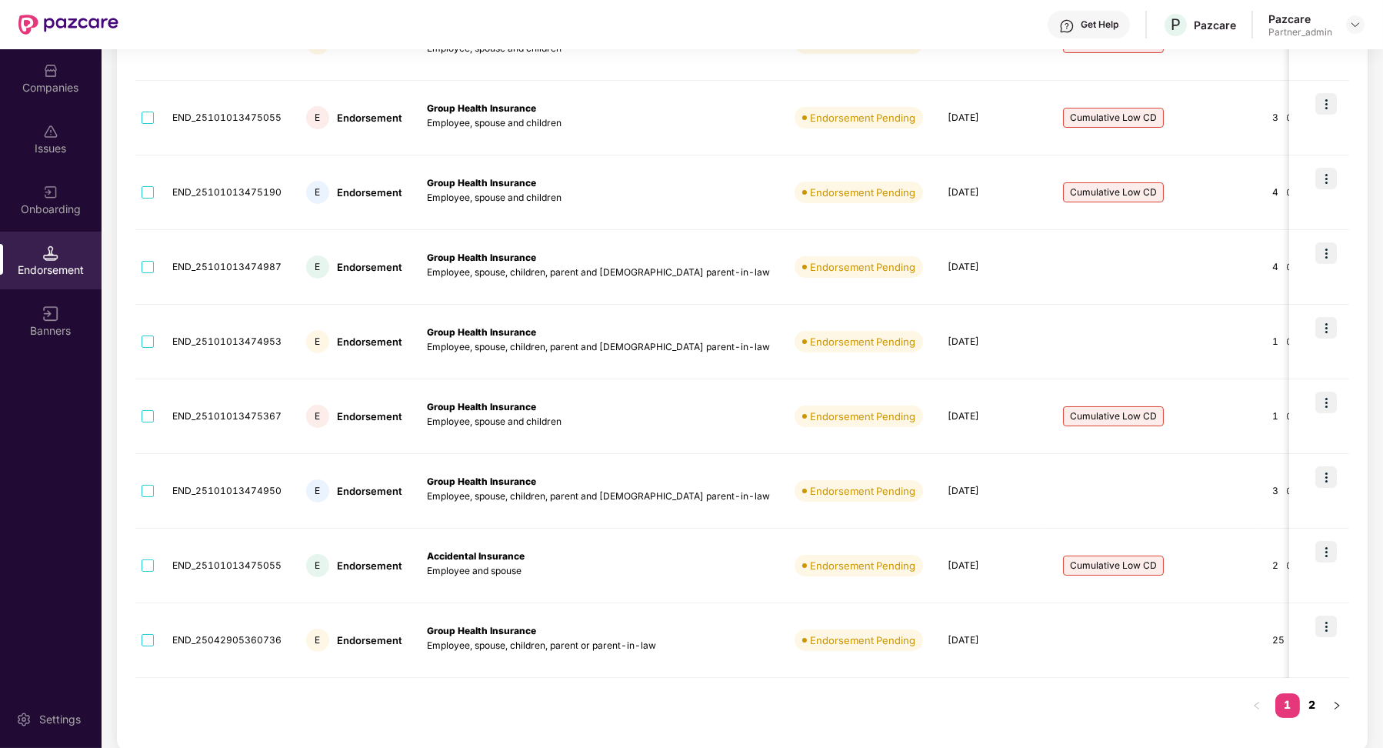
click at [1301, 693] on link "2" at bounding box center [1312, 704] width 25 height 23
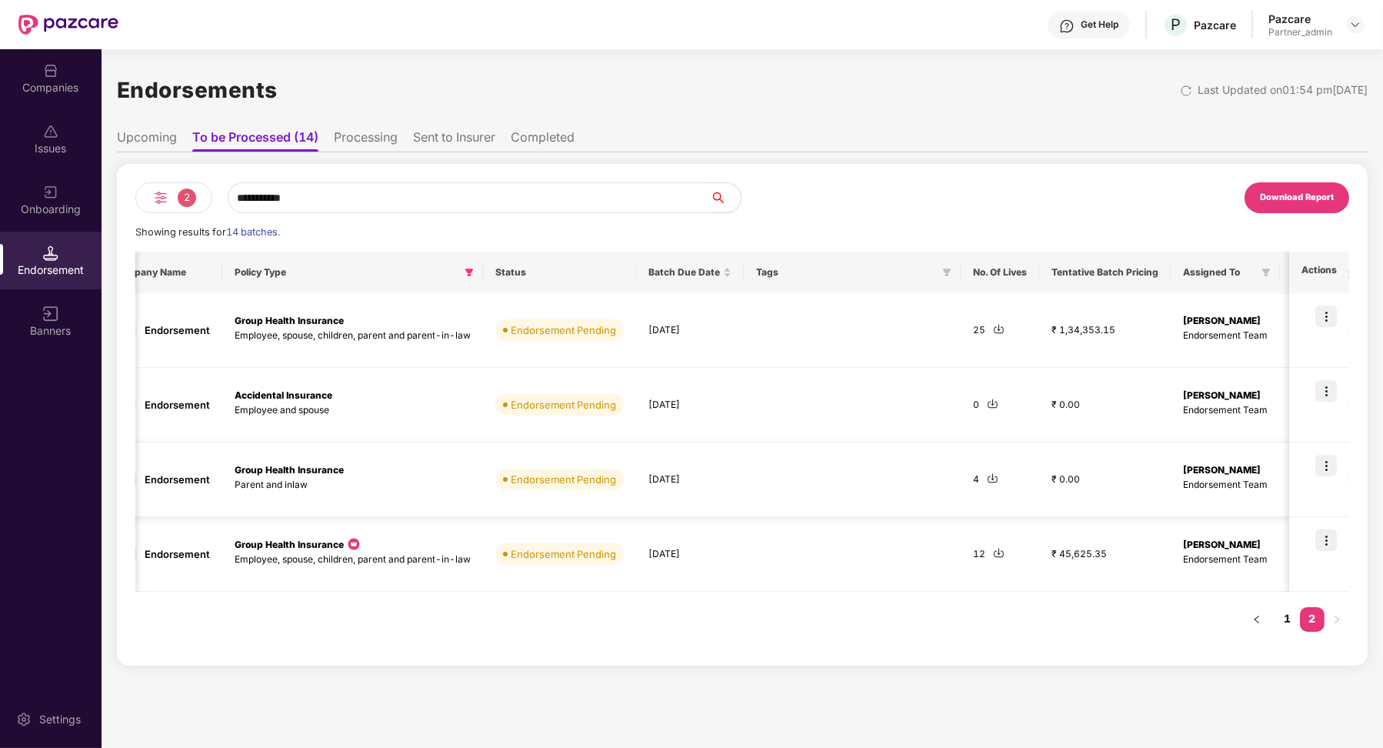
scroll to position [0, 0]
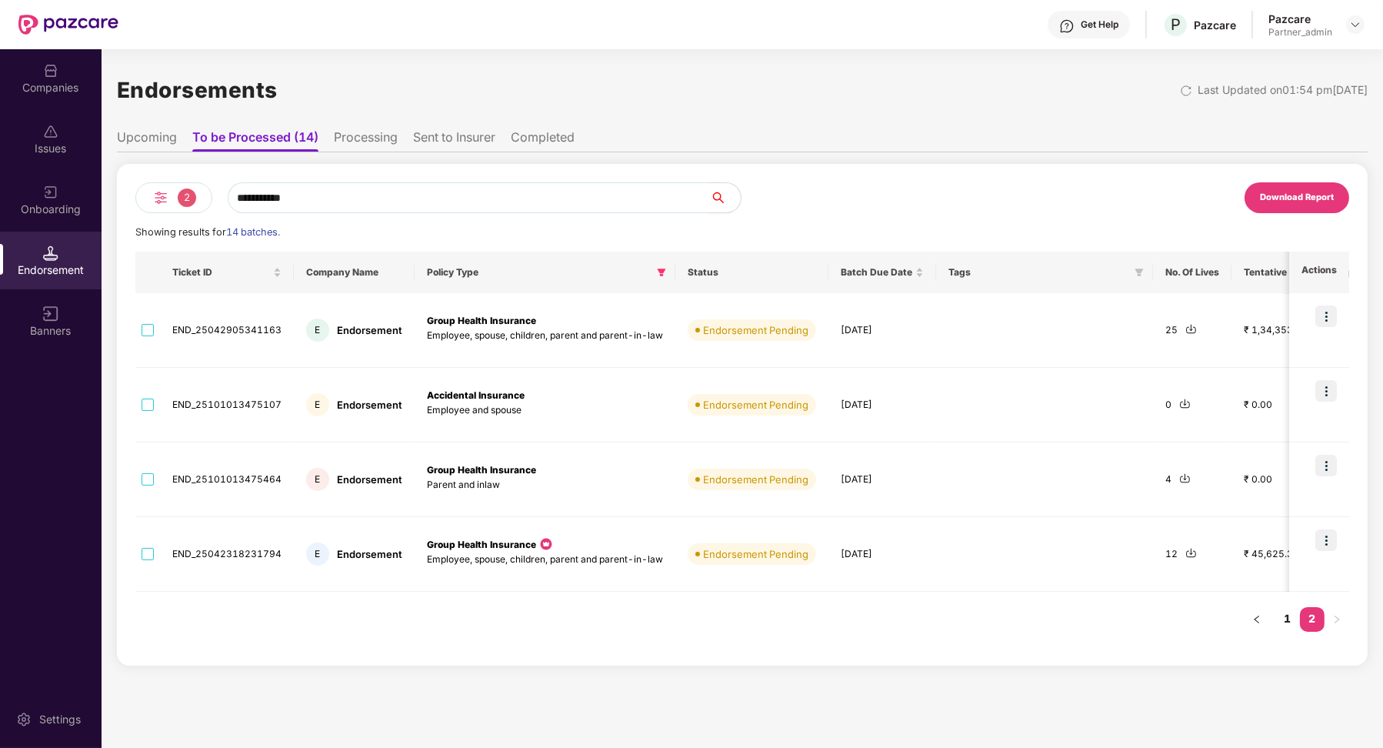
click at [157, 142] on li "Upcoming" at bounding box center [147, 140] width 60 height 22
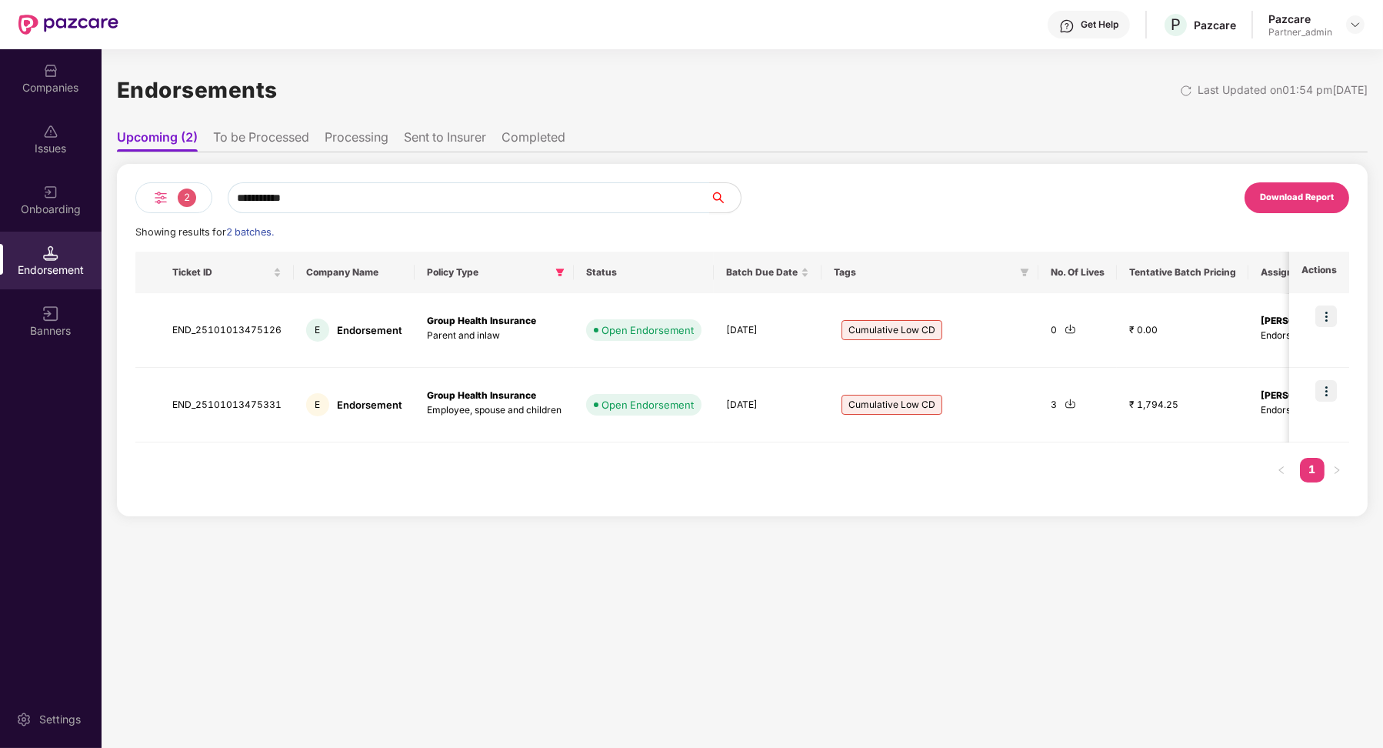
click at [240, 145] on li "To be Processed" at bounding box center [261, 140] width 96 height 22
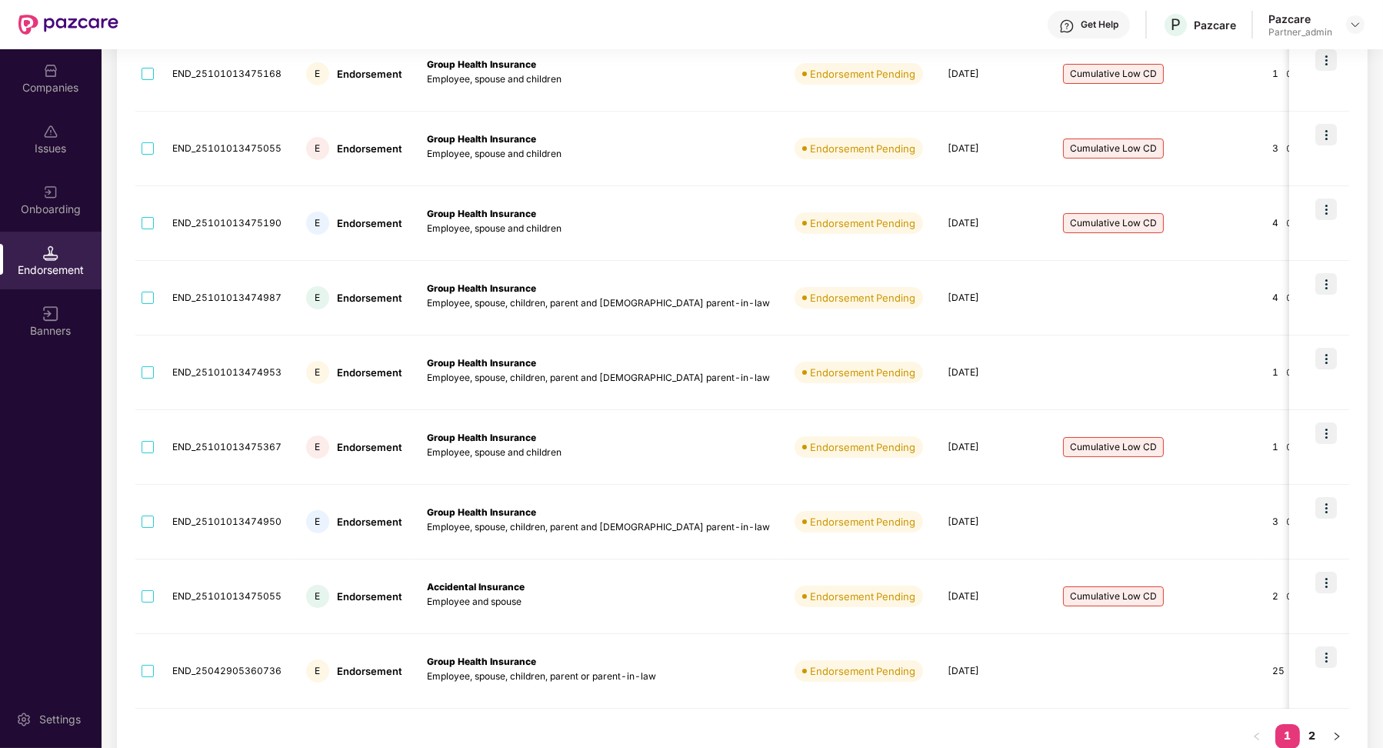
scroll to position [362, 0]
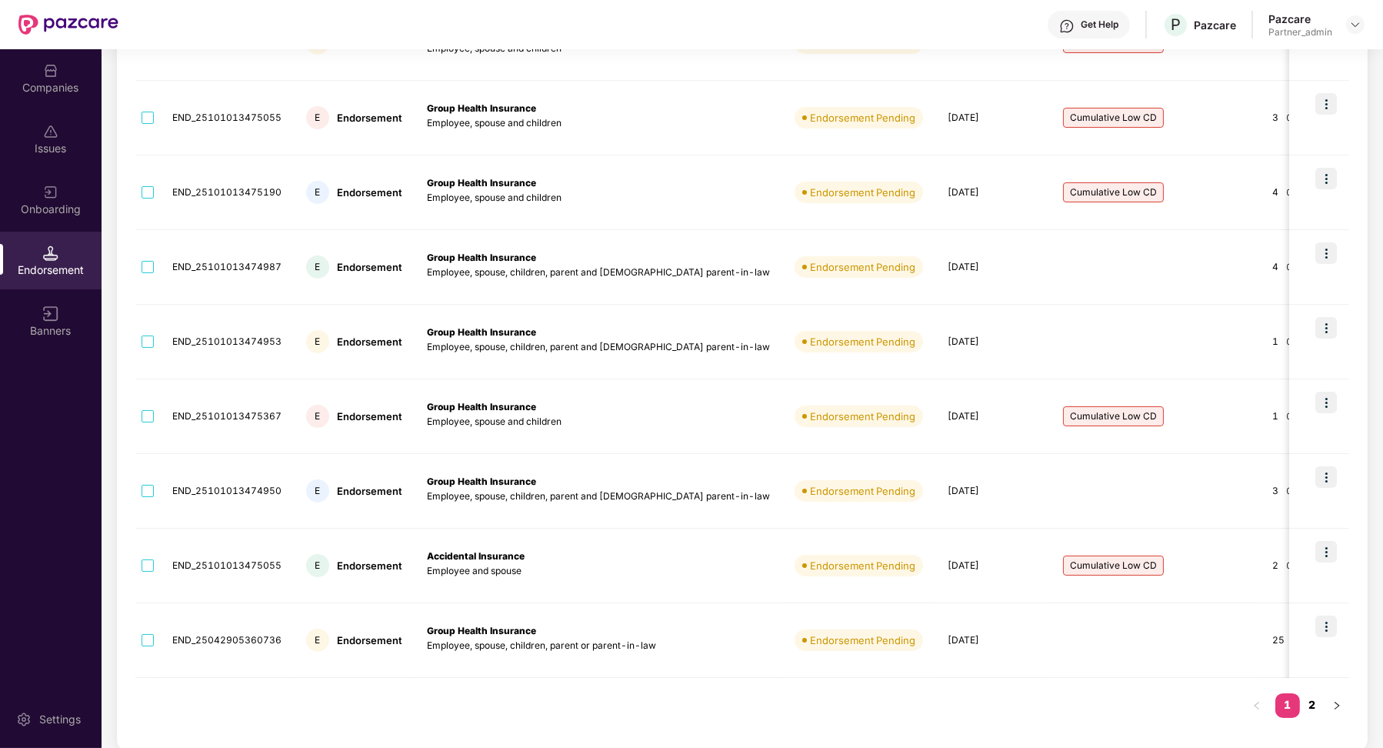
click at [1316, 702] on link "2" at bounding box center [1312, 704] width 25 height 23
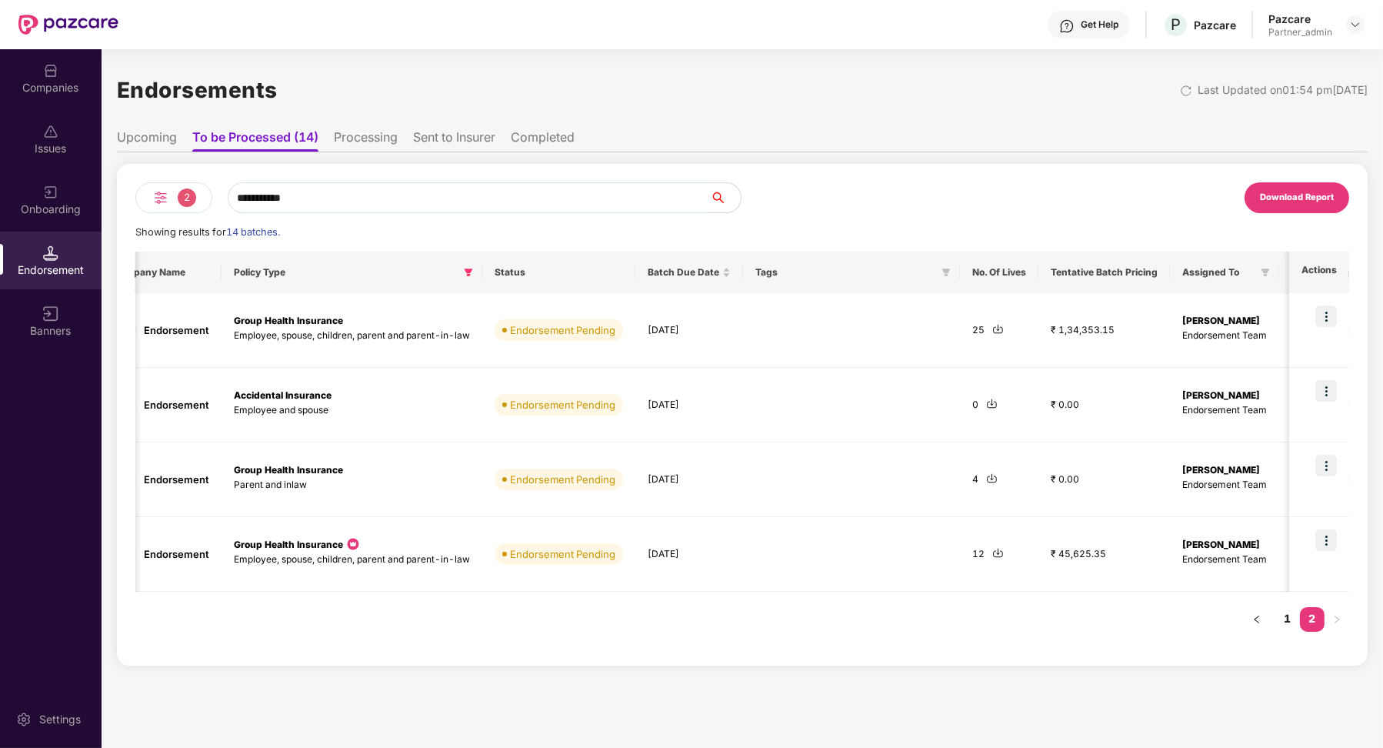
scroll to position [0, 309]
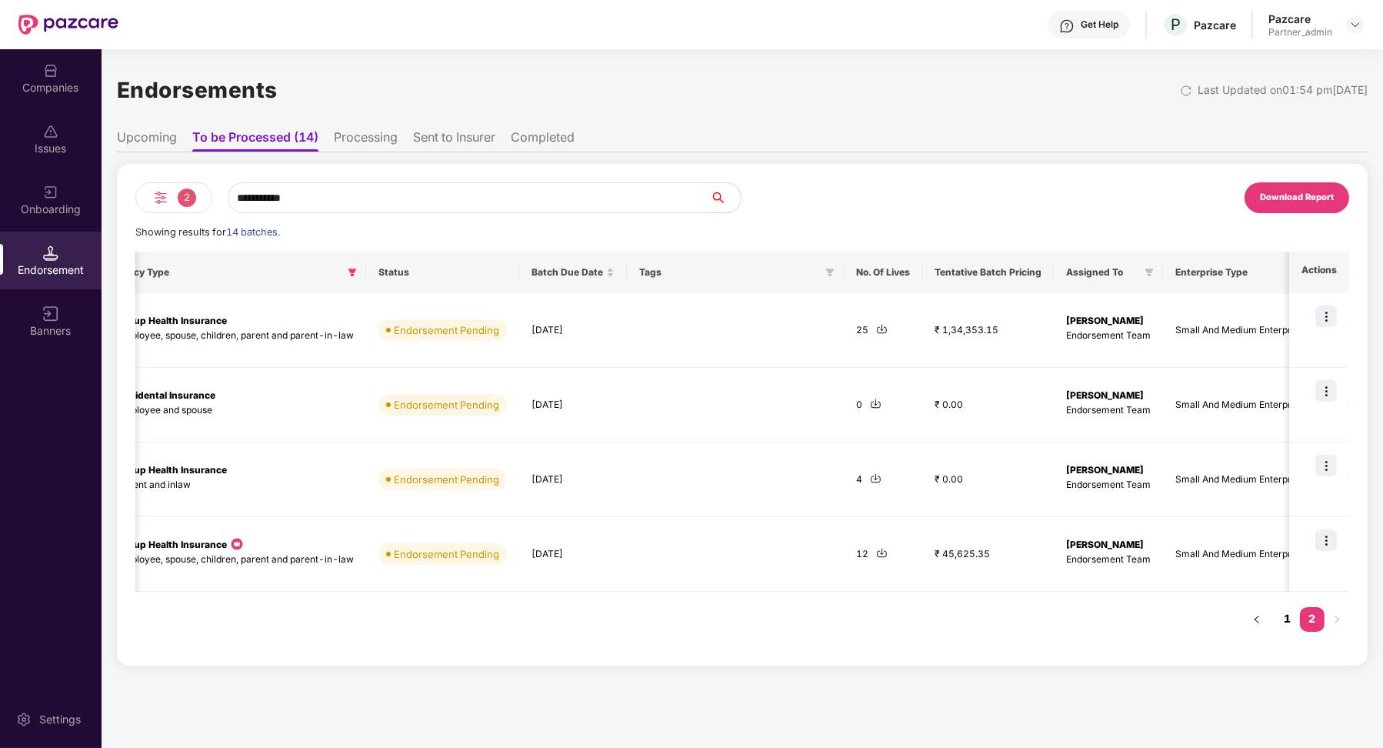
click at [1286, 608] on link "1" at bounding box center [1287, 618] width 25 height 23
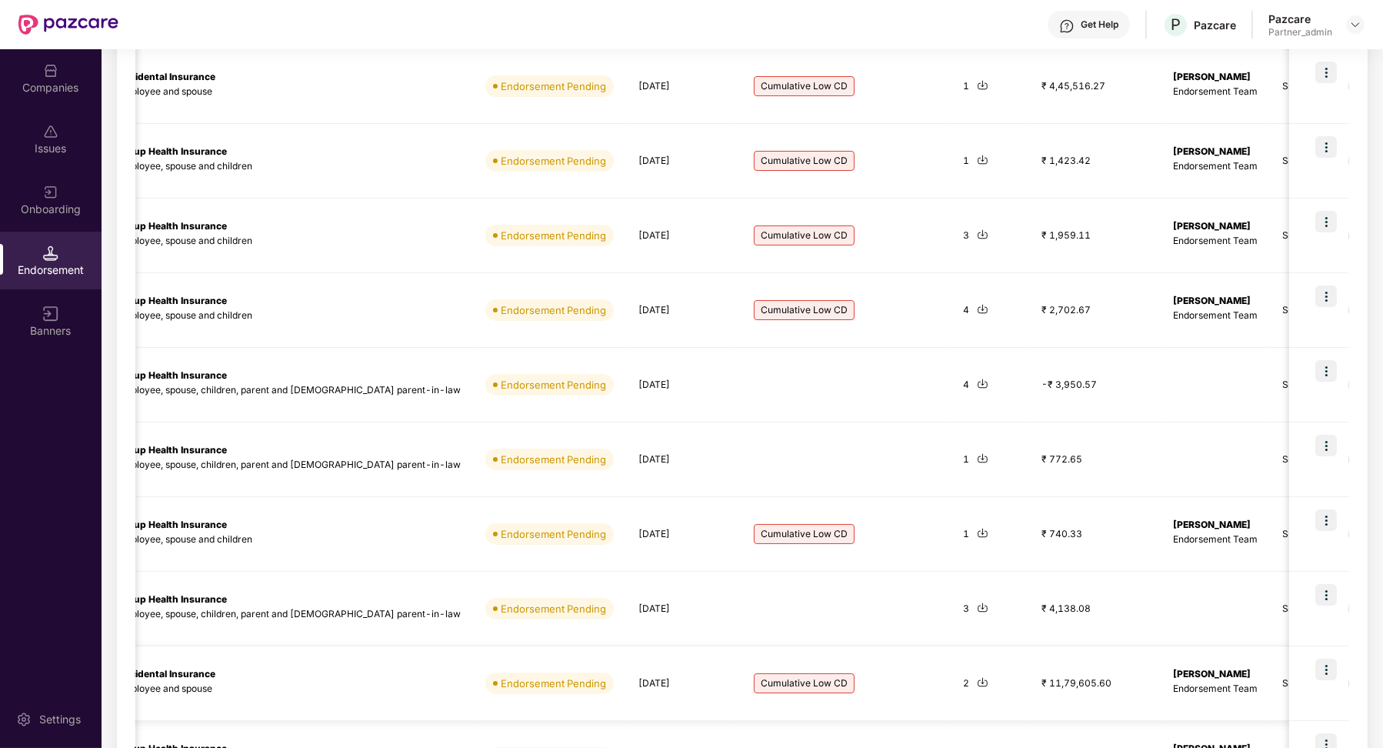
scroll to position [362, 0]
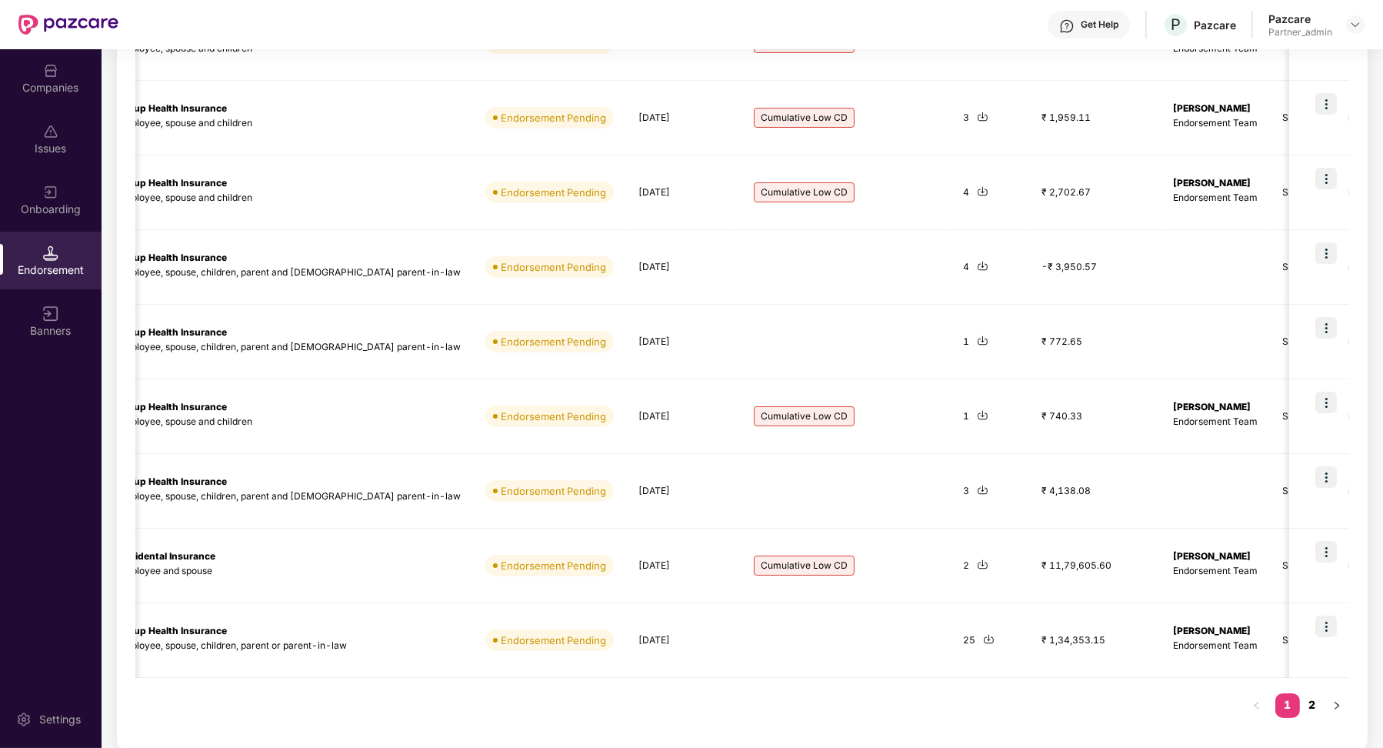
click at [1318, 705] on link "2" at bounding box center [1312, 704] width 25 height 23
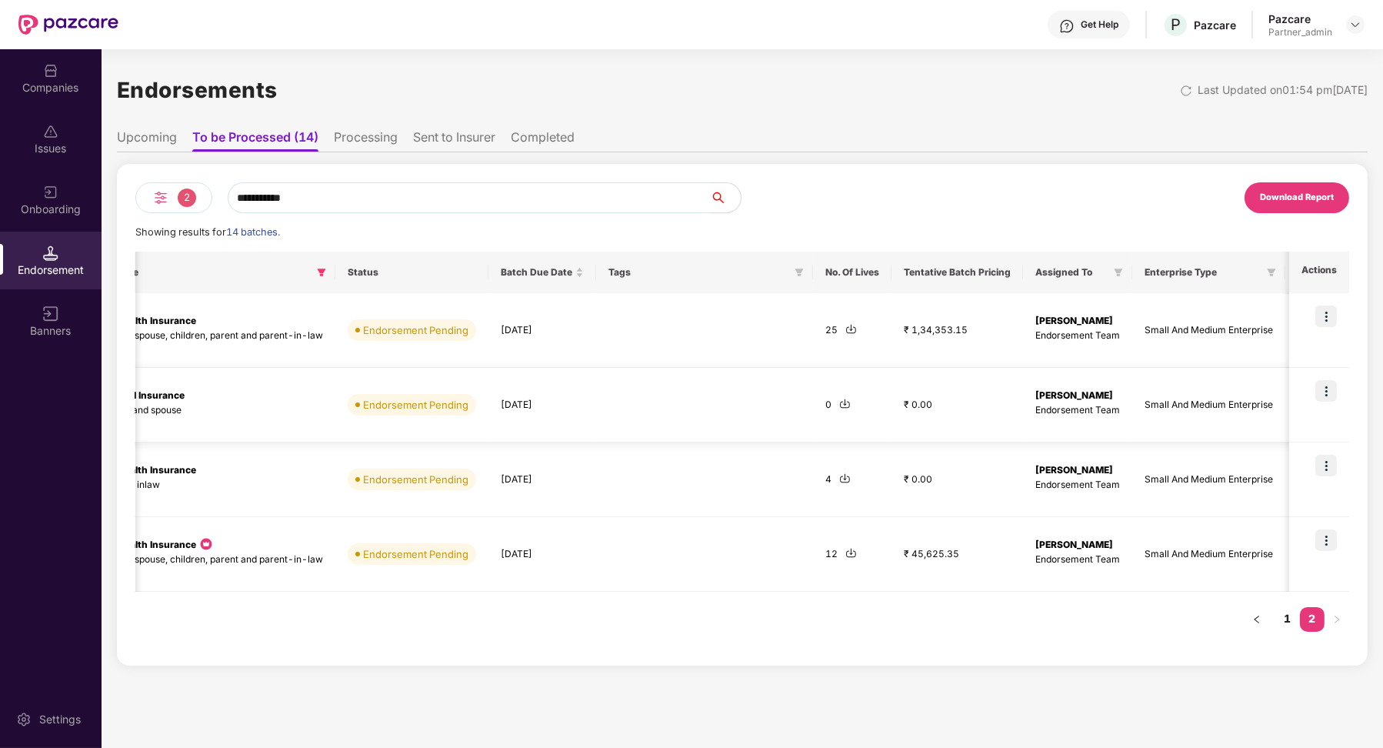
scroll to position [0, 520]
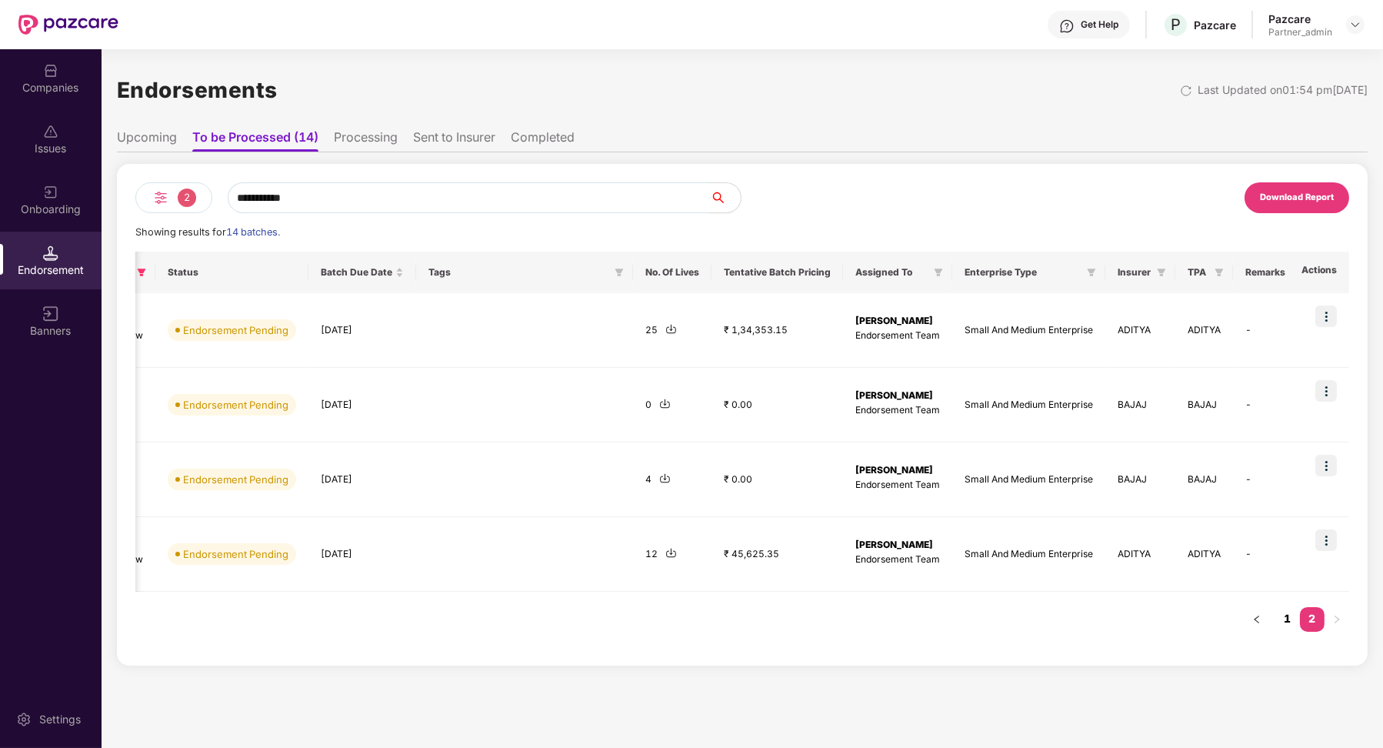
click at [1288, 622] on link "1" at bounding box center [1287, 618] width 25 height 23
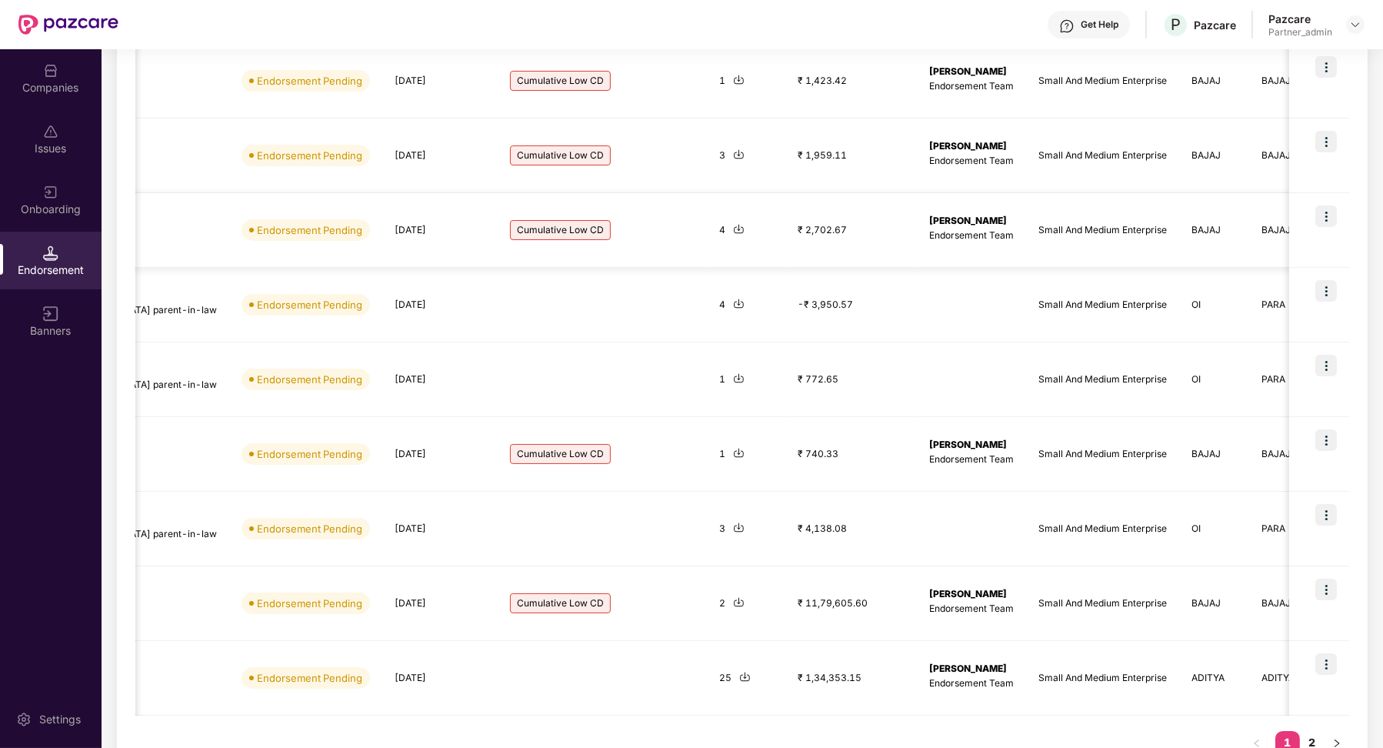
scroll to position [362, 0]
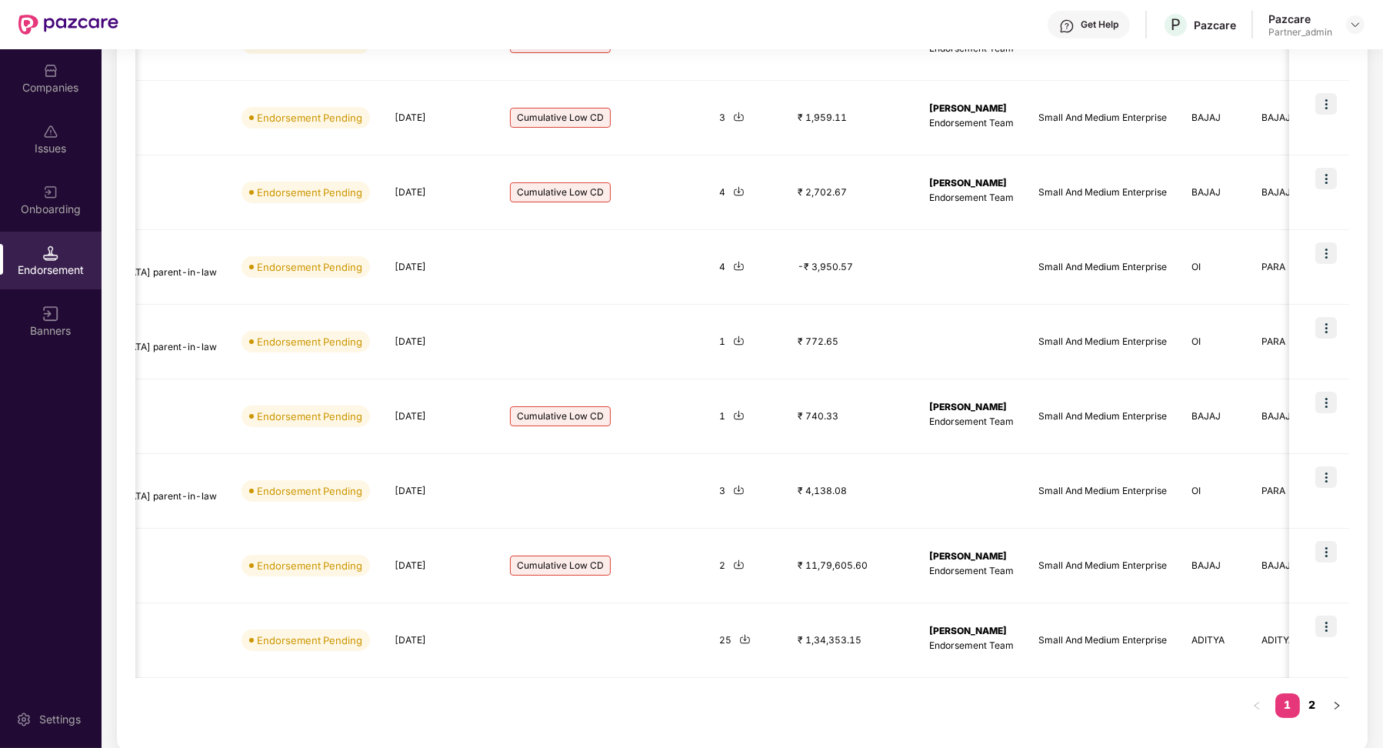
click at [1314, 701] on link "2" at bounding box center [1312, 704] width 25 height 23
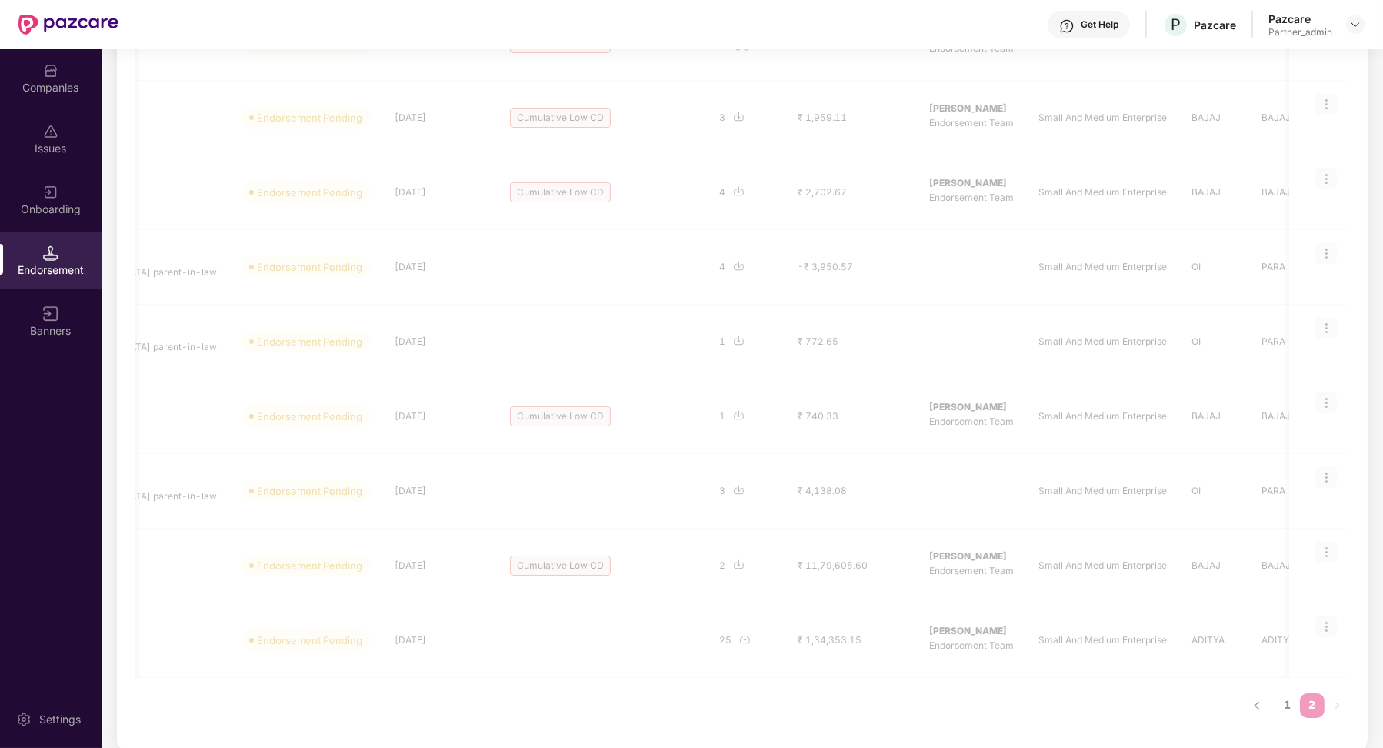
scroll to position [0, 0]
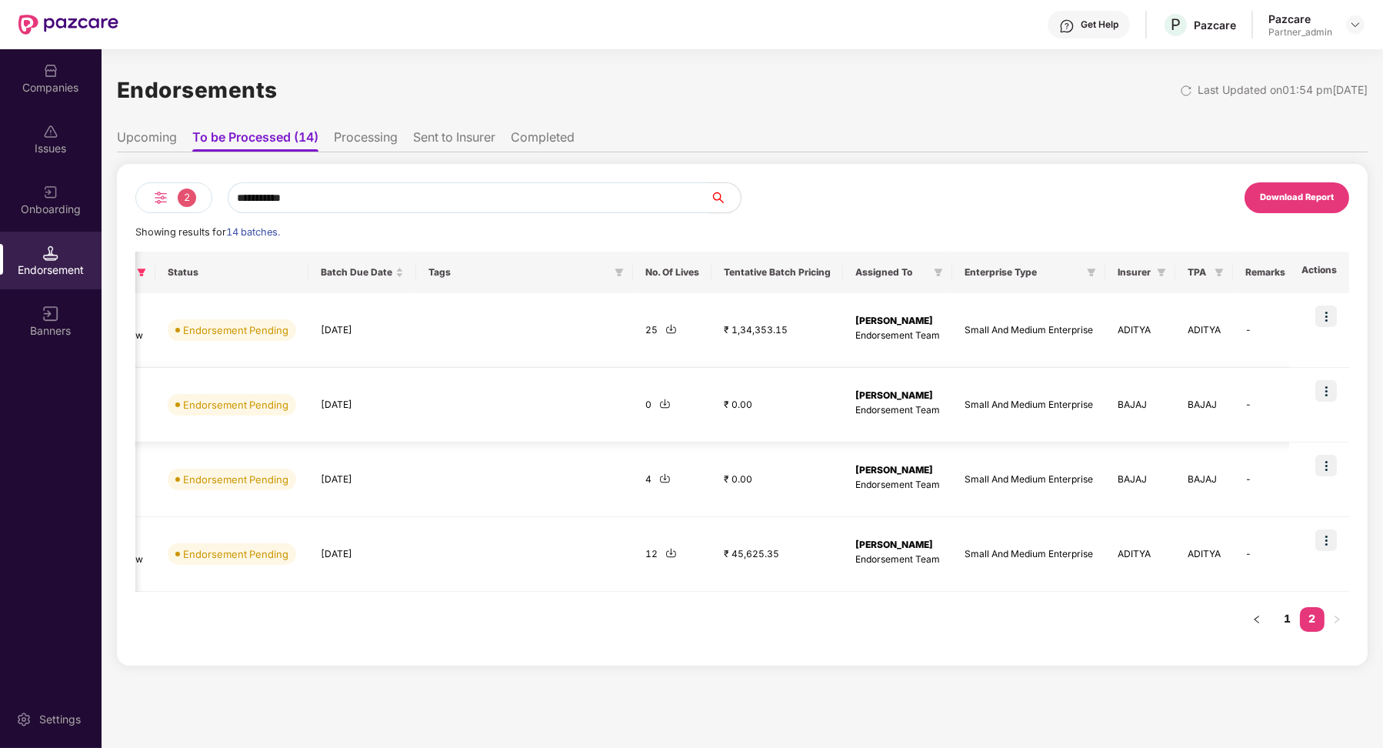
click at [921, 396] on div "Mihir Singh Endorsement Team" at bounding box center [897, 402] width 85 height 29
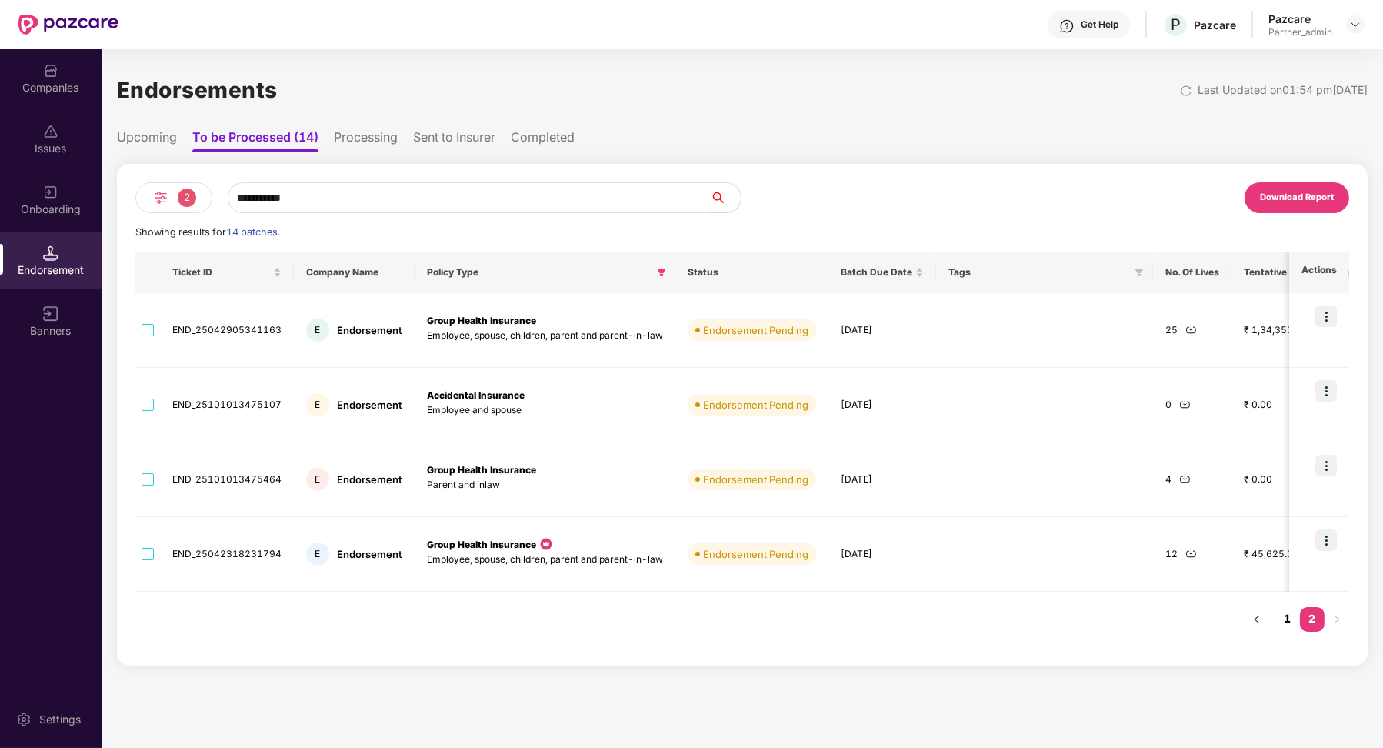
click at [1291, 614] on link "1" at bounding box center [1287, 618] width 25 height 23
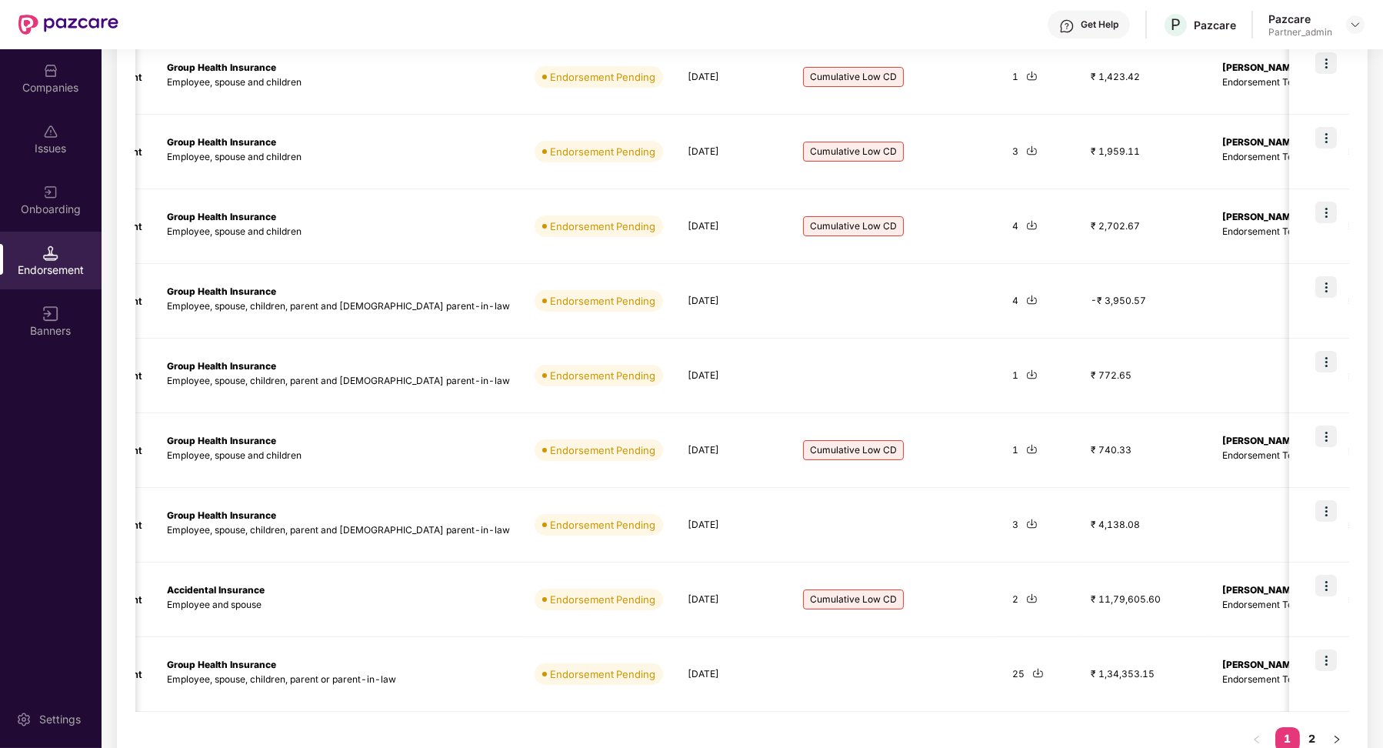
scroll to position [362, 0]
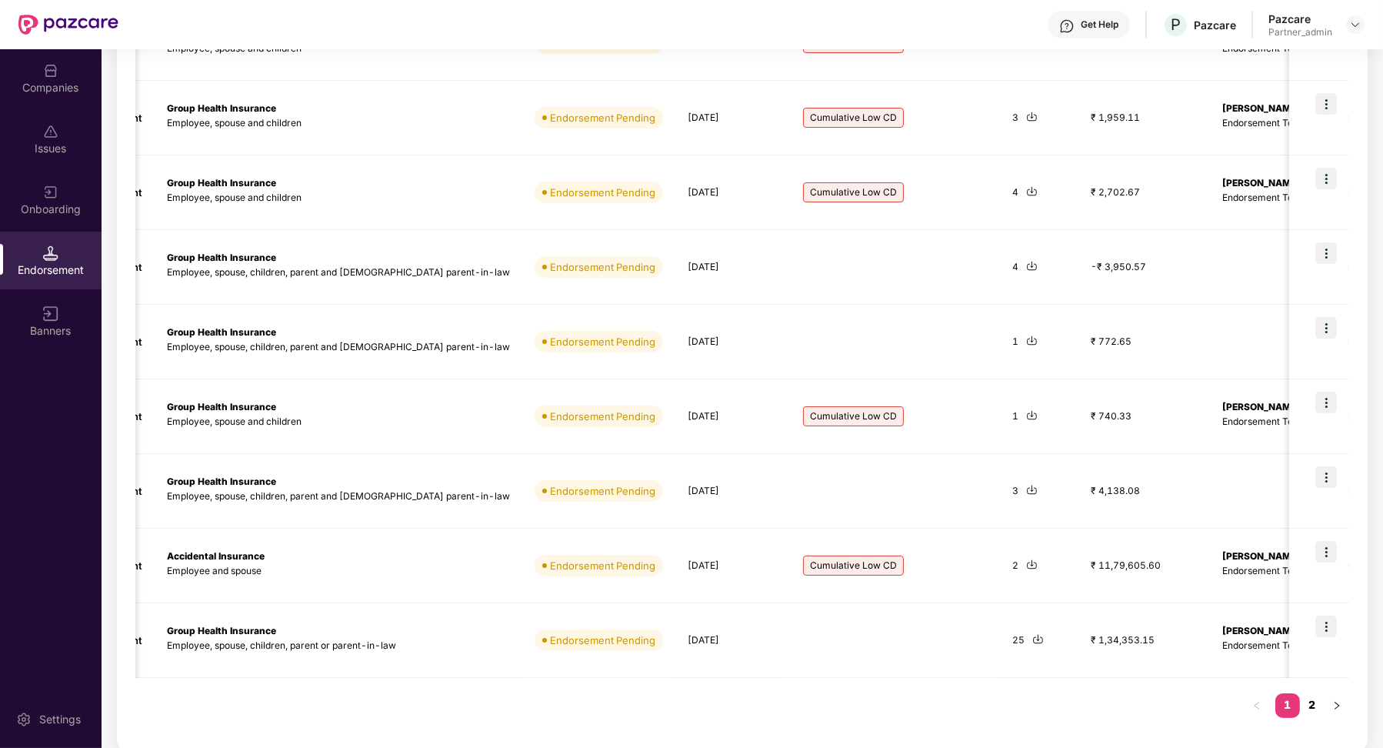
click at [1317, 707] on link "2" at bounding box center [1312, 704] width 25 height 23
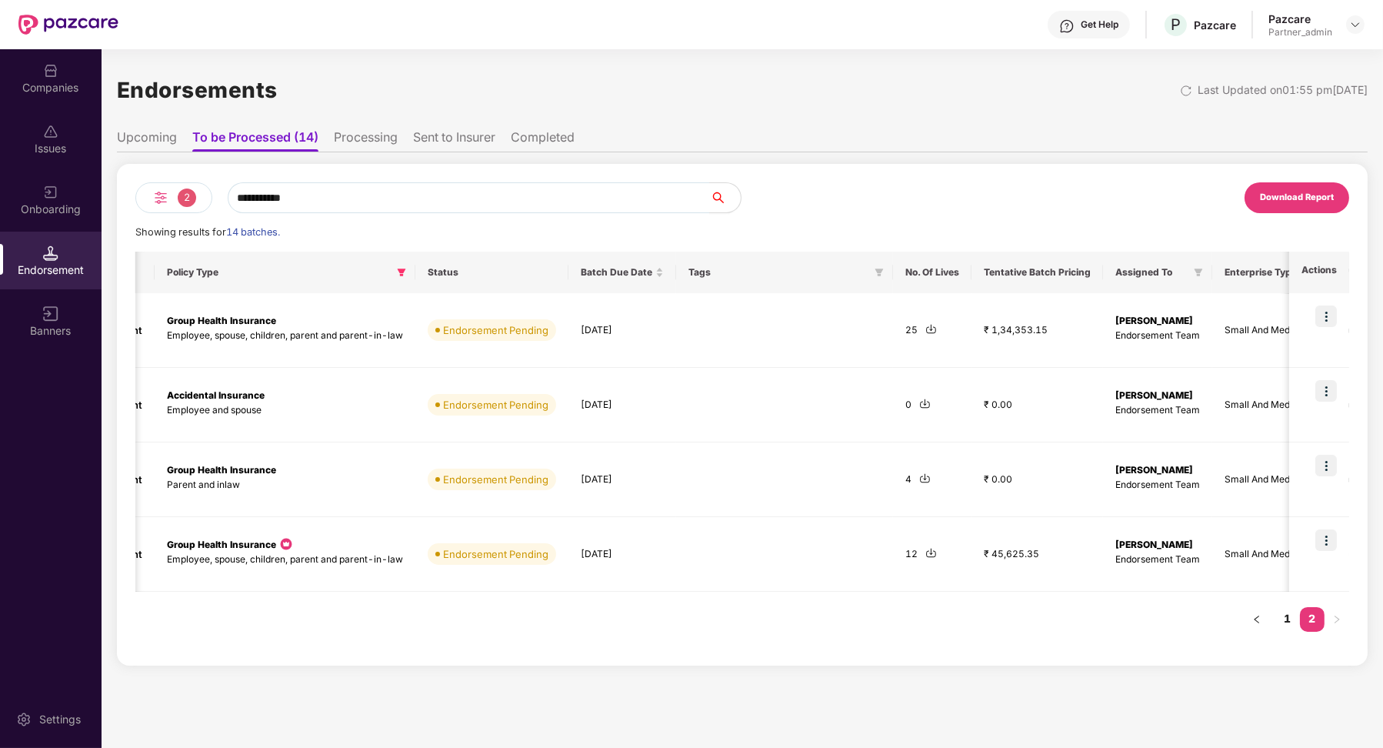
scroll to position [0, 0]
click at [1285, 617] on link "1" at bounding box center [1287, 618] width 25 height 23
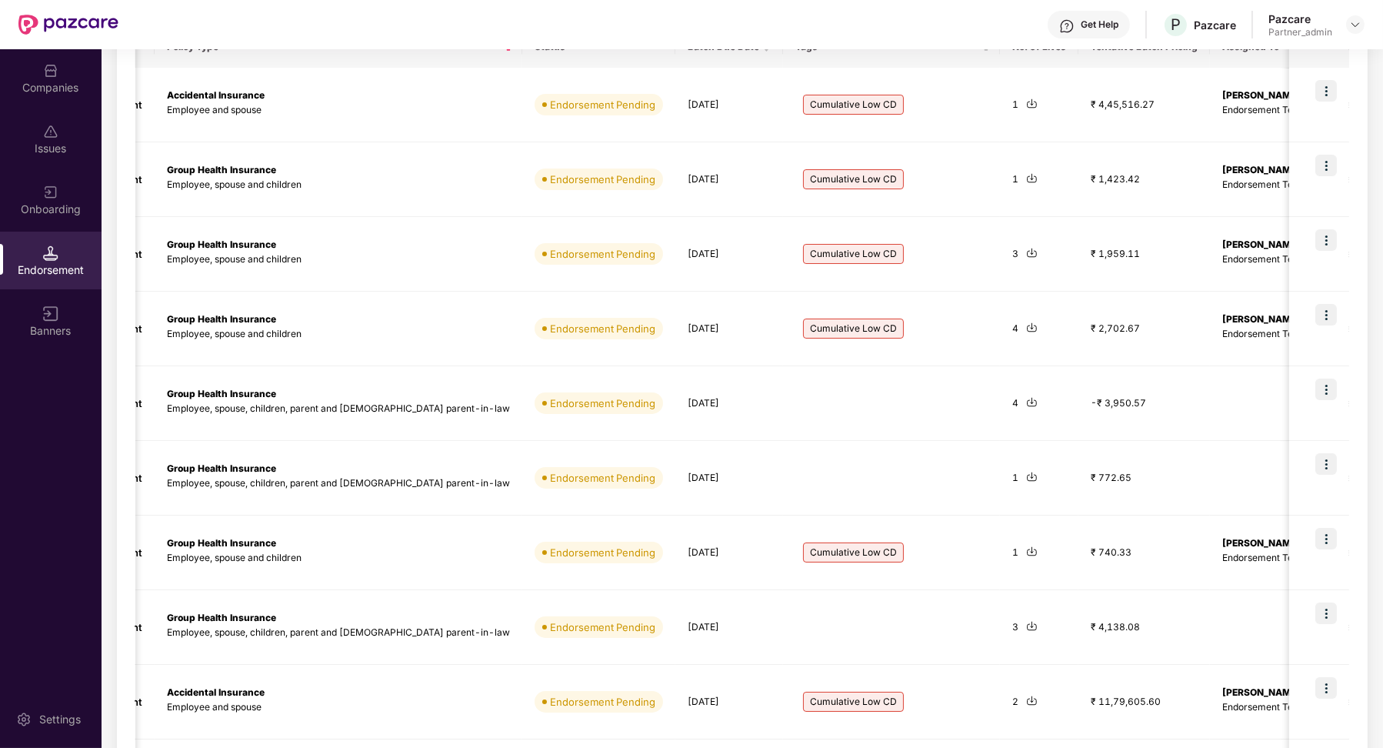
scroll to position [319, 0]
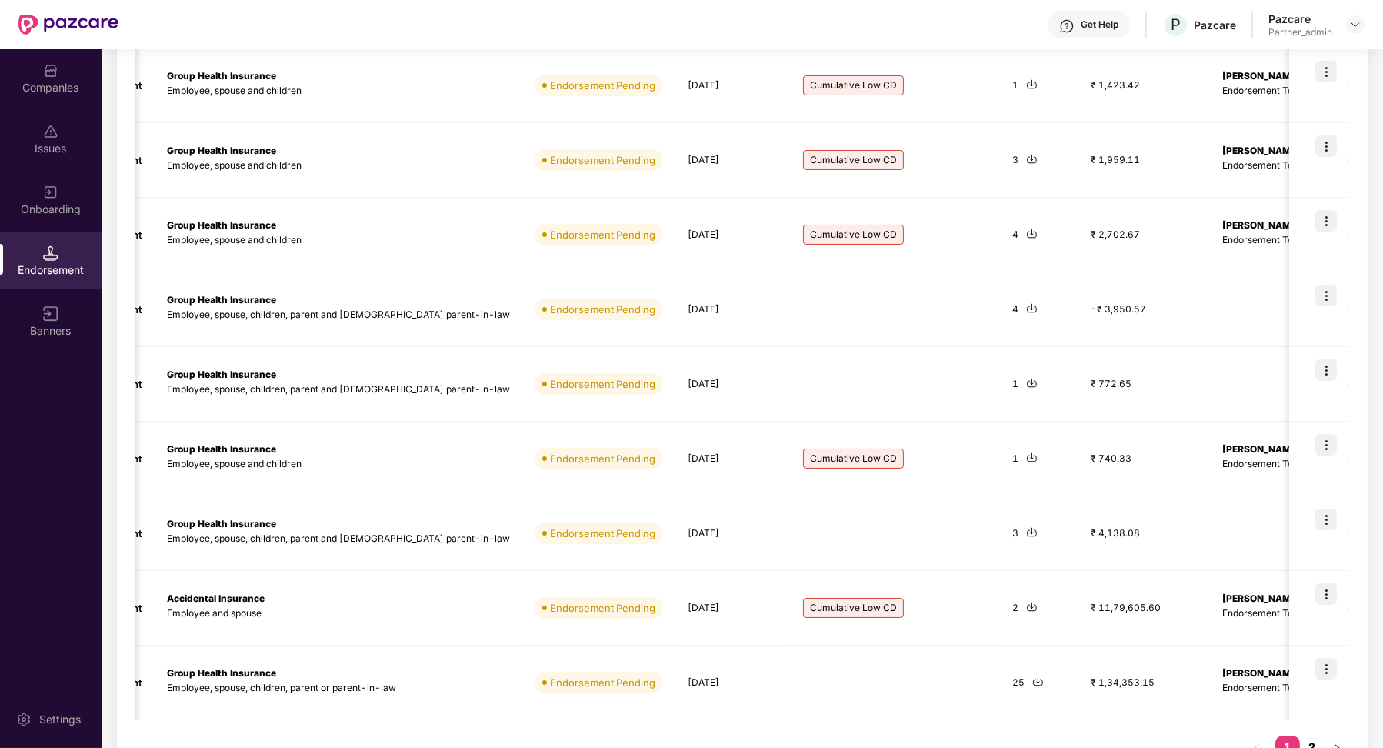
click at [1311, 745] on link "2" at bounding box center [1312, 746] width 25 height 23
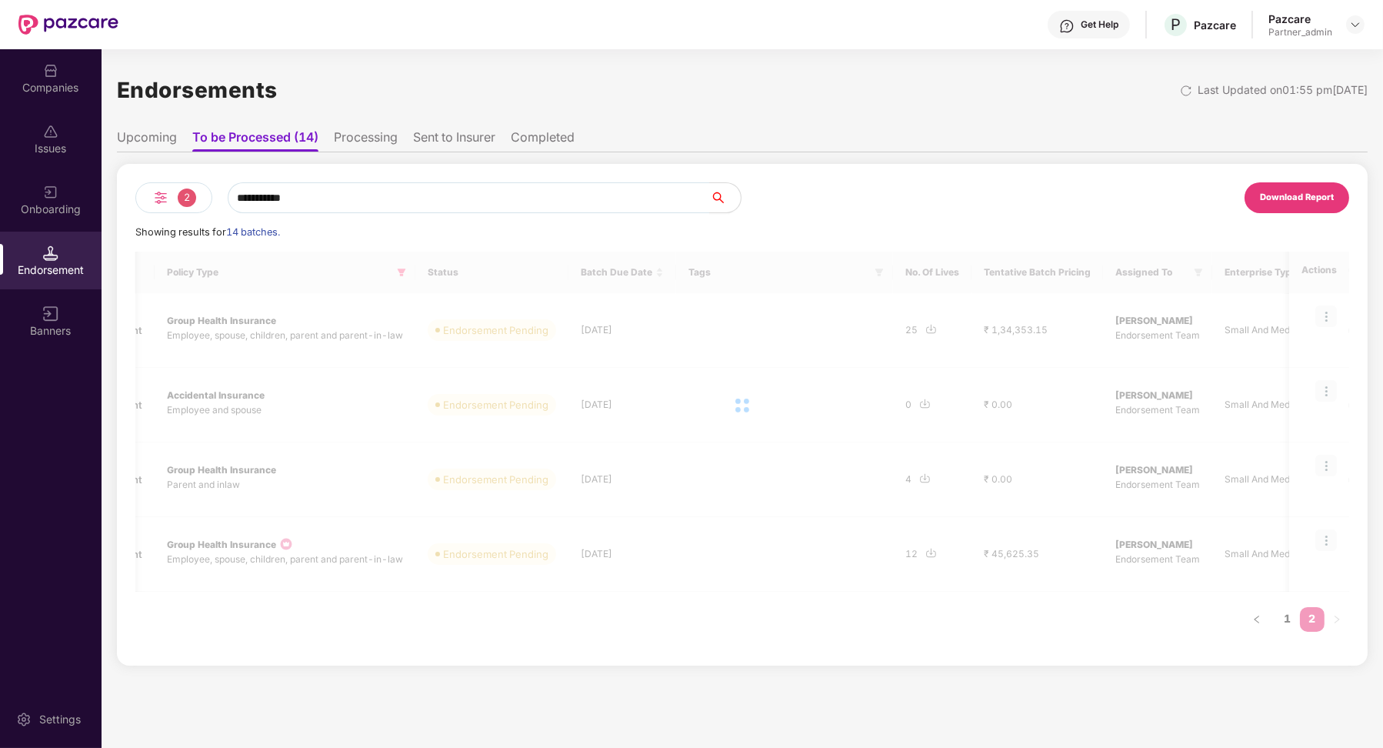
scroll to position [0, 0]
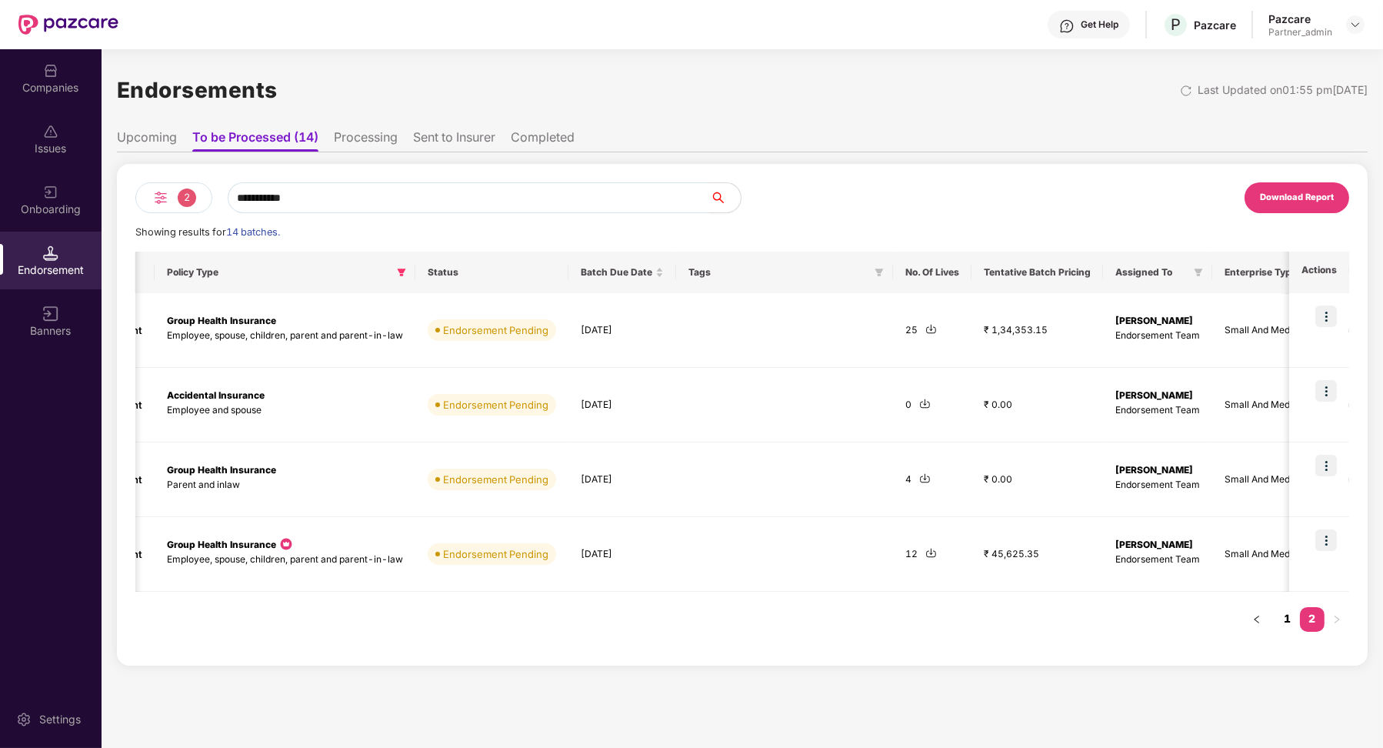
click at [1297, 618] on link "1" at bounding box center [1287, 618] width 25 height 23
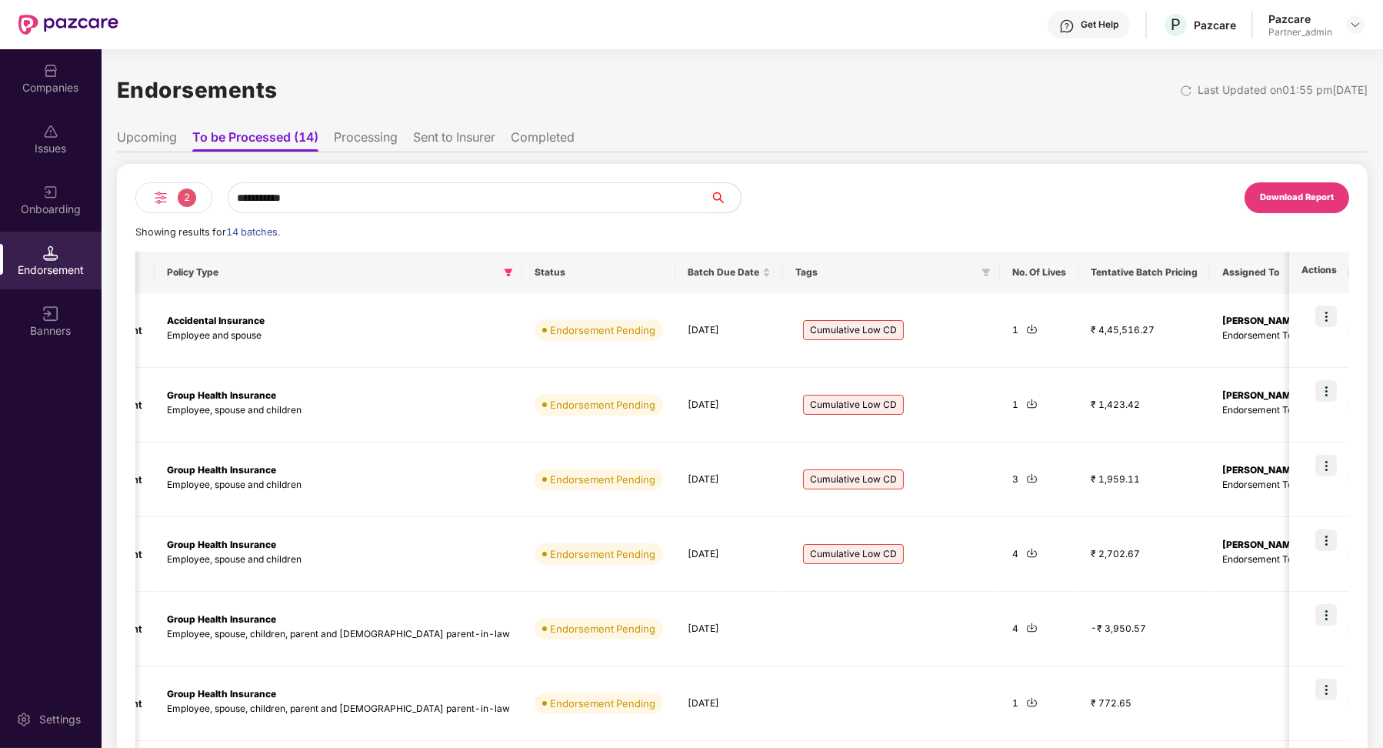
click at [362, 142] on li "Processing" at bounding box center [366, 140] width 64 height 22
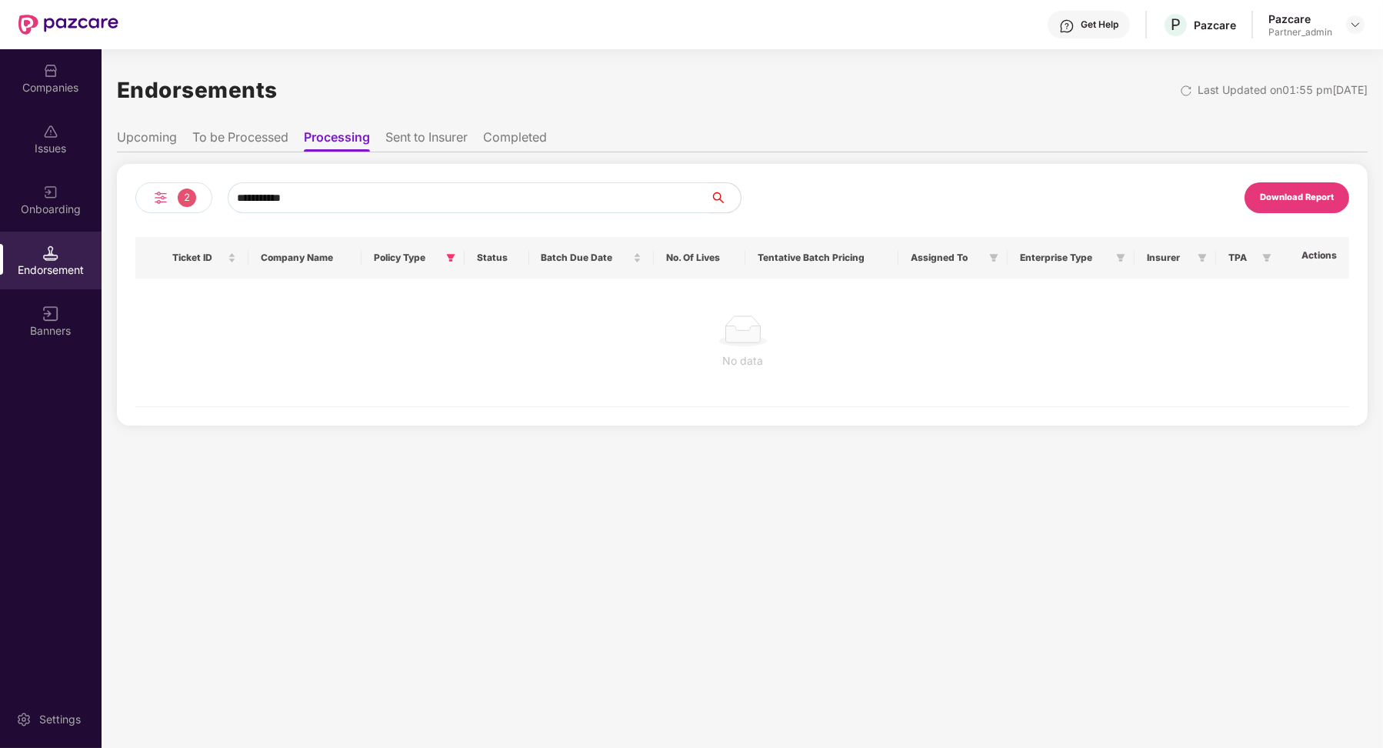
click at [269, 151] on li "To be Processed" at bounding box center [240, 140] width 96 height 22
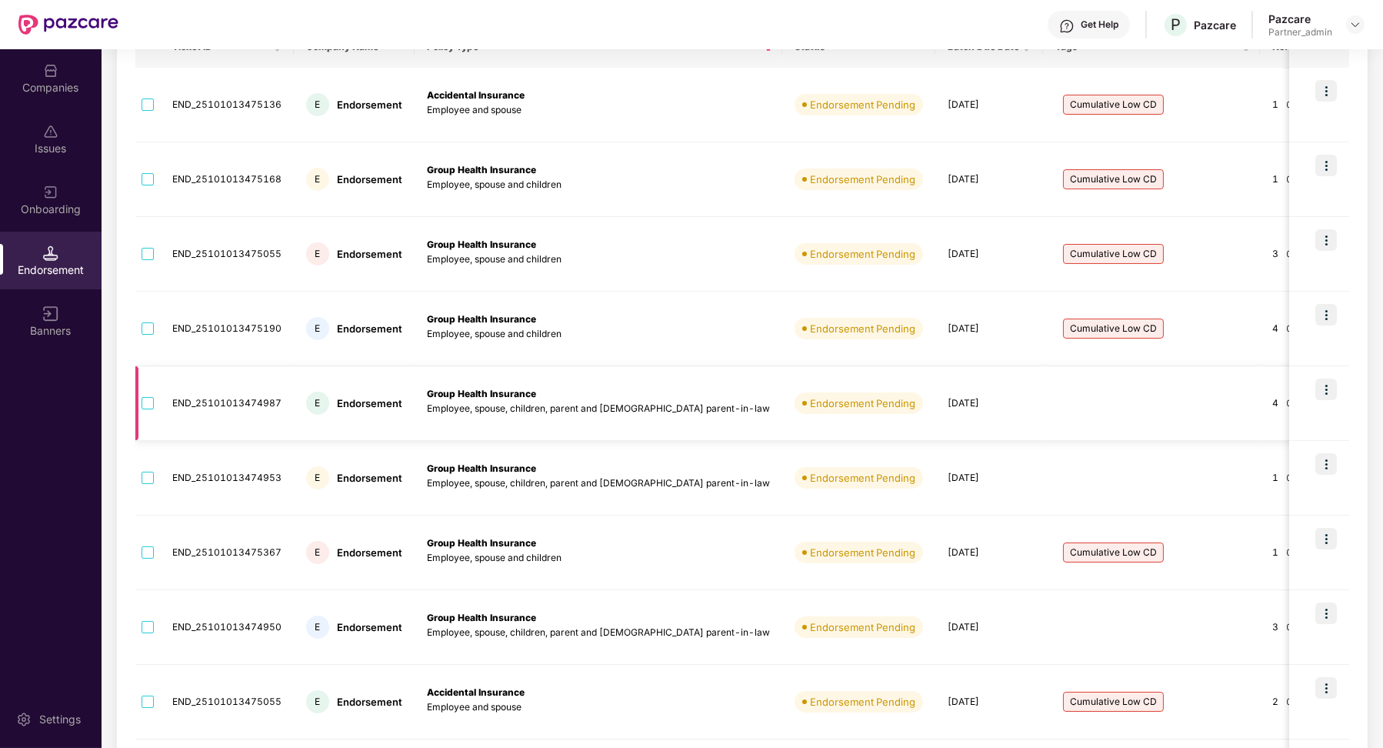
scroll to position [362, 0]
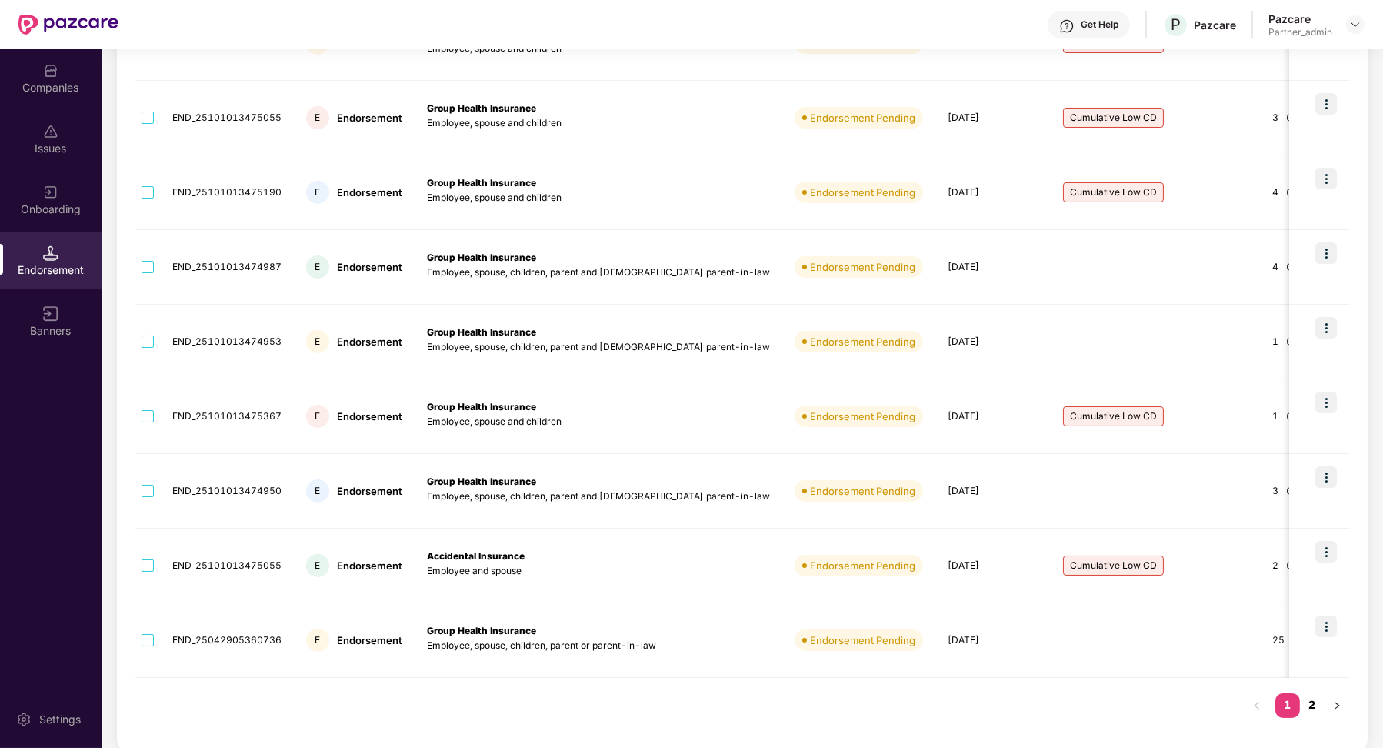
click at [1312, 698] on link "2" at bounding box center [1312, 704] width 25 height 23
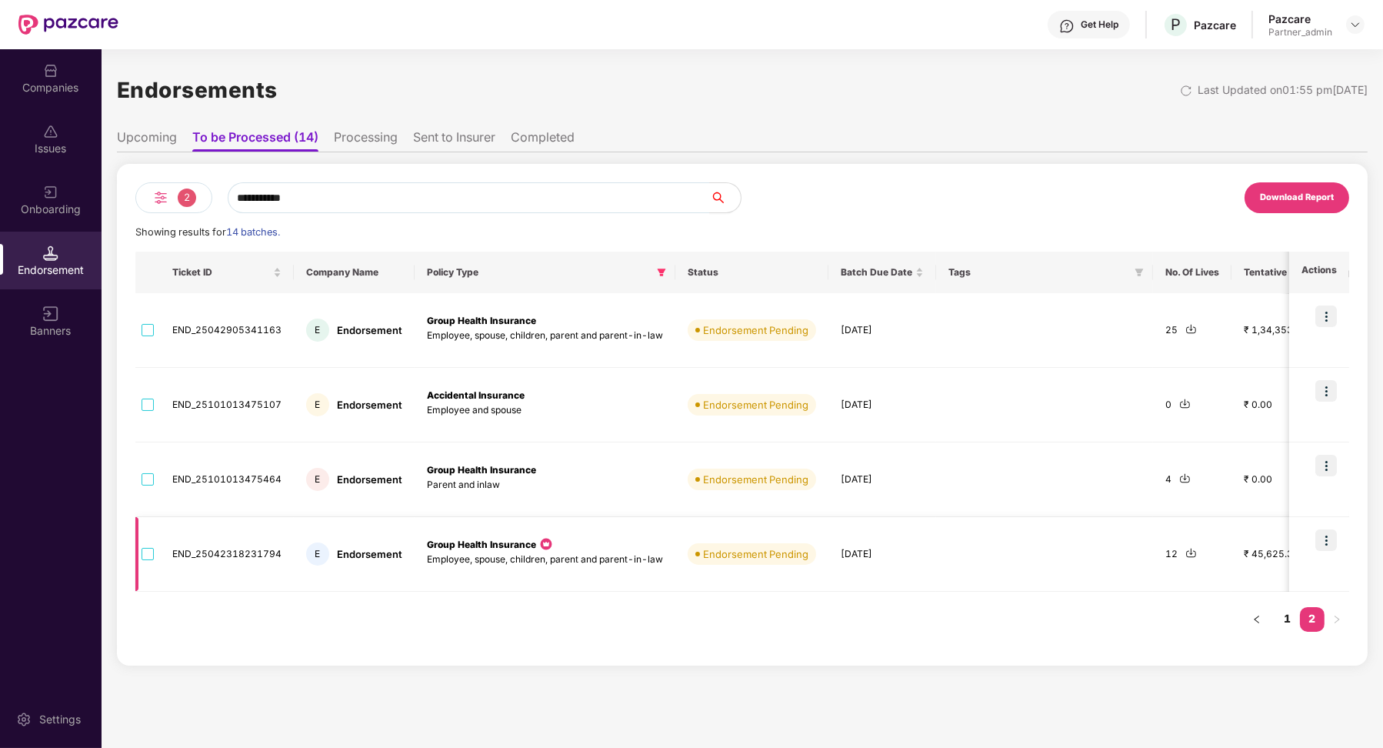
scroll to position [0, 0]
click at [1289, 621] on link "1" at bounding box center [1287, 618] width 25 height 23
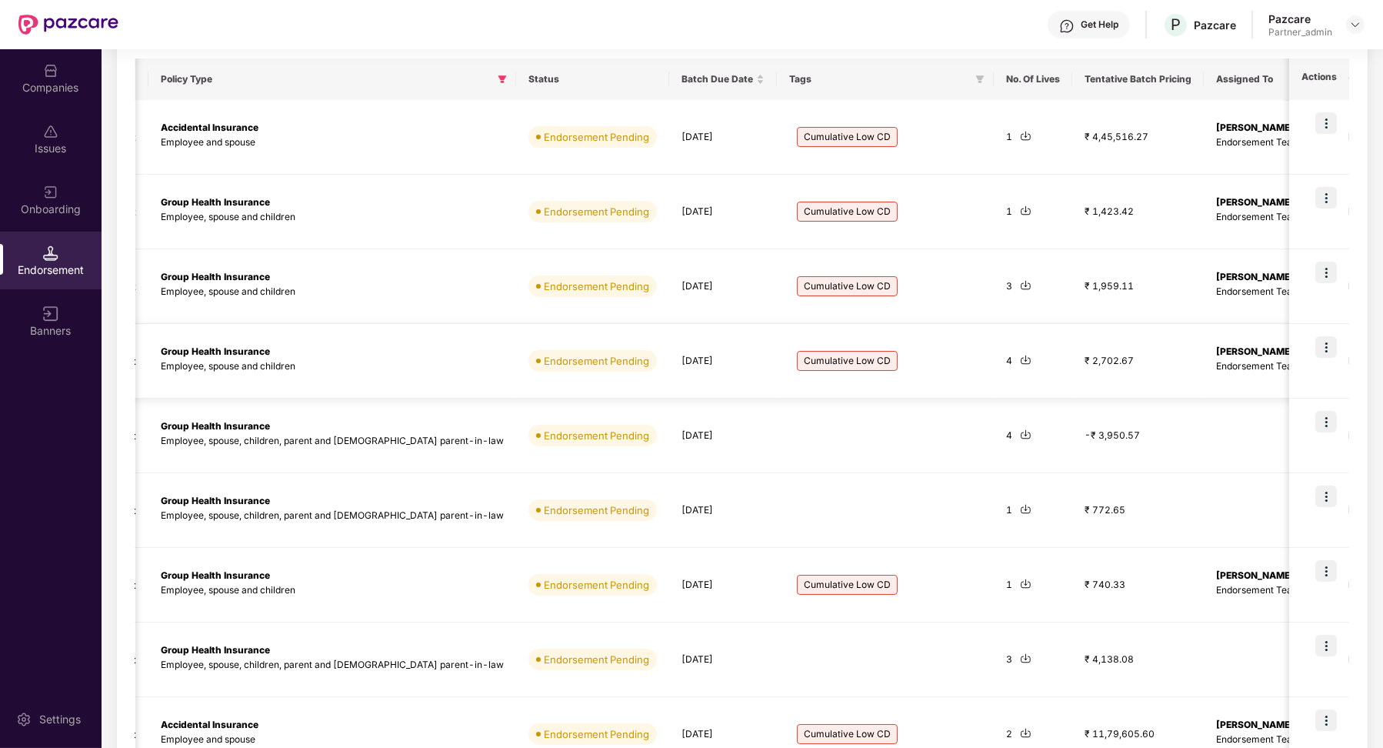
scroll to position [362, 0]
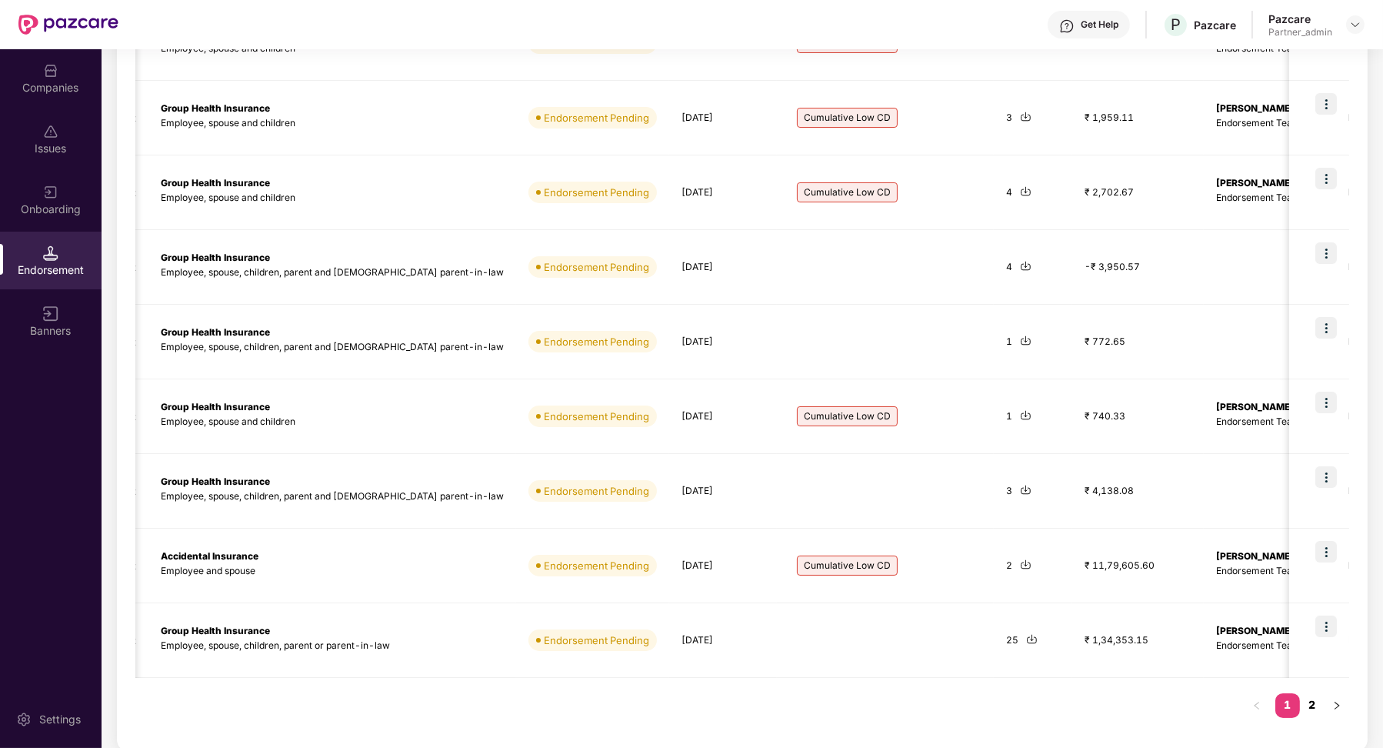
click at [1313, 698] on link "2" at bounding box center [1312, 704] width 25 height 23
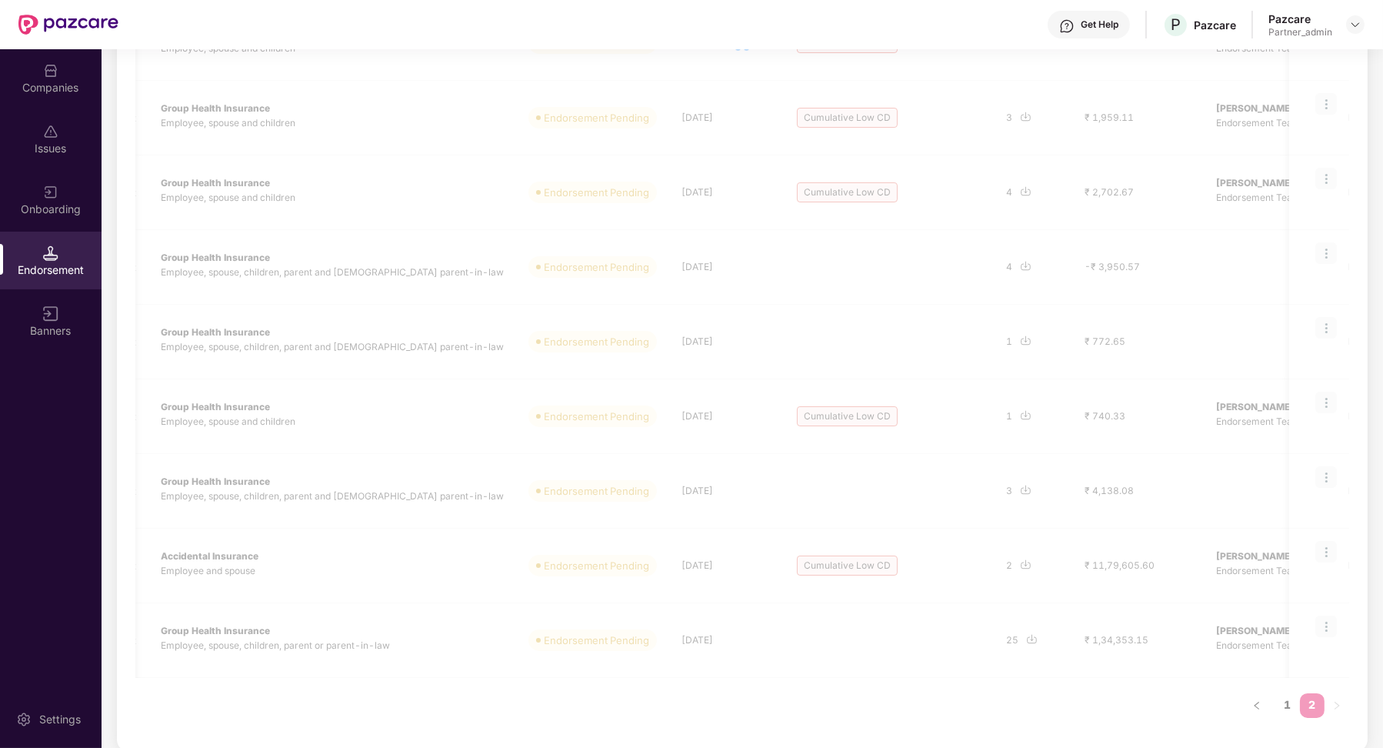
scroll to position [0, 0]
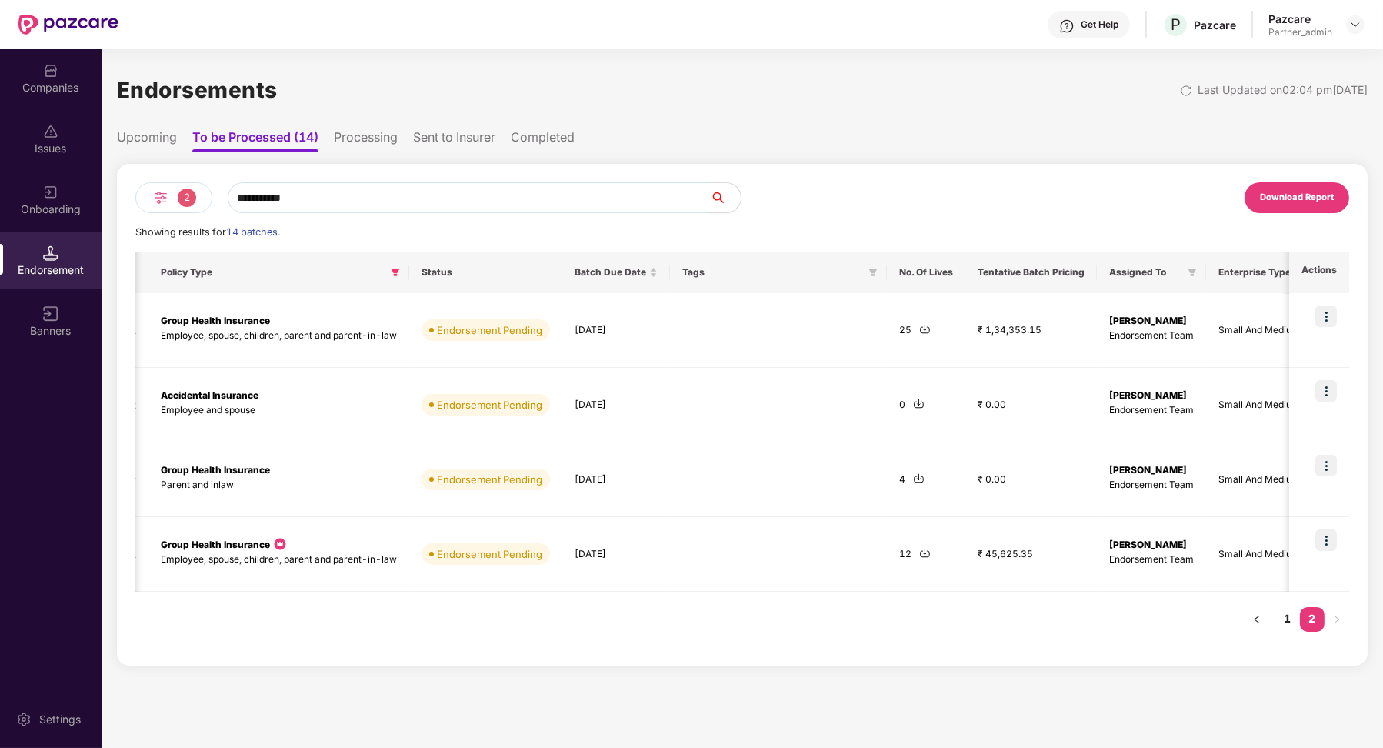
click at [375, 189] on input "**********" at bounding box center [469, 197] width 482 height 31
click at [324, 195] on input "**********" at bounding box center [469, 197] width 482 height 31
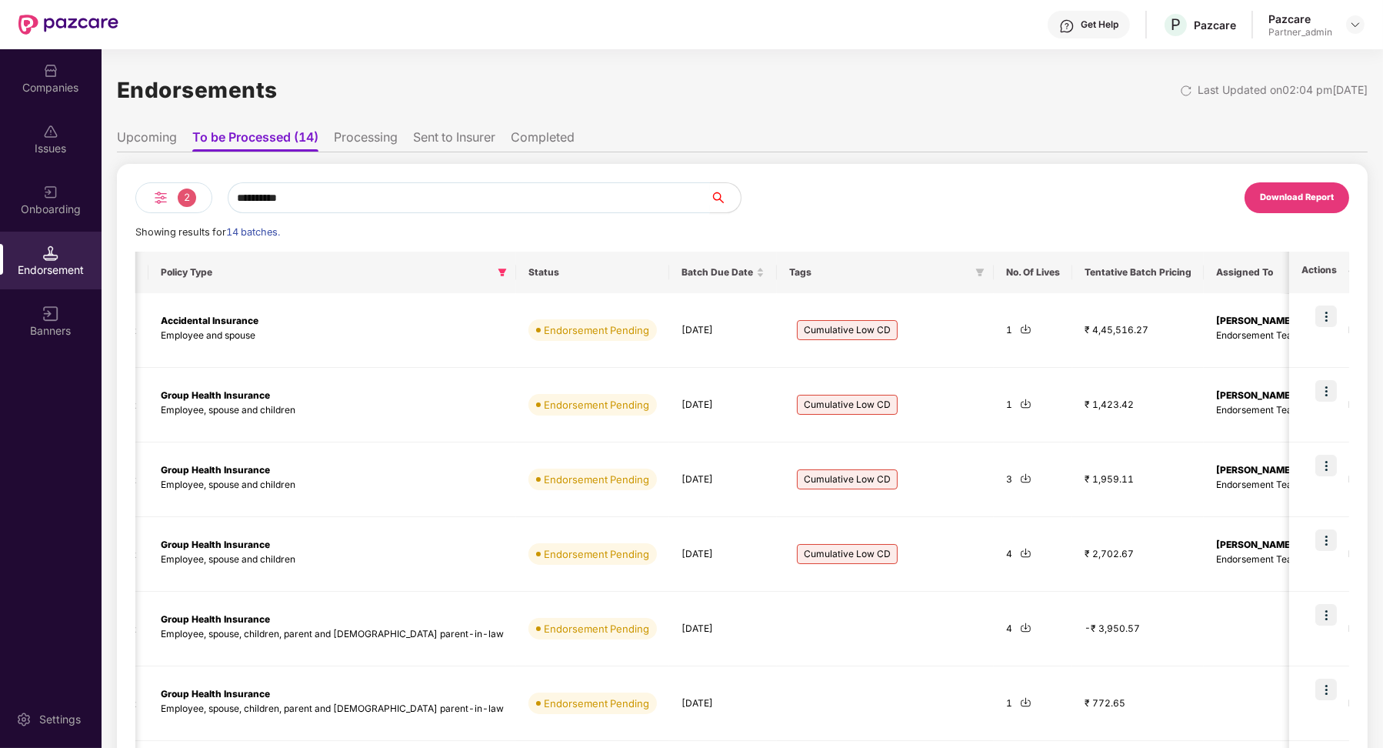
type input "**********"
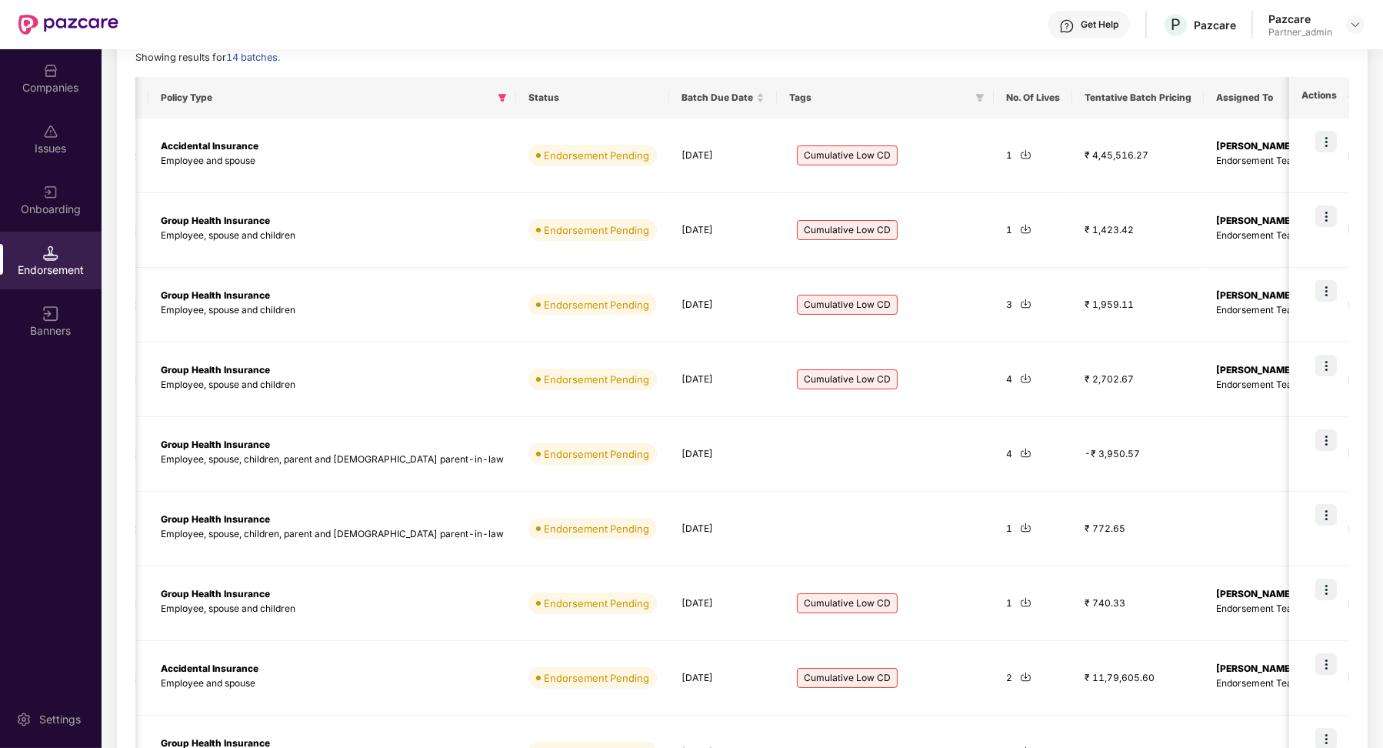
scroll to position [362, 0]
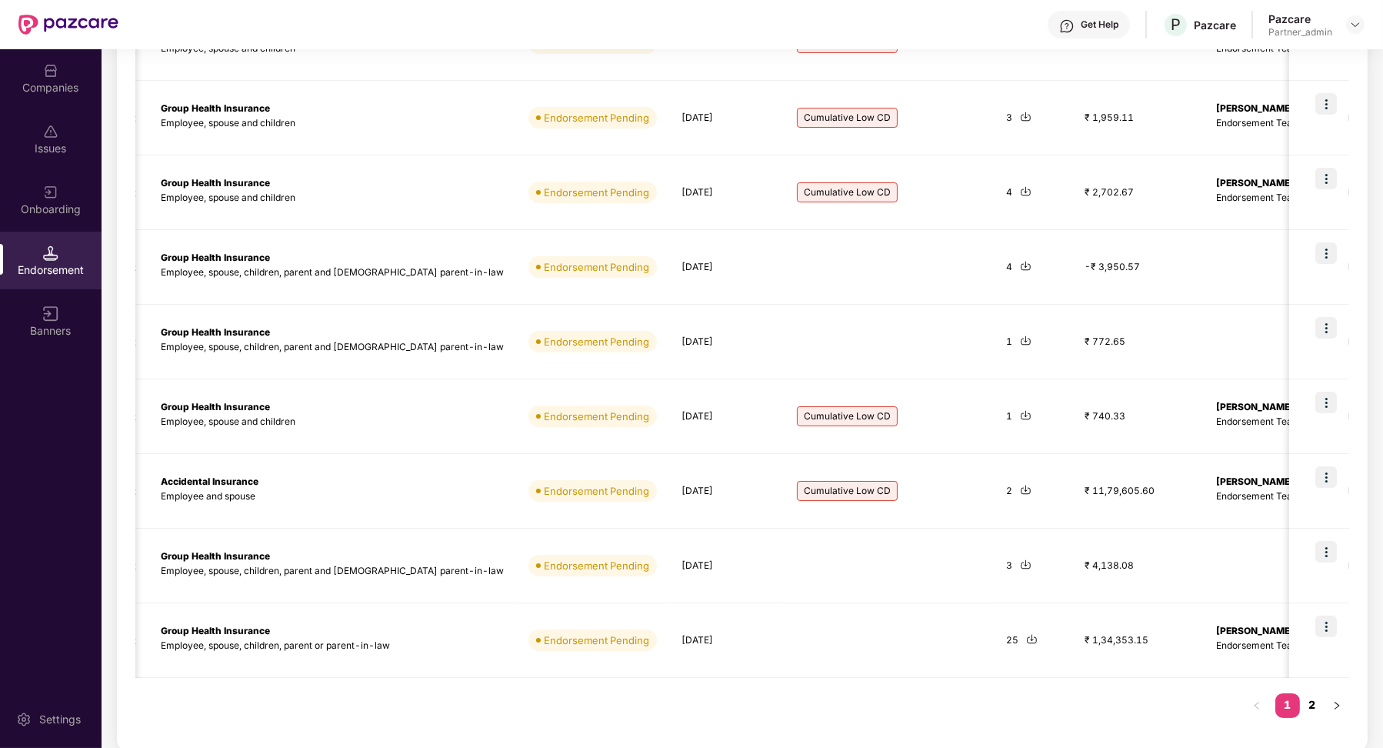
click at [1311, 708] on link "2" at bounding box center [1312, 704] width 25 height 23
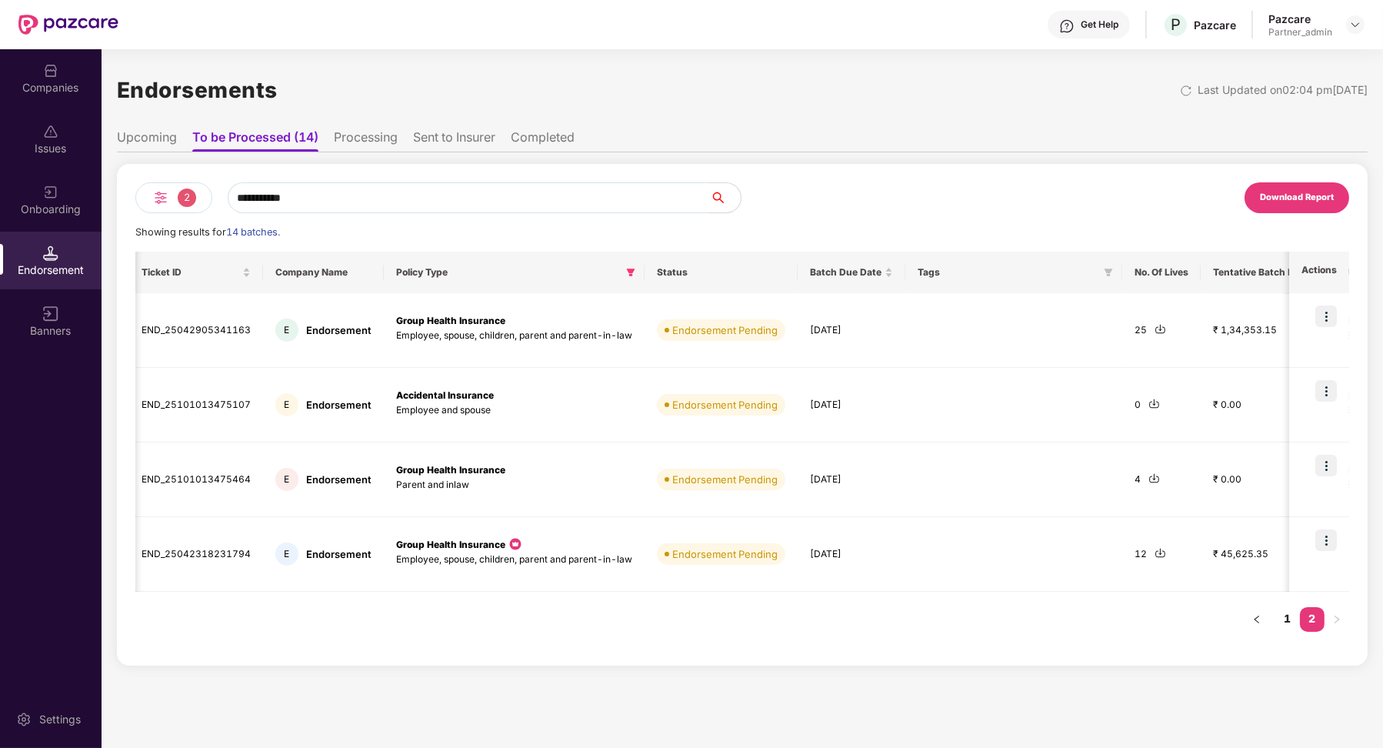
scroll to position [0, 0]
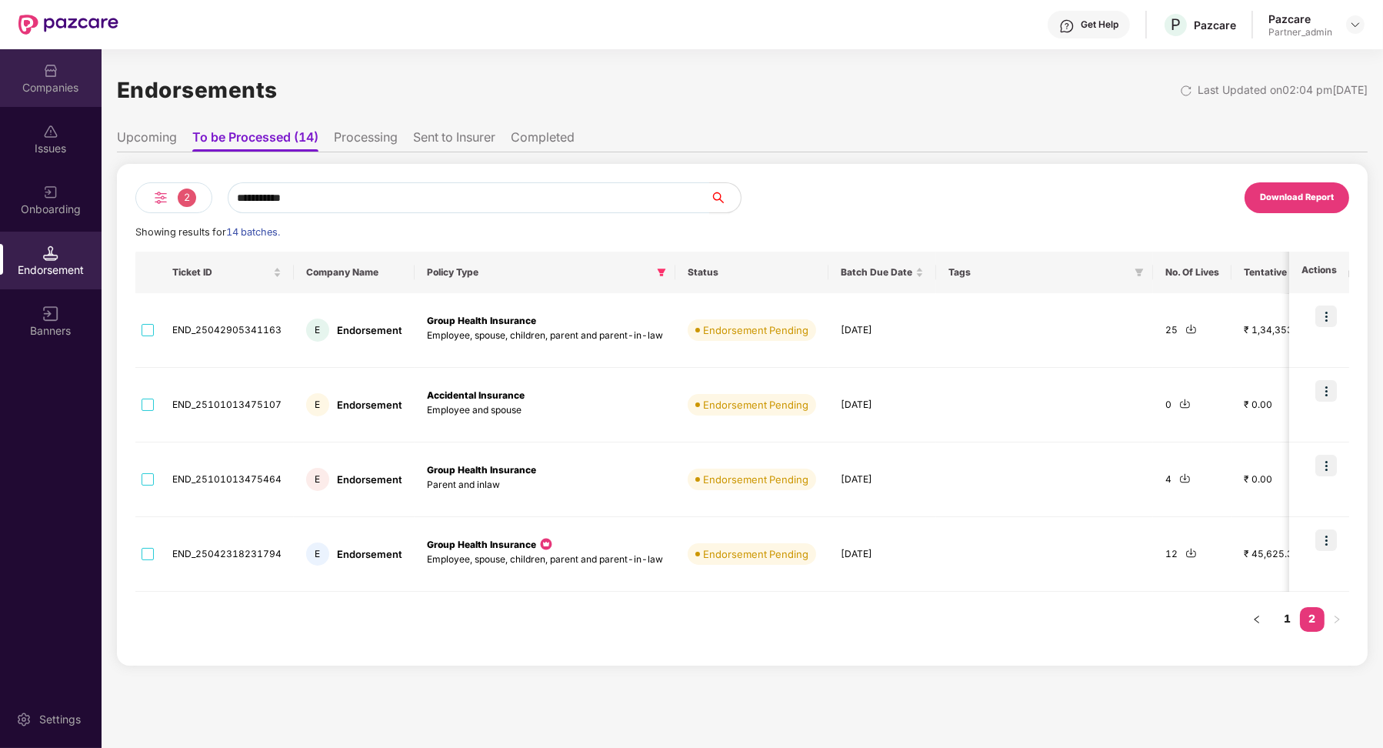
click at [13, 82] on div "Companies" at bounding box center [51, 87] width 102 height 15
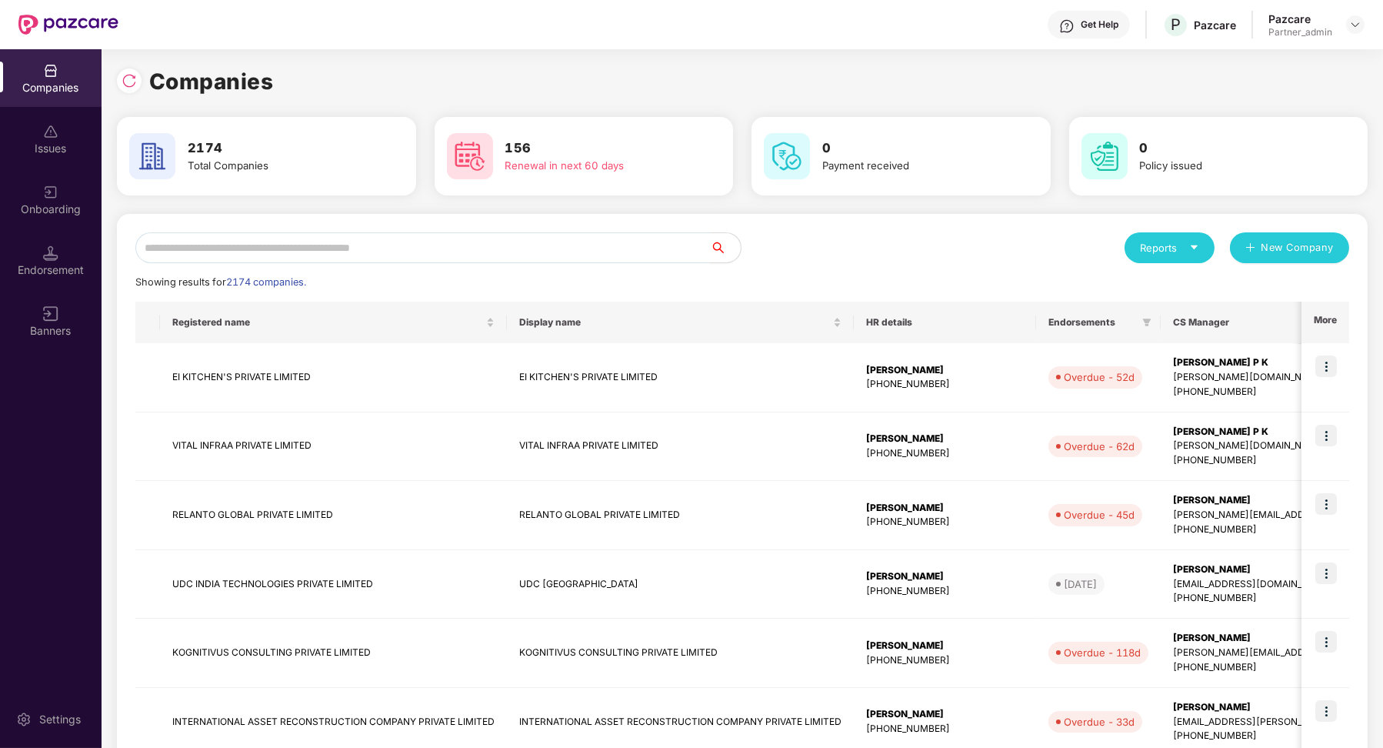
click at [295, 261] on input "text" at bounding box center [422, 247] width 575 height 31
type input "*"
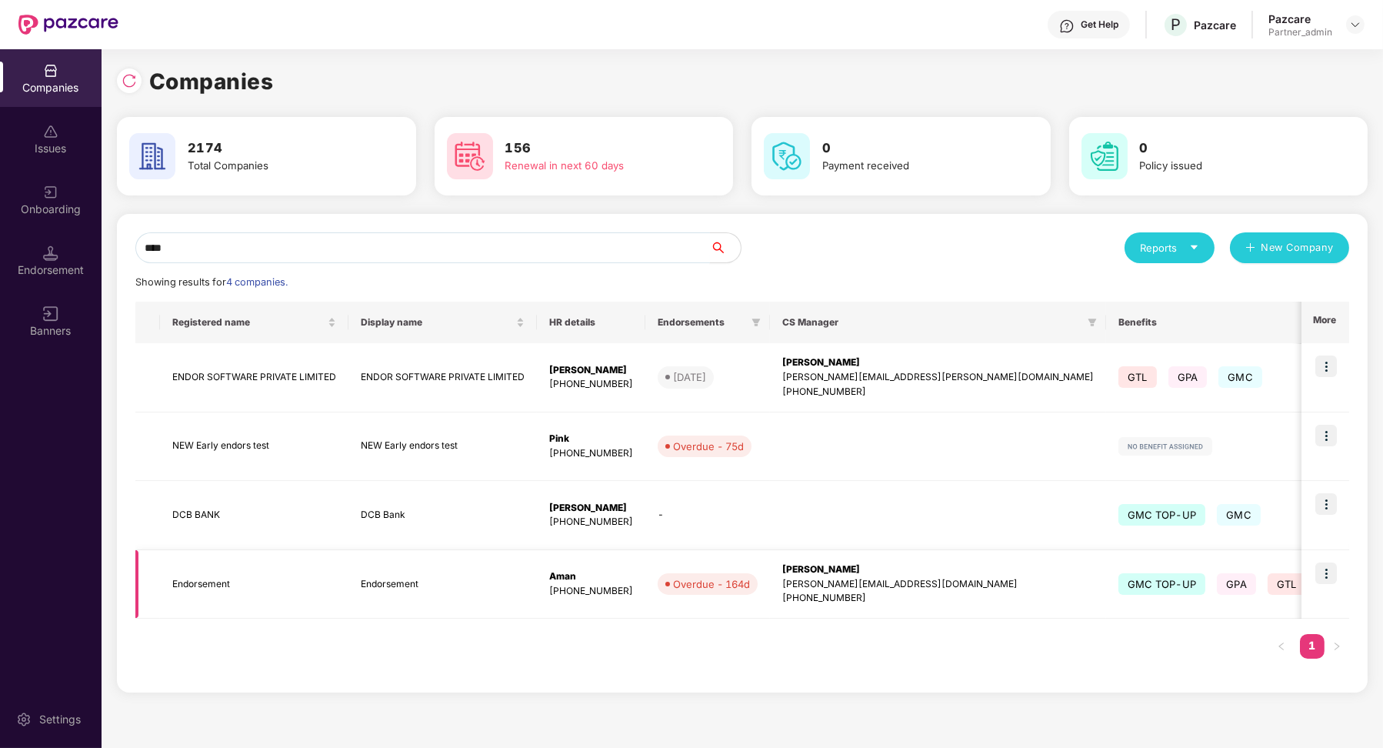
type input "****"
click at [1320, 573] on img at bounding box center [1326, 573] width 22 height 22
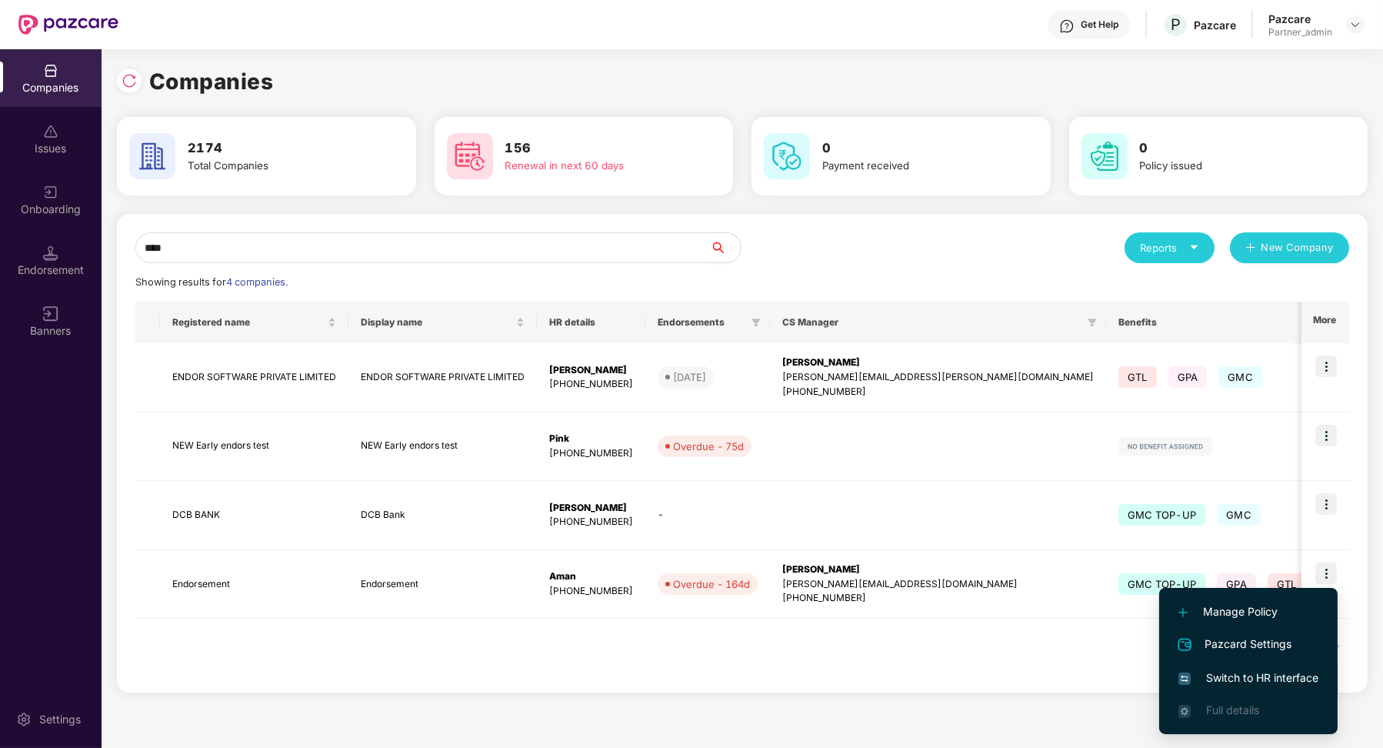
click at [1243, 675] on span "Switch to HR interface" at bounding box center [1248, 677] width 140 height 17
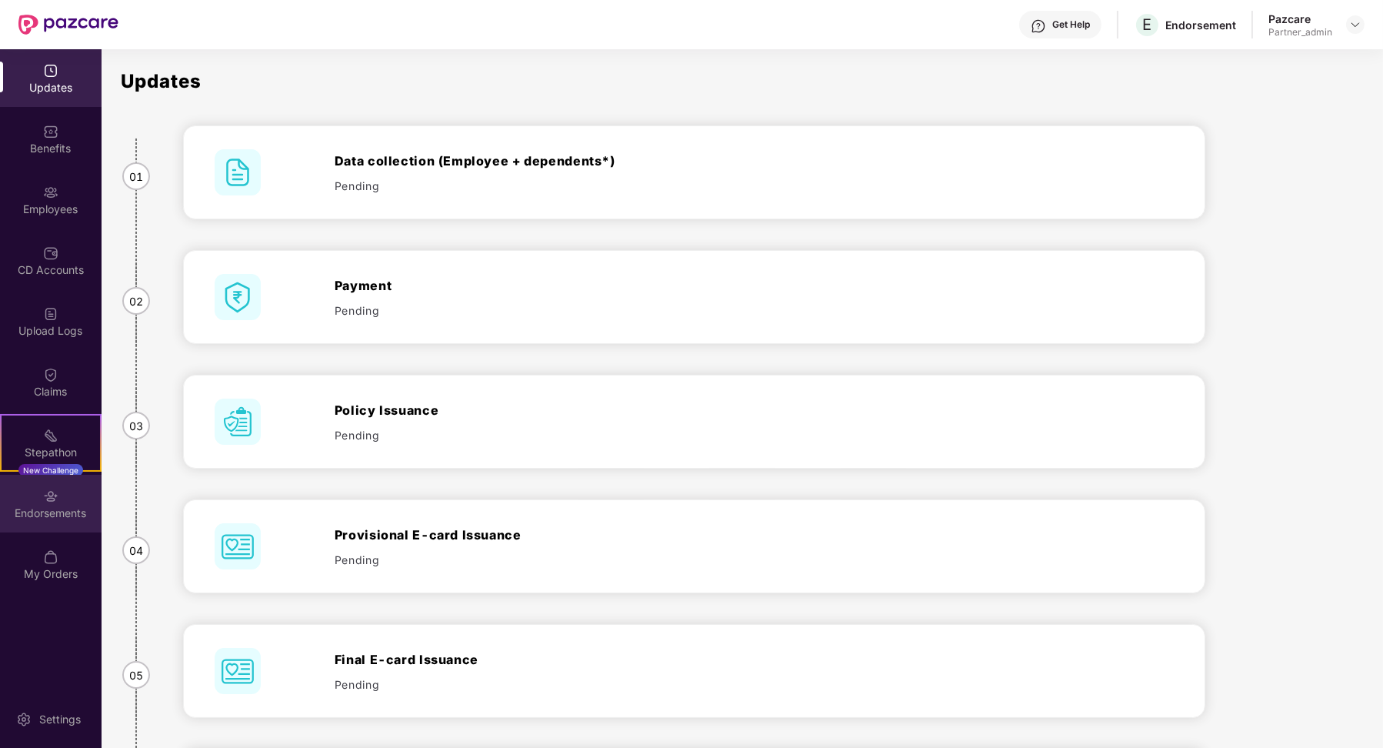
click at [50, 510] on div "Endorsements" at bounding box center [51, 512] width 102 height 15
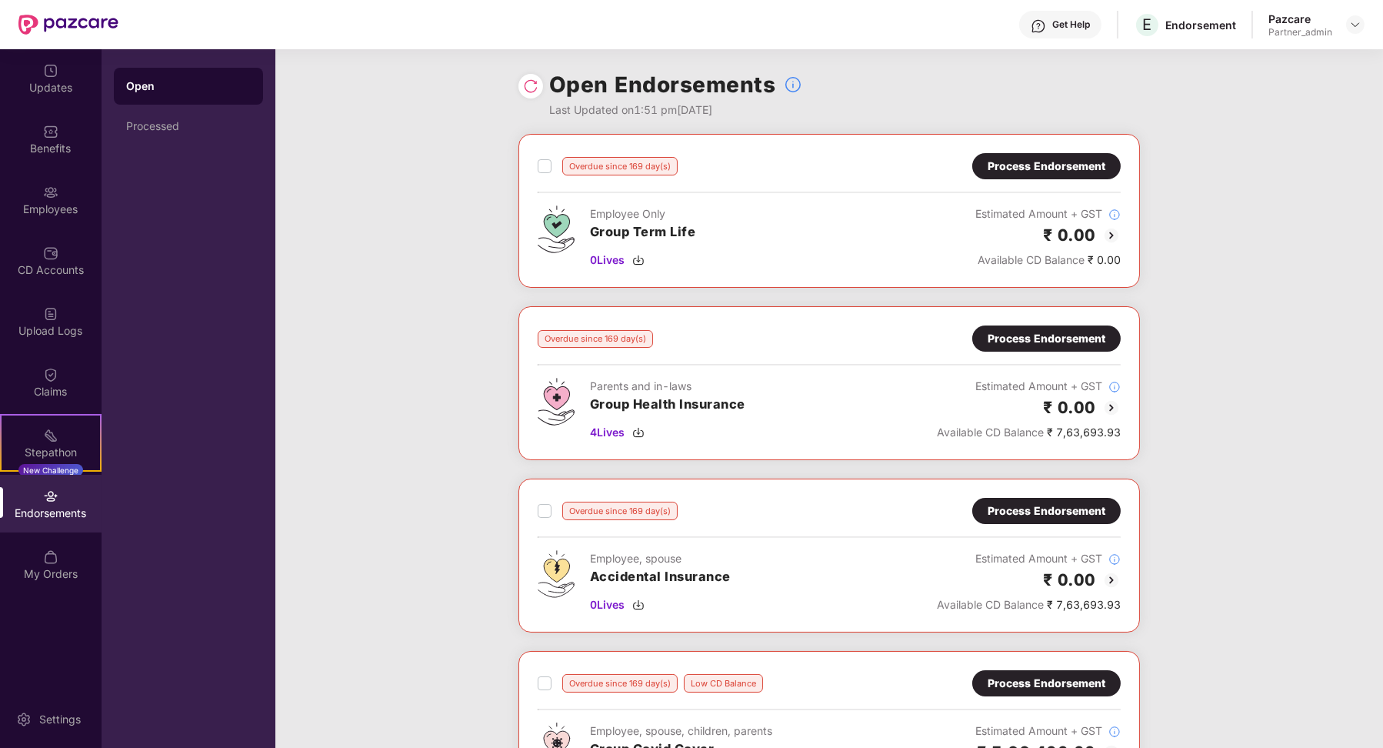
click at [530, 87] on img at bounding box center [530, 85] width 15 height 15
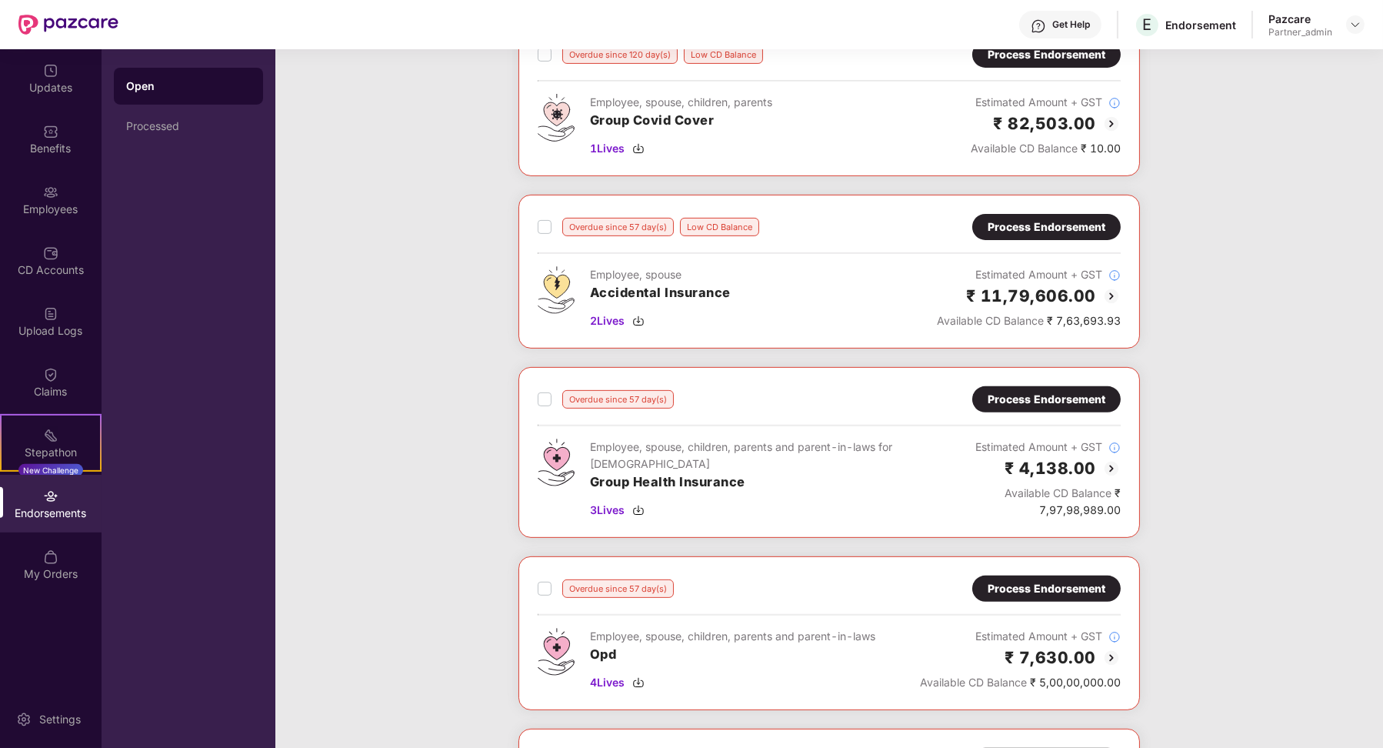
scroll to position [1517, 0]
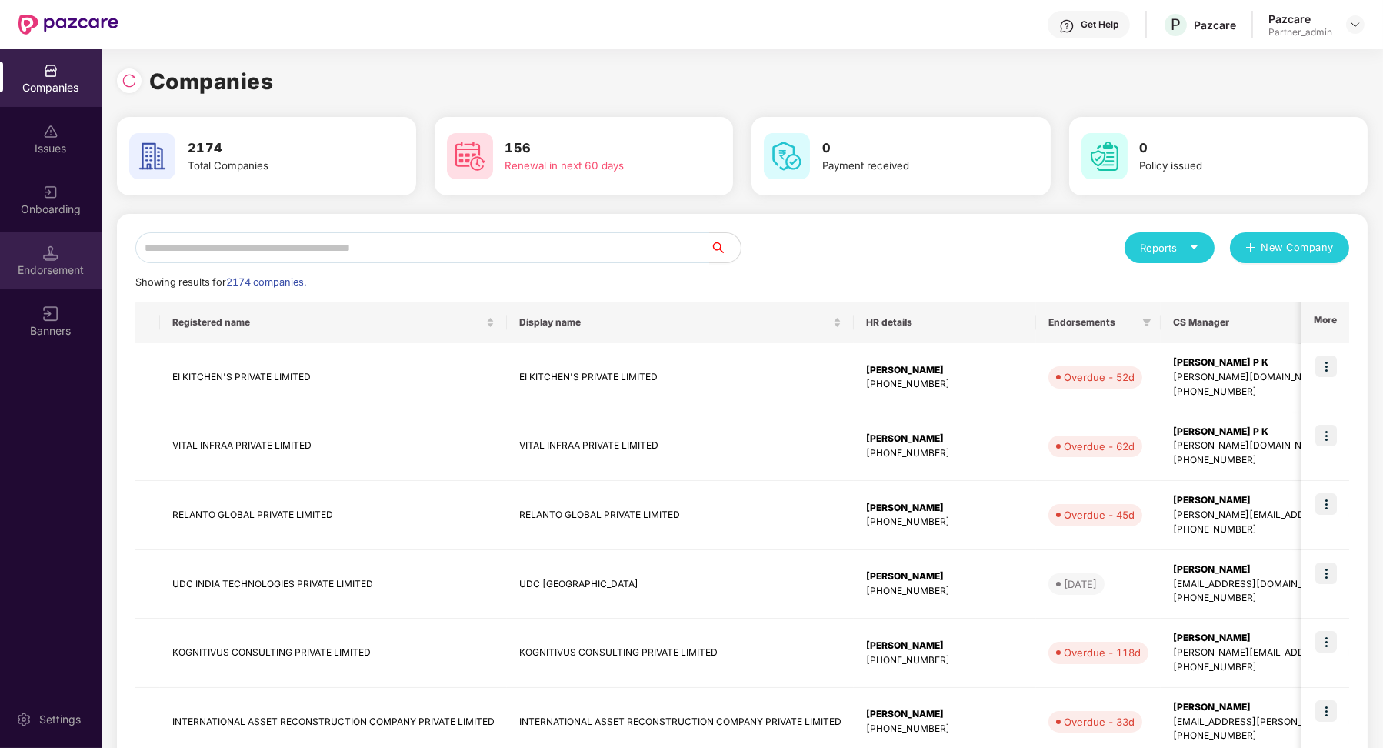
click at [64, 256] on div "Endorsement" at bounding box center [51, 261] width 102 height 58
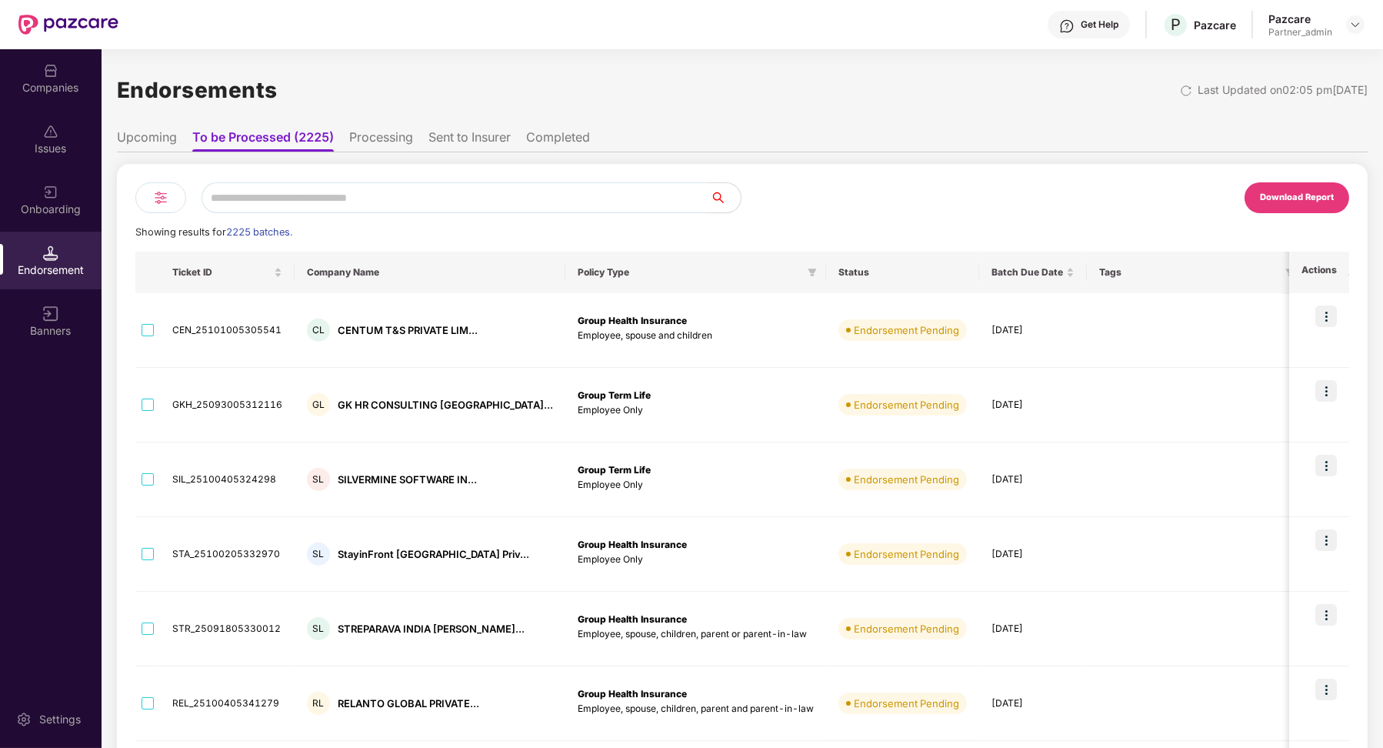
click at [336, 196] on input "text" at bounding box center [456, 197] width 508 height 31
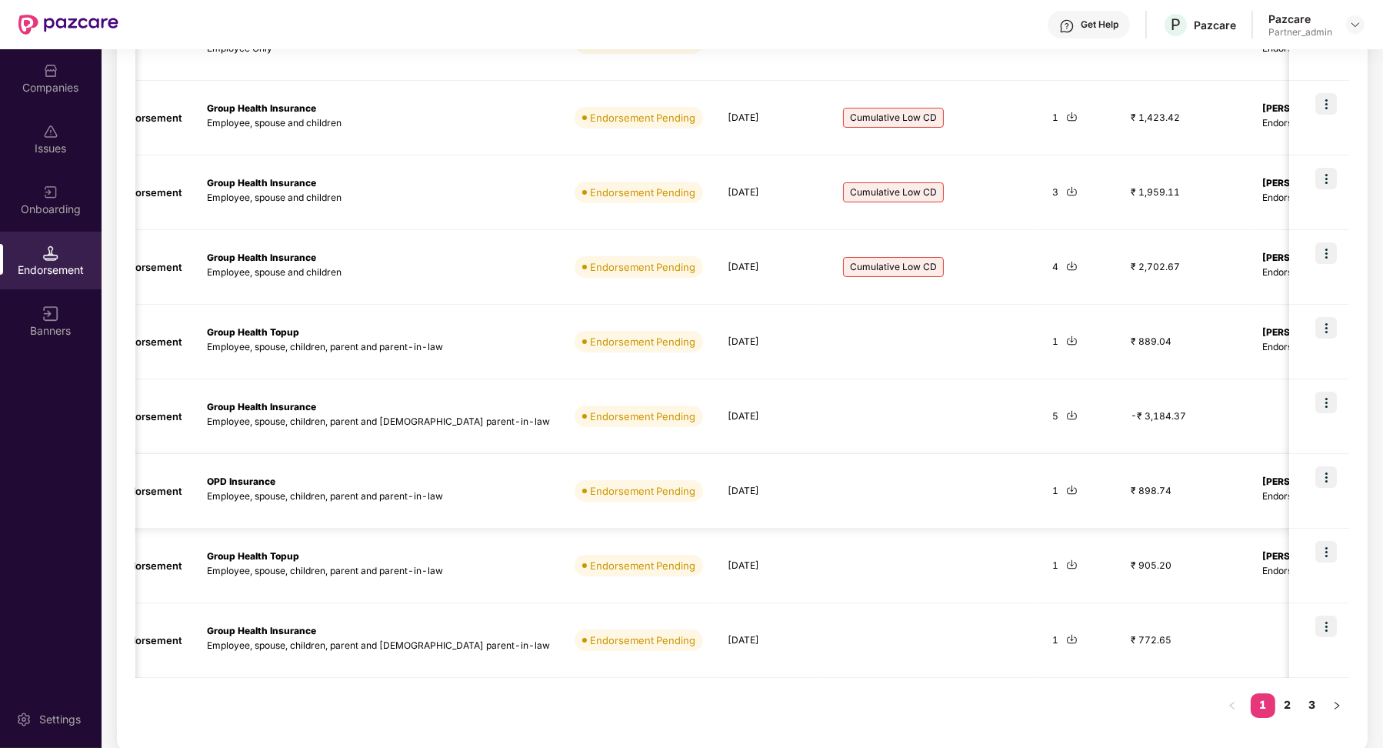
scroll to position [0, 239]
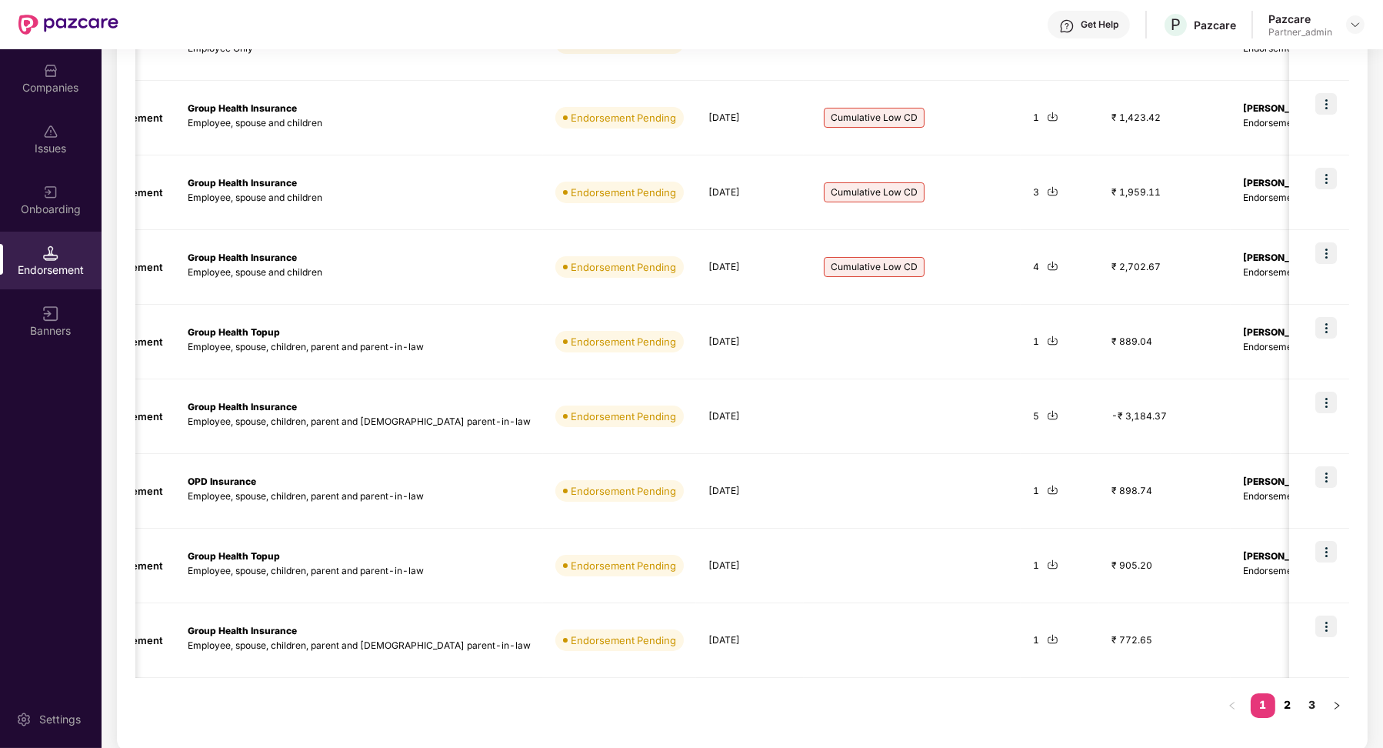
click at [1292, 701] on link "2" at bounding box center [1287, 704] width 25 height 23
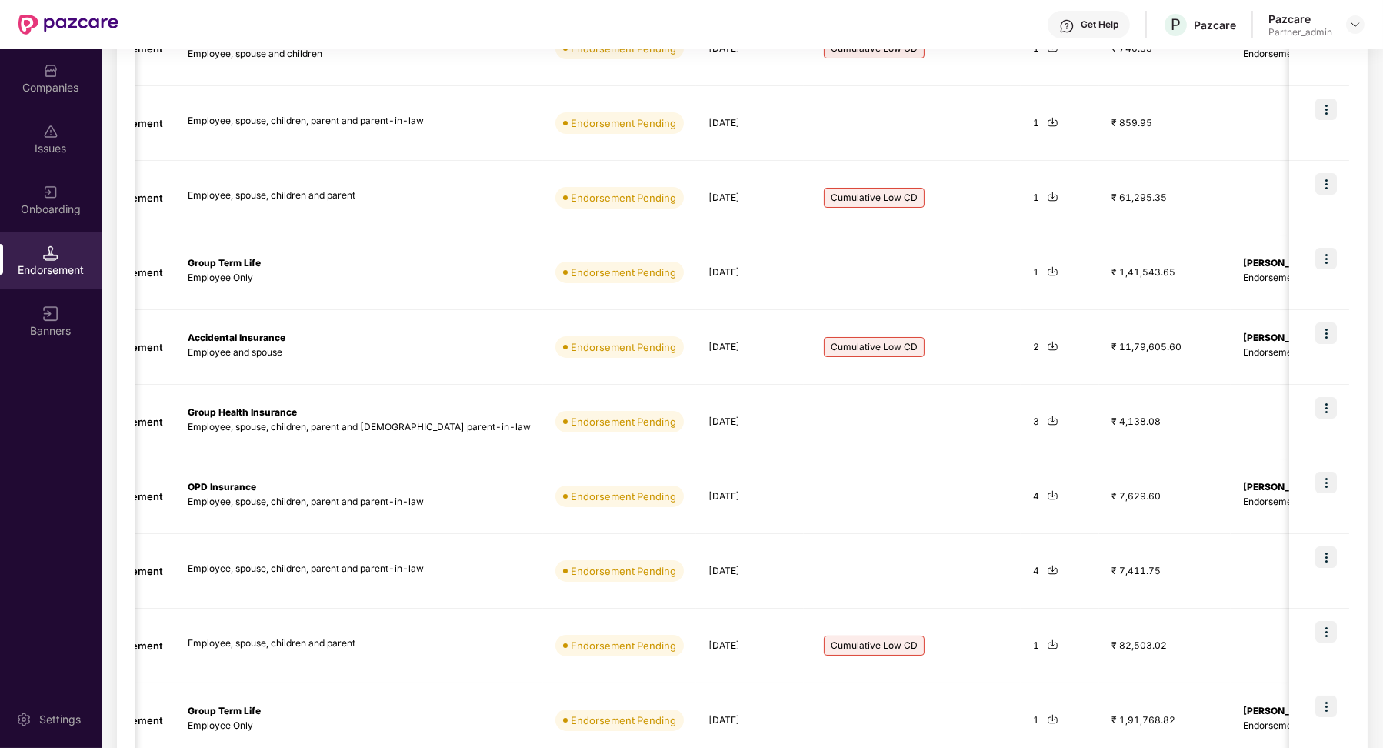
scroll to position [362, 0]
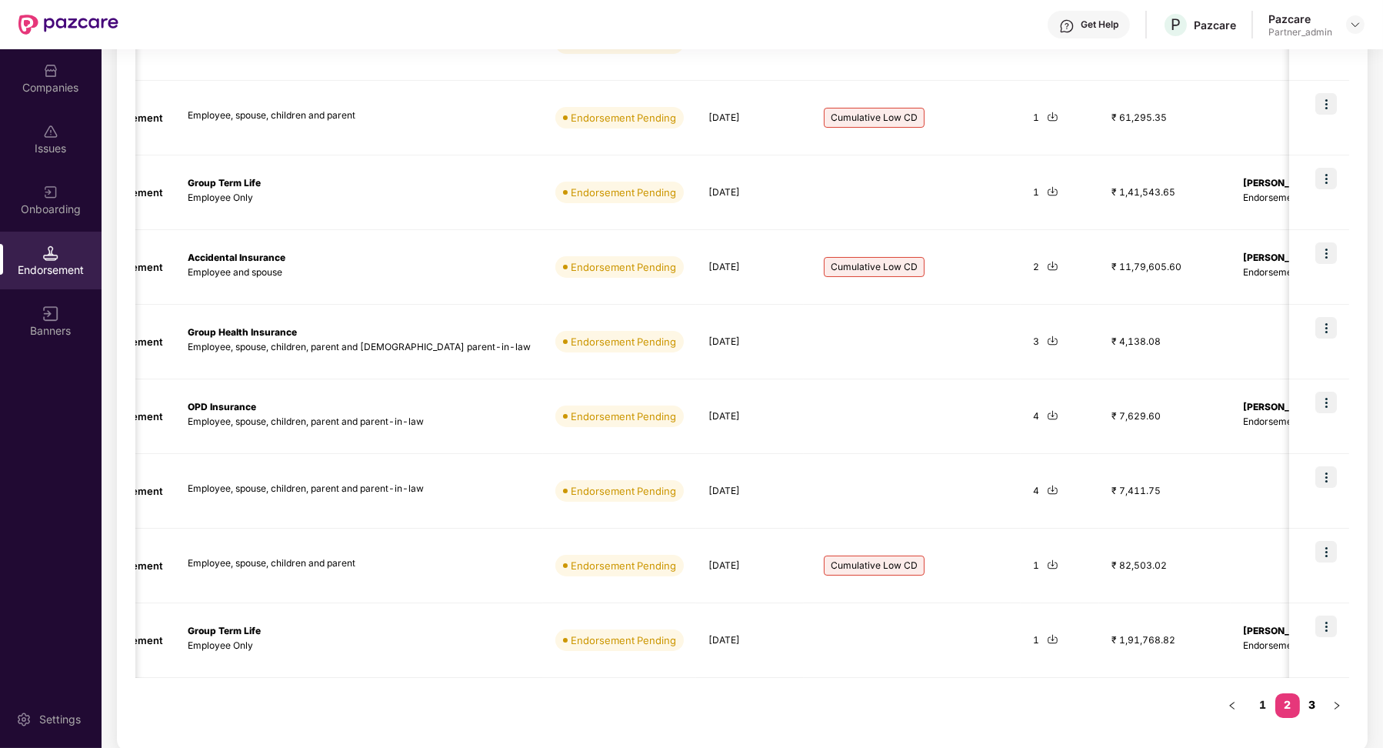
click at [1318, 706] on link "3" at bounding box center [1312, 704] width 25 height 23
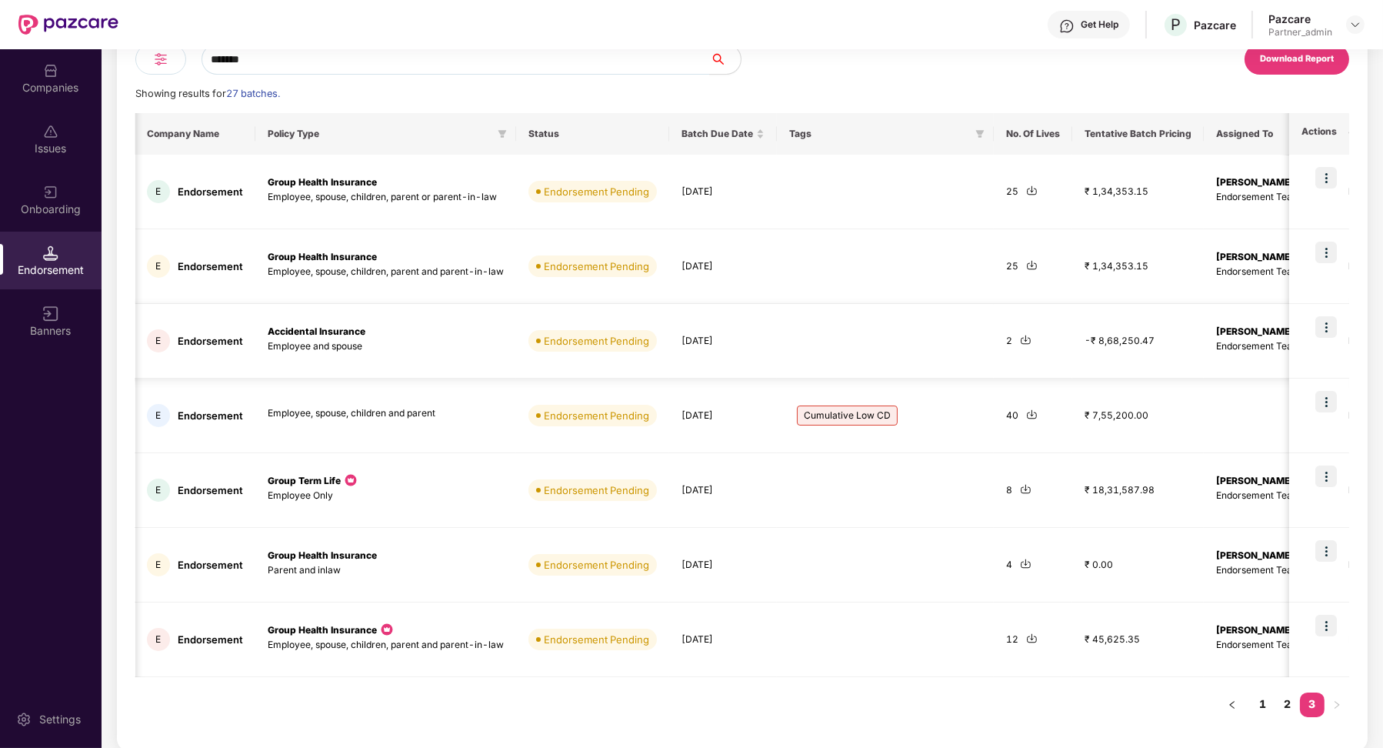
scroll to position [0, 135]
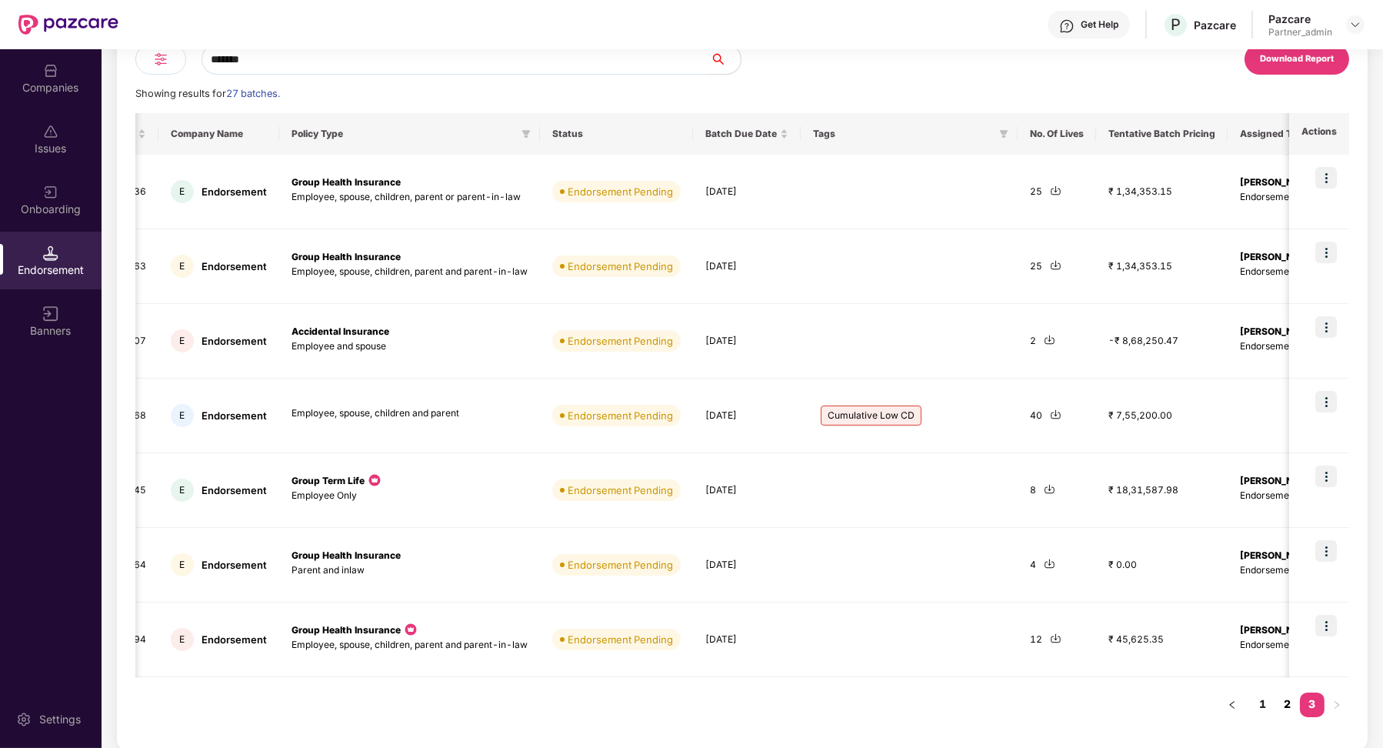
click at [1278, 699] on link "2" at bounding box center [1287, 703] width 25 height 23
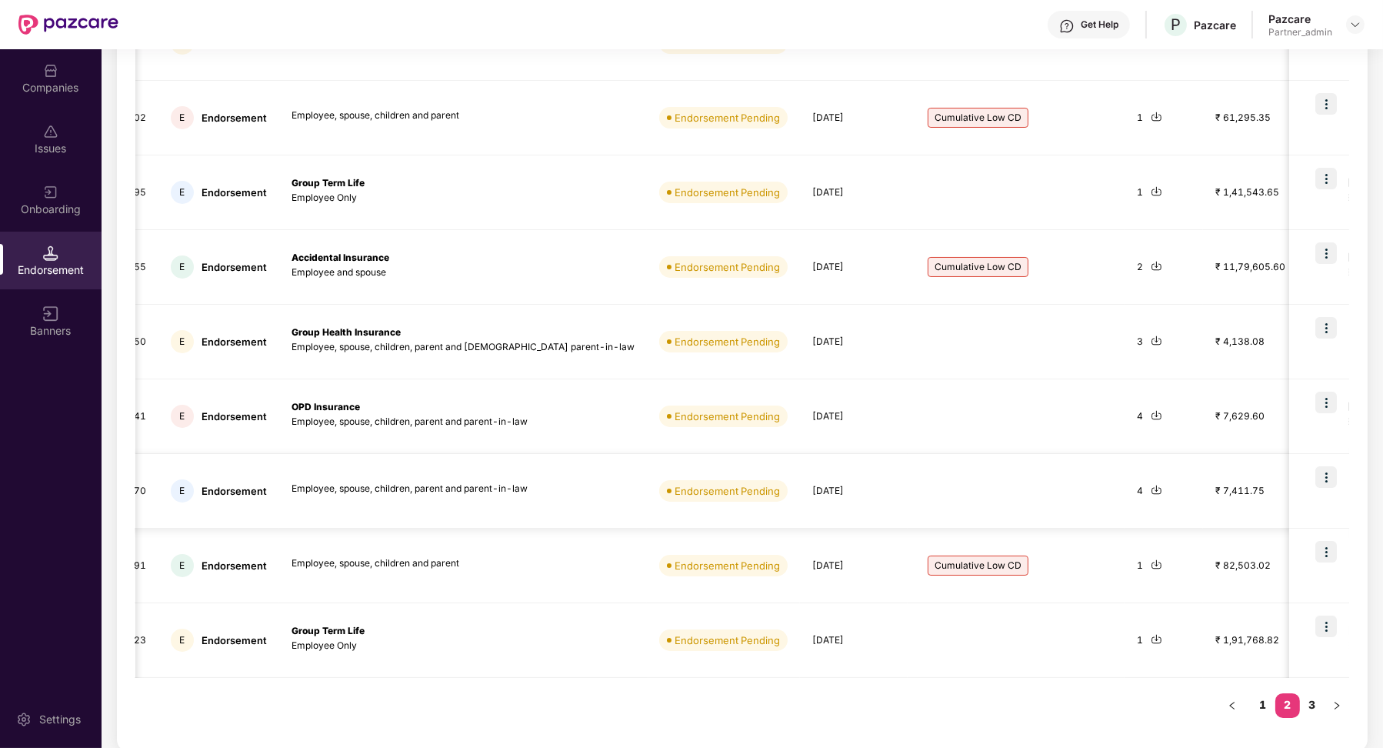
scroll to position [0, 0]
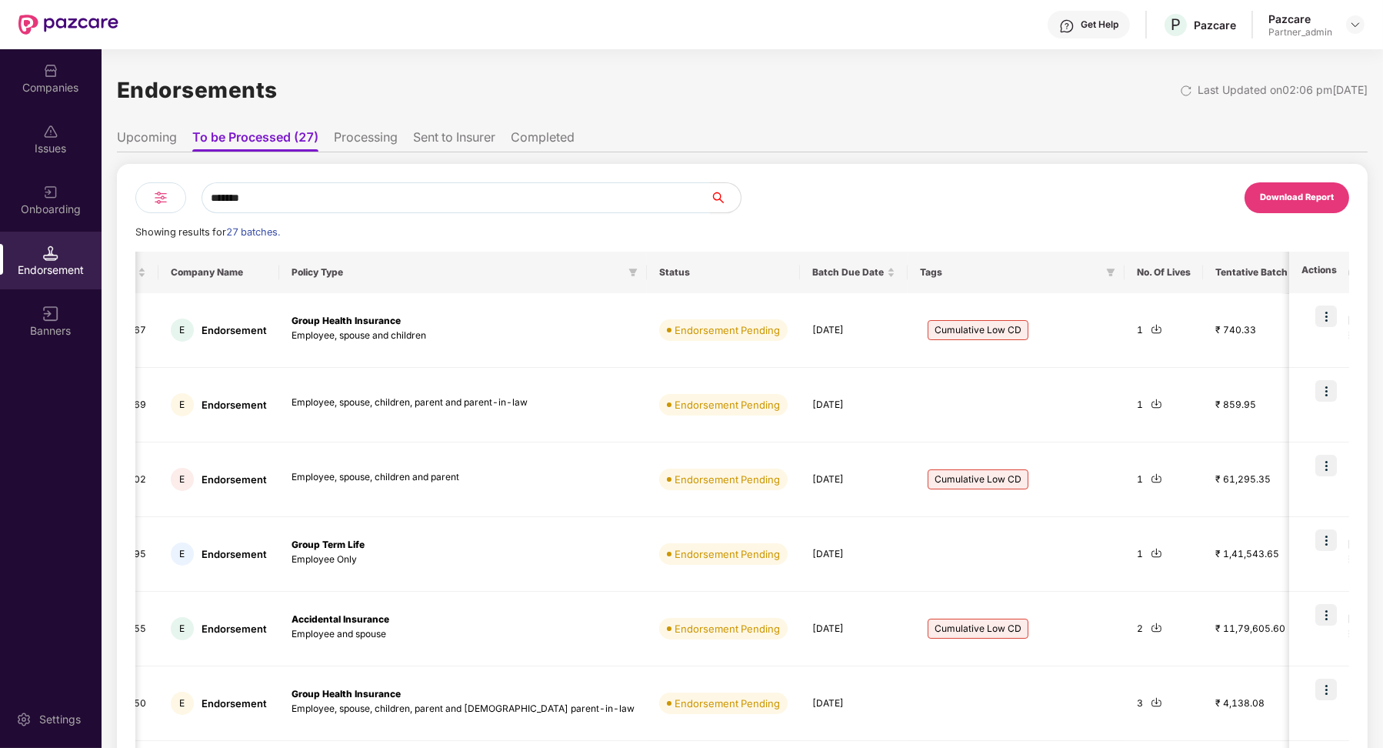
click at [359, 196] on input "*******" at bounding box center [456, 197] width 508 height 31
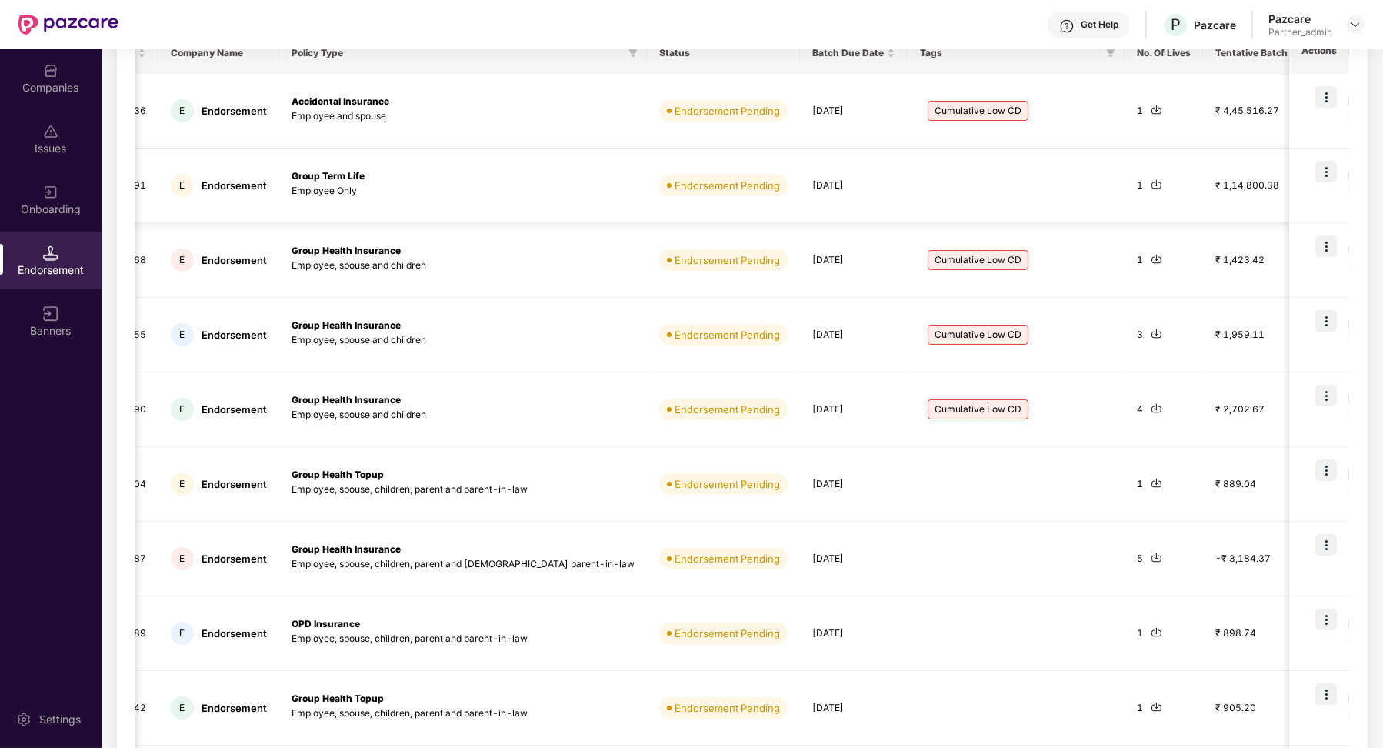
scroll to position [115, 0]
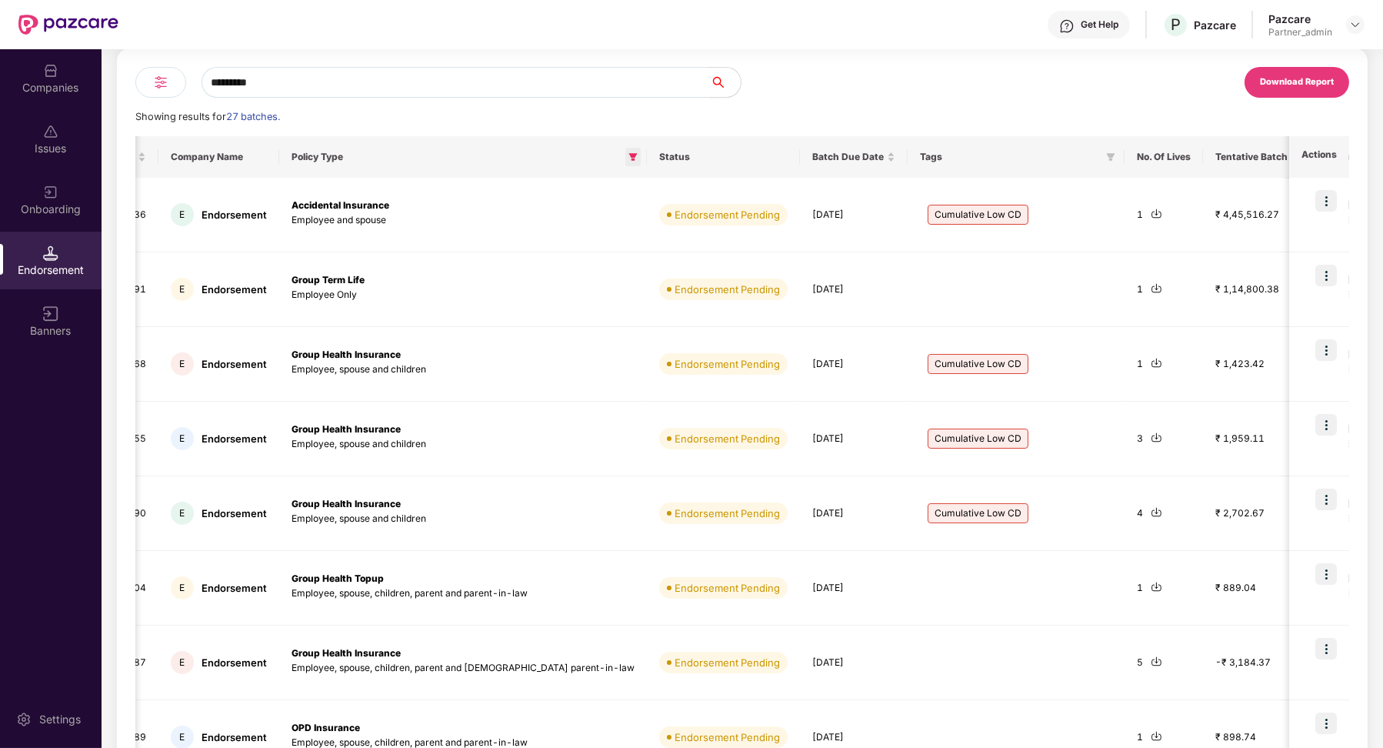
click at [629, 155] on icon "filter" at bounding box center [633, 157] width 8 height 8
click at [371, 108] on div "********* Download Report Showing results for 27 batches. Ticket ID Company Nam…" at bounding box center [742, 523] width 1214 height 912
drag, startPoint x: 259, startPoint y: 211, endPoint x: 202, endPoint y: 212, distance: 57.7
click at [202, 212] on div "Endorsement" at bounding box center [234, 215] width 65 height 15
copy div "Endorsemen"
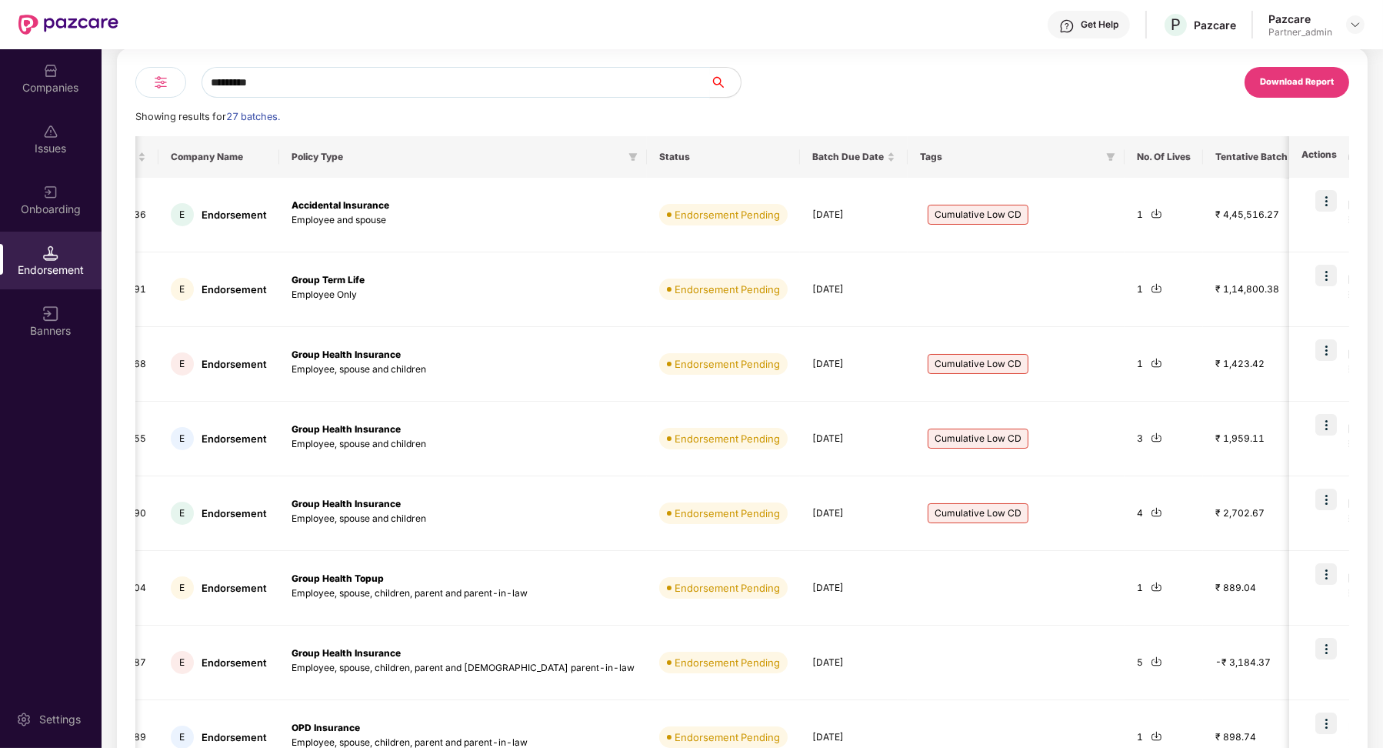
click at [247, 85] on input "*********" at bounding box center [456, 82] width 508 height 31
click at [246, 85] on input "*********" at bounding box center [456, 82] width 508 height 31
paste input "*"
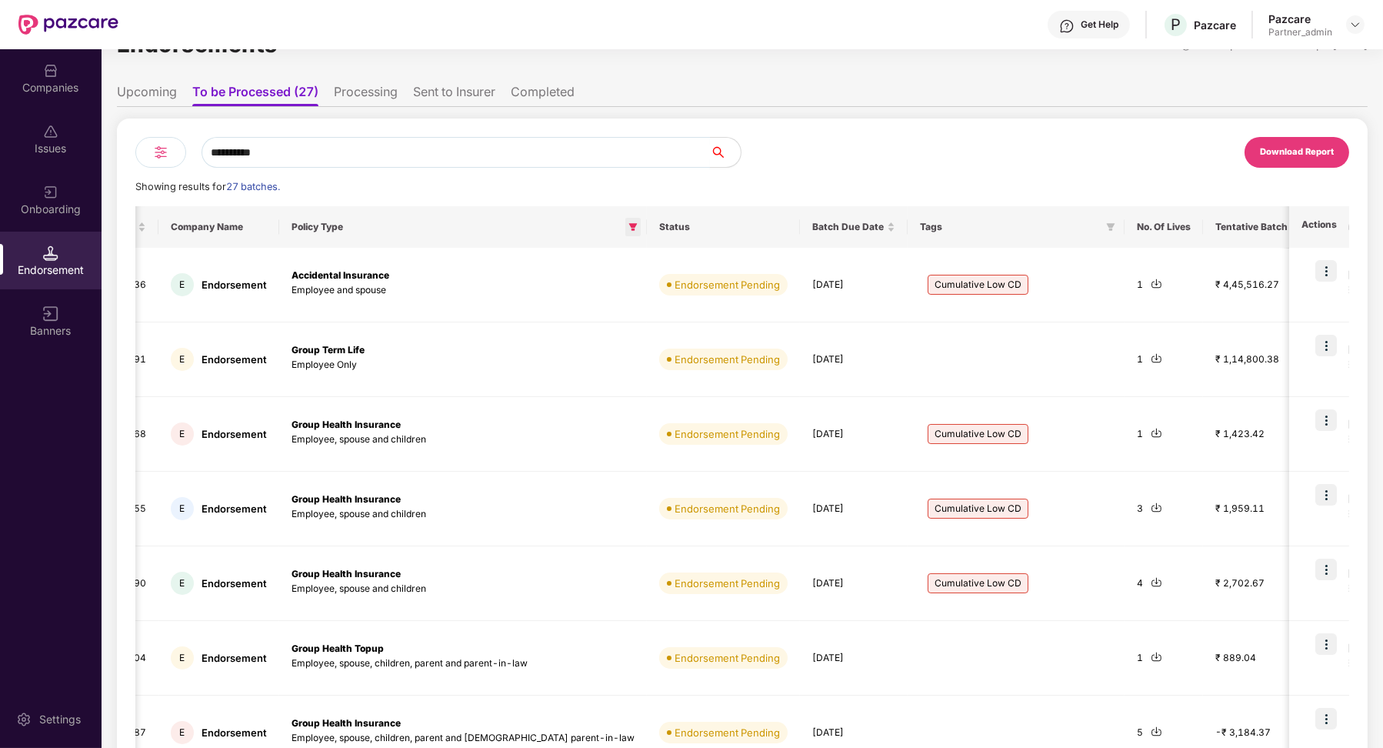
type input "**********"
click at [628, 224] on icon "filter" at bounding box center [632, 226] width 9 height 9
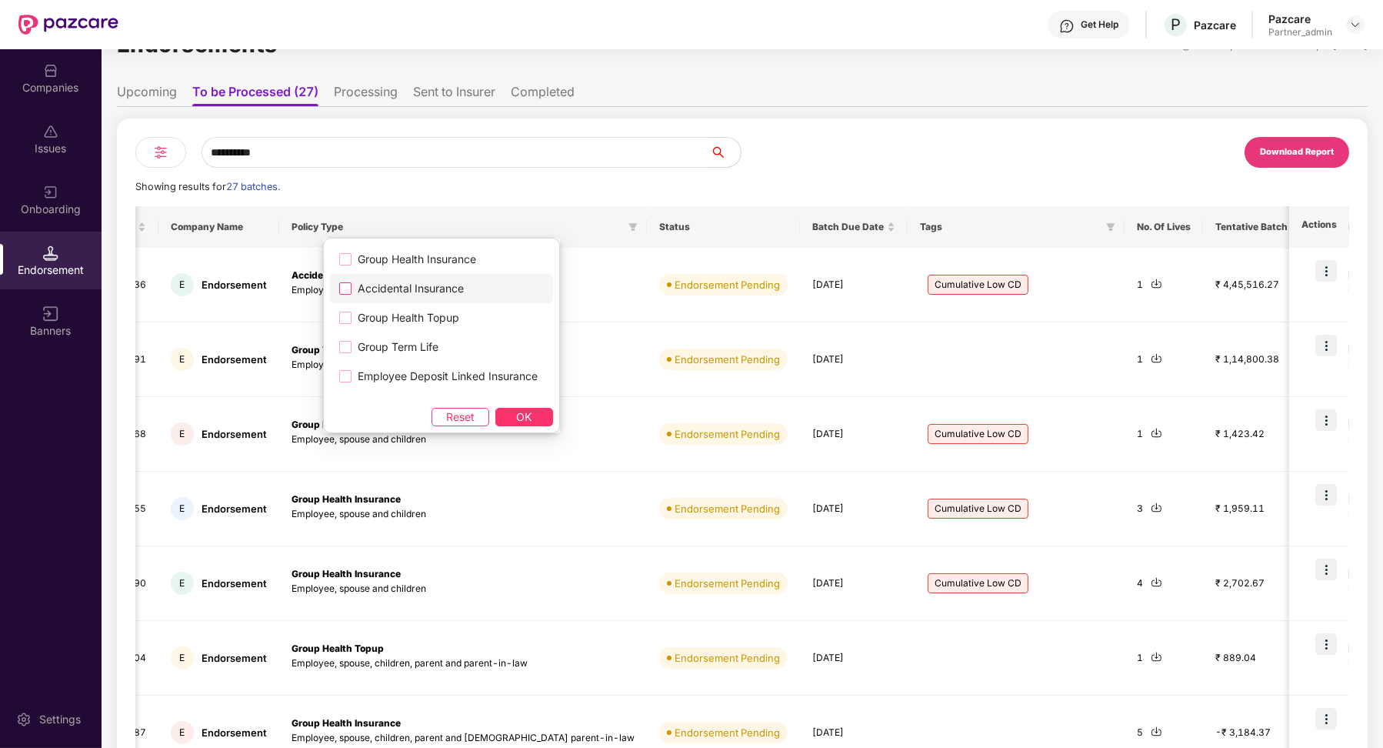
click at [502, 286] on label "Accidental Insurance" at bounding box center [441, 288] width 223 height 29
click at [467, 260] on span "Group Health Insurance" at bounding box center [417, 259] width 131 height 17
click at [543, 414] on button "OK" at bounding box center [524, 417] width 58 height 18
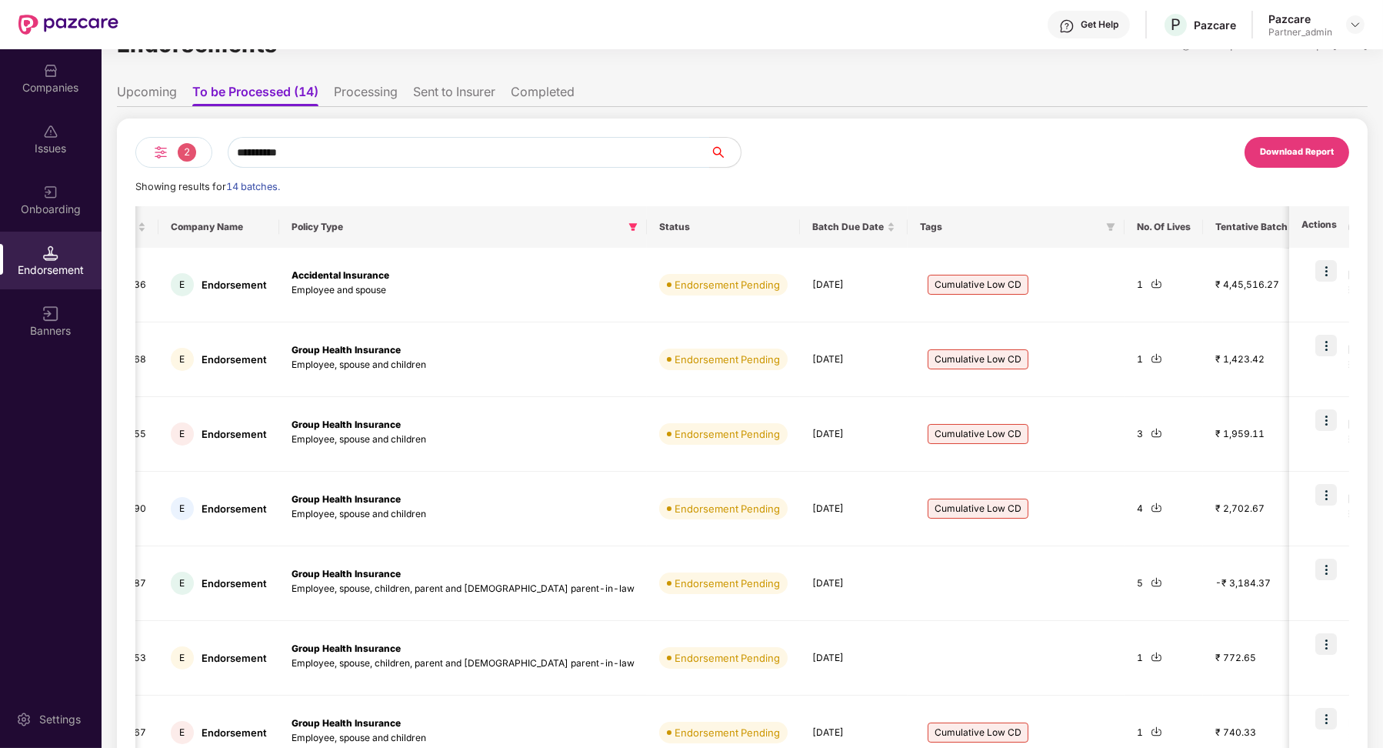
click at [168, 92] on li "Upcoming" at bounding box center [147, 95] width 60 height 22
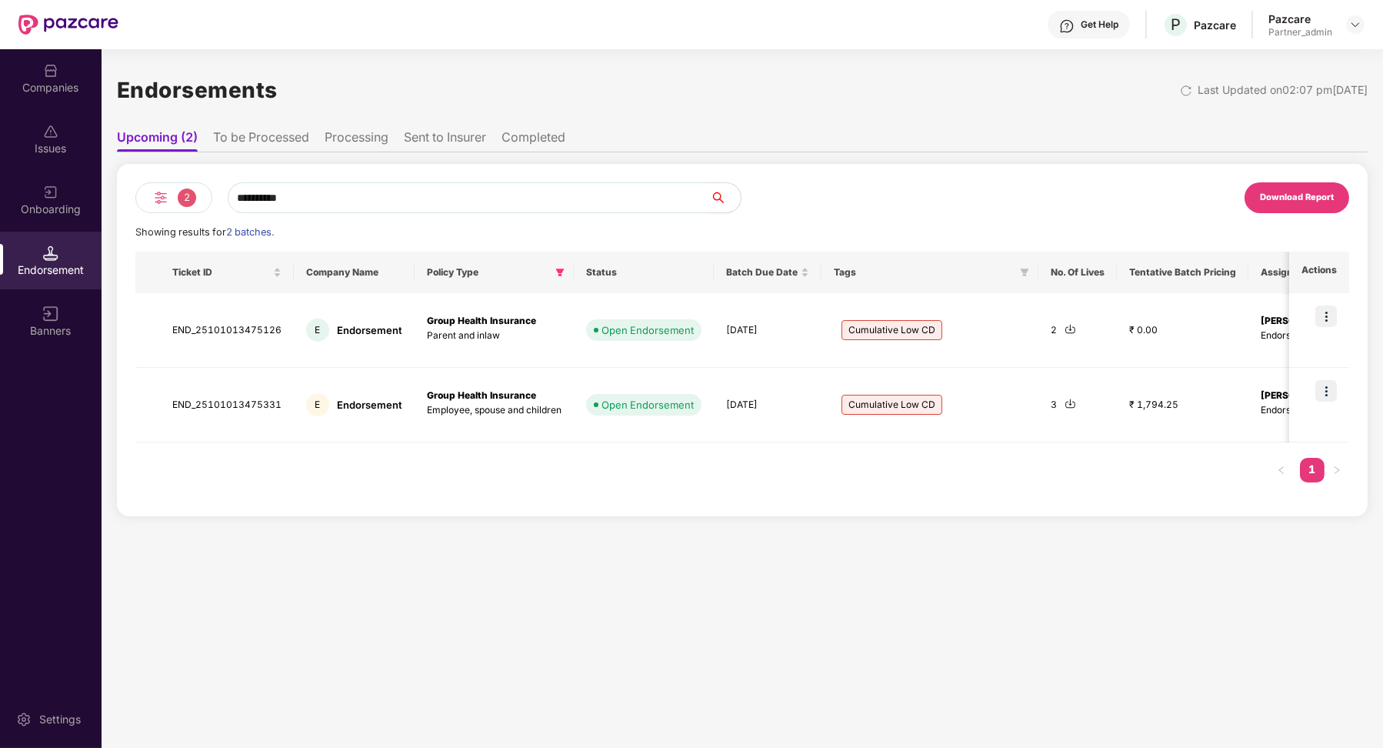
click at [258, 140] on li "To be Processed" at bounding box center [261, 140] width 96 height 22
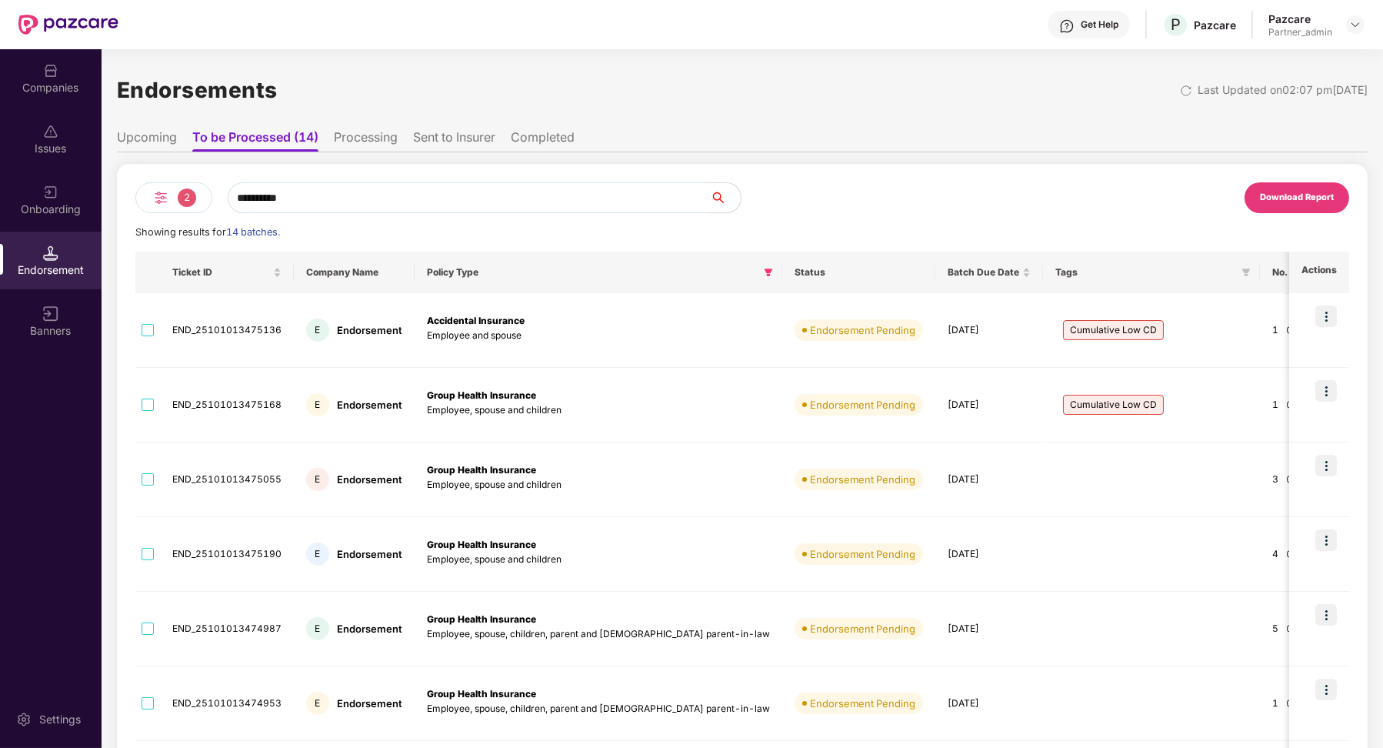
click at [144, 121] on div "**********" at bounding box center [742, 589] width 1251 height 1047
click at [144, 137] on li "Upcoming" at bounding box center [147, 140] width 60 height 22
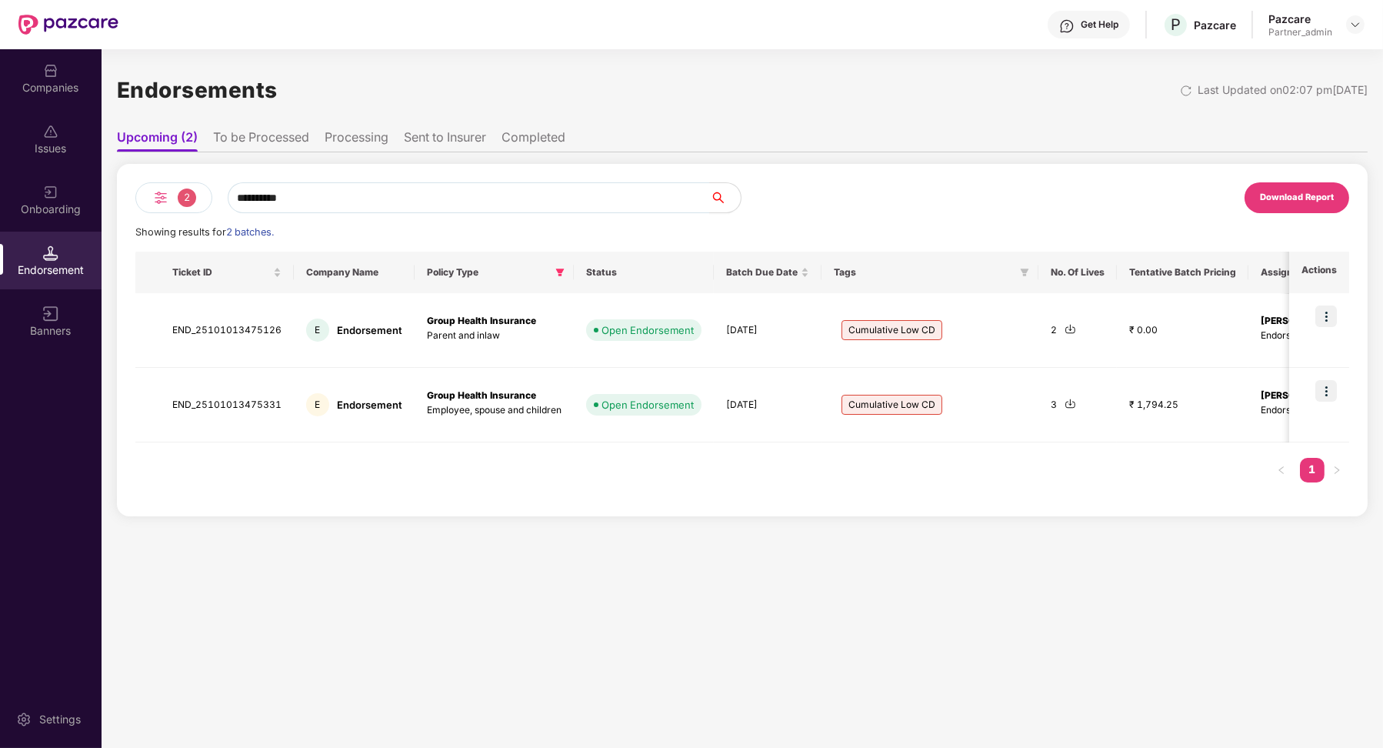
click at [243, 139] on li "To be Processed" at bounding box center [261, 140] width 96 height 22
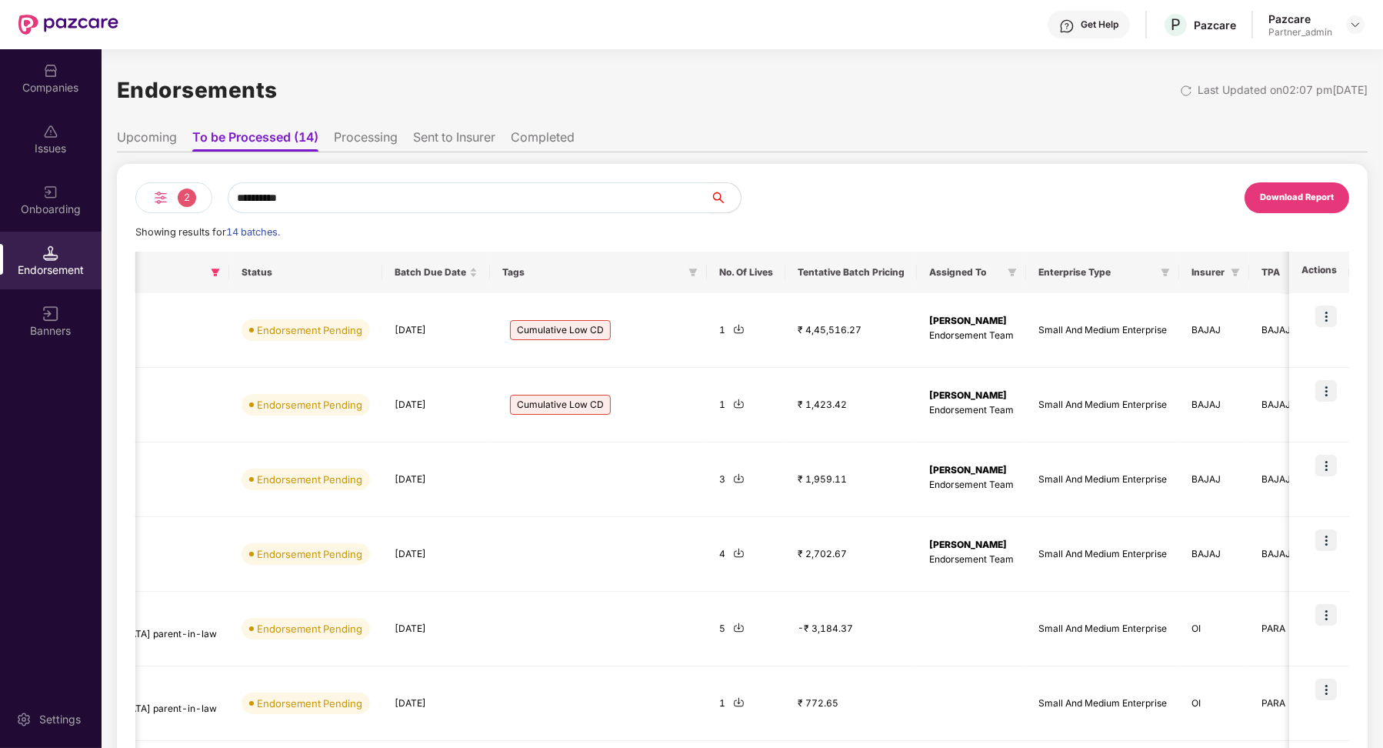
scroll to position [0, 1]
